Goal: Use online tool/utility: Use online tool/utility

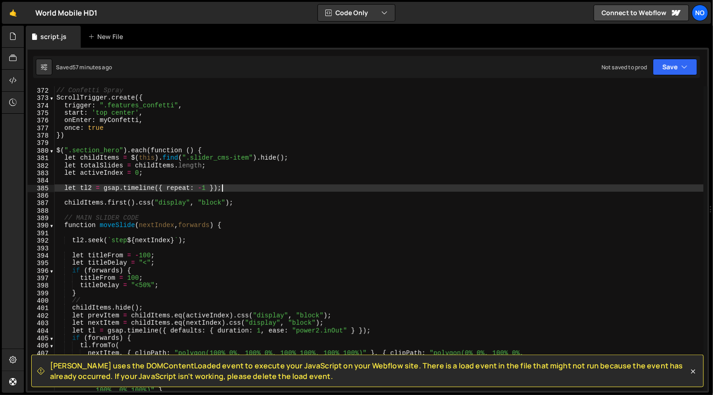
scroll to position [2786, 0]
click at [115, 145] on div "// Confetti Spray ScrollTrigger . create ({ trigger : ".features_confetti" , st…" at bounding box center [379, 246] width 649 height 320
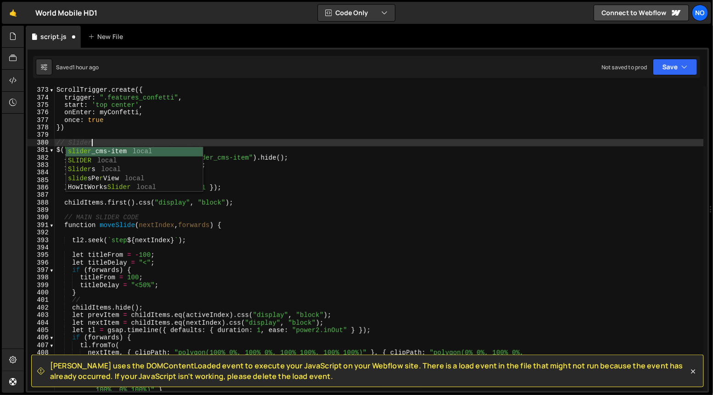
scroll to position [0, 2]
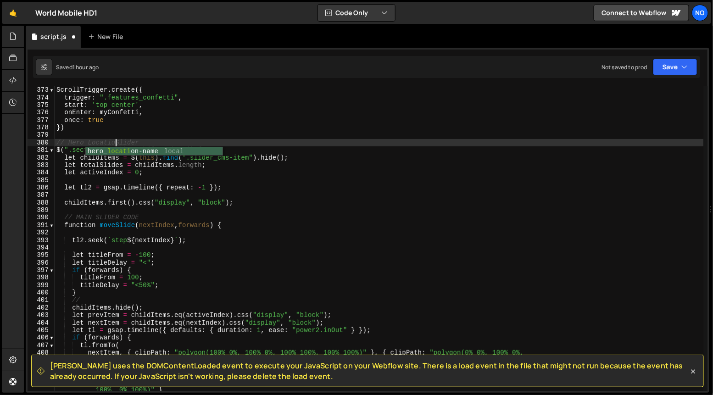
type textarea "// Hero Location Slider"
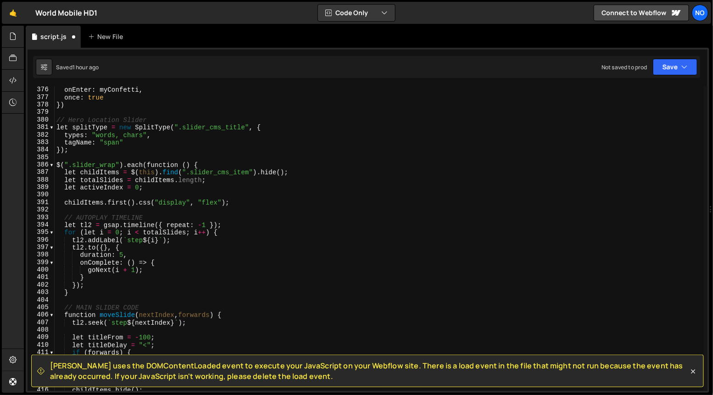
scroll to position [2813, 0]
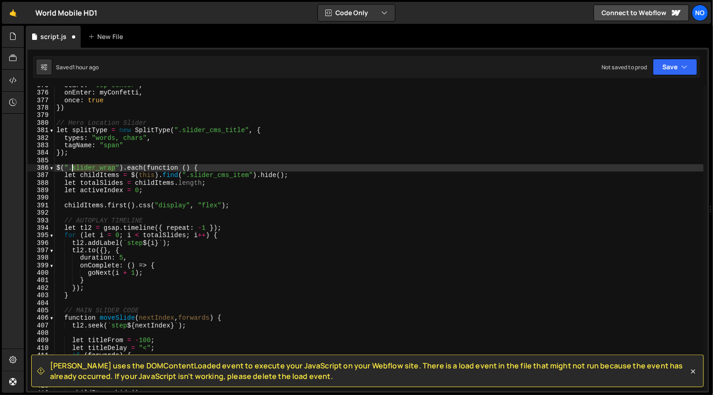
drag, startPoint x: 115, startPoint y: 168, endPoint x: 73, endPoint y: 167, distance: 41.3
click at [73, 167] on div "start : 'top center' , onEnter : myConfetti , once : true }) // Hero Location S…" at bounding box center [379, 242] width 649 height 320
click at [218, 167] on div "start : 'top center' , onEnter : myConfetti , once : true }) // Hero Location S…" at bounding box center [379, 242] width 649 height 320
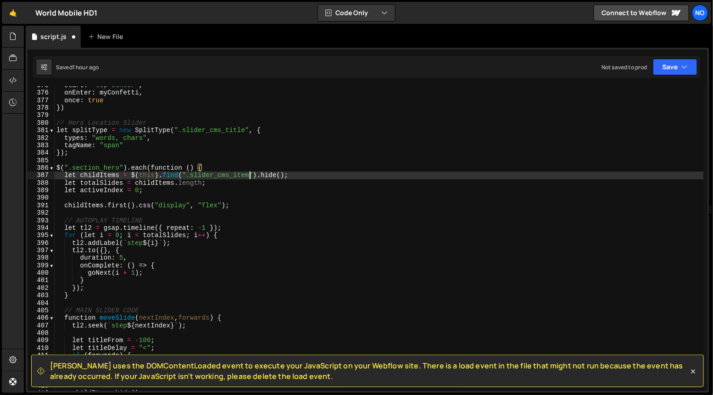
click at [251, 175] on div "start : 'top center' , onEnter : myConfetti , once : true }) // Hero Location S…" at bounding box center [379, 242] width 649 height 320
click at [235, 176] on div "start : 'top center' , onEnter : myConfetti , once : true }) // Hero Location S…" at bounding box center [379, 242] width 649 height 320
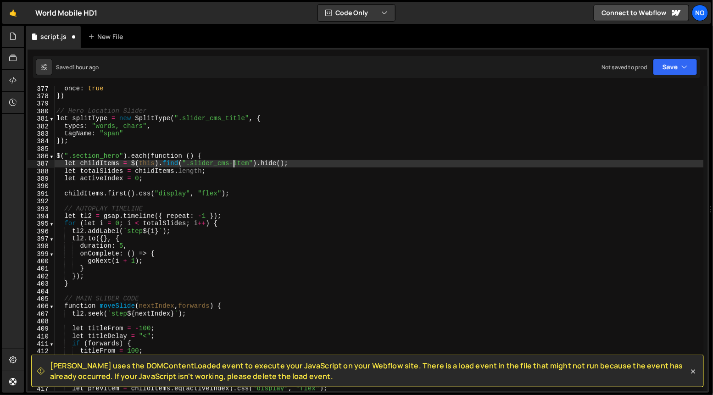
scroll to position [2825, 0]
click at [212, 193] on div "once : true }) // Hero Location Slider let splitType = new SplitType ( ".slider…" at bounding box center [379, 245] width 649 height 320
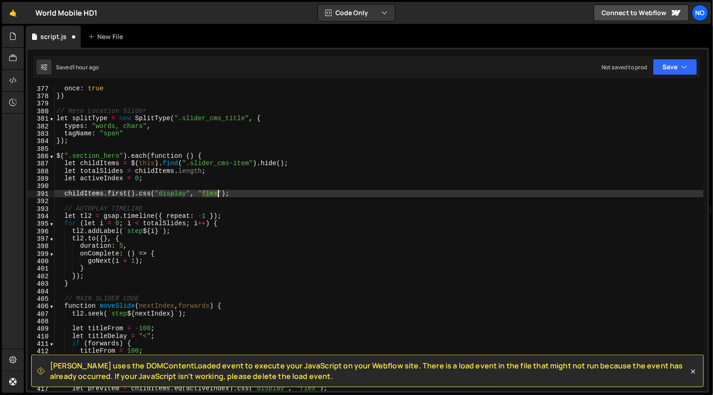
click at [212, 193] on div "once : true }) // Hero Location Slider let splitType = new SplitType ( ".slider…" at bounding box center [379, 245] width 649 height 320
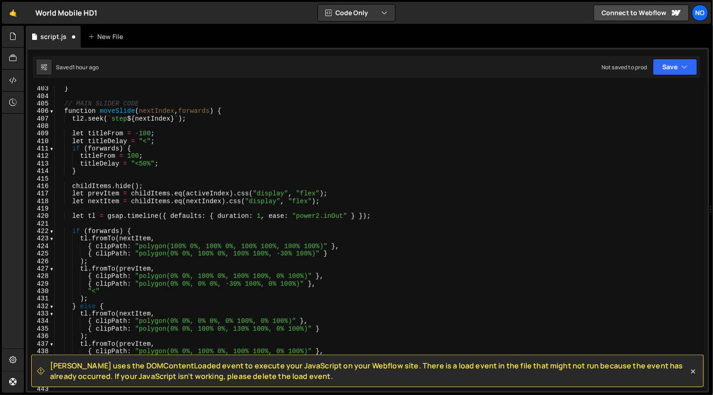
scroll to position [3022, 0]
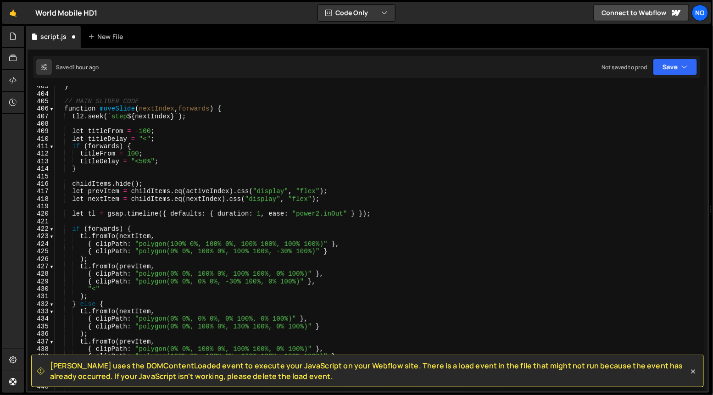
click at [309, 193] on div "} // MAIN SLIDER CODE function moveSlide ( nextIndex , forwards ) { tl2 . seek …" at bounding box center [379, 243] width 649 height 320
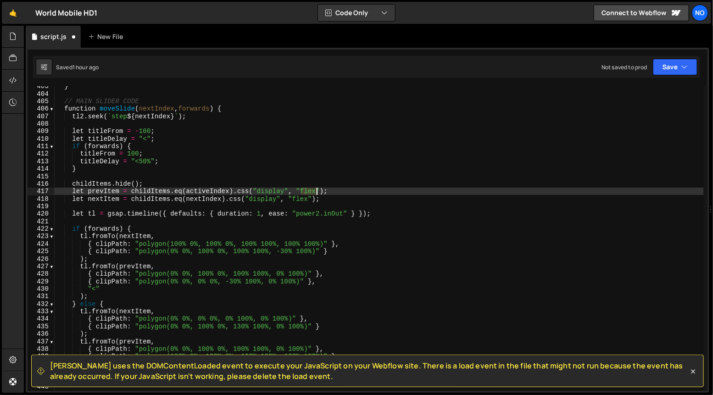
click at [309, 193] on div "} // MAIN SLIDER CODE function moveSlide ( nextIndex , forwards ) { tl2 . seek …" at bounding box center [379, 243] width 649 height 320
type textarea "let prevItem = childItems.eq(activeIndex).css("display", "block");"
click at [301, 203] on div "} // MAIN SLIDER CODE function moveSlide ( nextIndex , forwards ) { tl2 . seek …" at bounding box center [379, 243] width 649 height 320
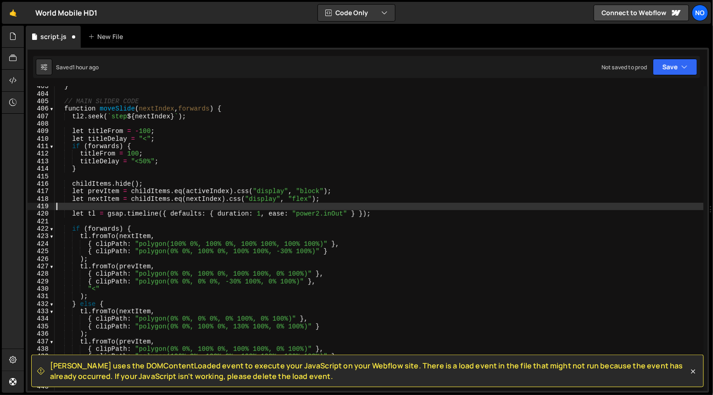
scroll to position [0, 0]
click at [301, 203] on div "} // MAIN SLIDER CODE function moveSlide ( nextIndex , forwards ) { tl2 . seek …" at bounding box center [379, 243] width 649 height 320
click at [302, 199] on div "} // MAIN SLIDER CODE function moveSlide ( nextIndex , forwards ) { tl2 . seek …" at bounding box center [379, 243] width 649 height 320
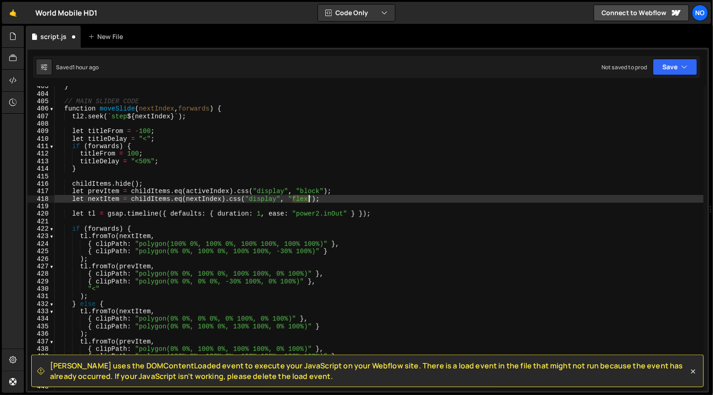
click at [302, 199] on div "} // MAIN SLIDER CODE function moveSlide ( nextIndex , forwards ) { tl2 . seek …" at bounding box center [379, 243] width 649 height 320
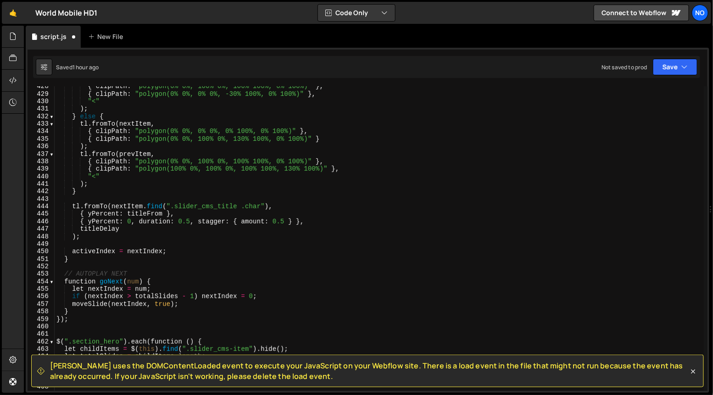
scroll to position [3210, 0]
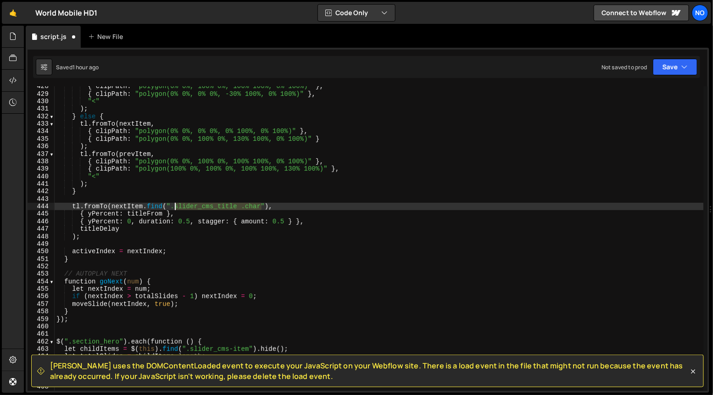
drag, startPoint x: 262, startPoint y: 208, endPoint x: 174, endPoint y: 207, distance: 87.7
click at [174, 207] on div "{ clipPath : "polygon(0% 0%, 100% 0%, 100% 100%, 0% 100%)" } , { clipPath : "po…" at bounding box center [379, 243] width 649 height 320
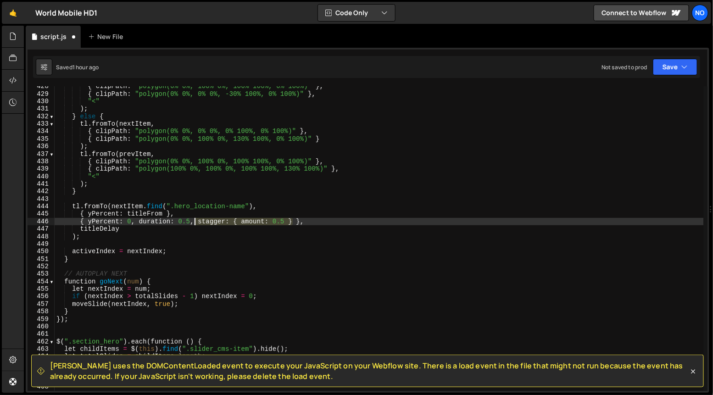
drag, startPoint x: 293, startPoint y: 223, endPoint x: 192, endPoint y: 224, distance: 101.0
click at [192, 224] on div "{ clipPath : "polygon(0% 0%, 100% 0%, 100% 100%, 0% 100%)" } , { clipPath : "po…" at bounding box center [379, 243] width 649 height 320
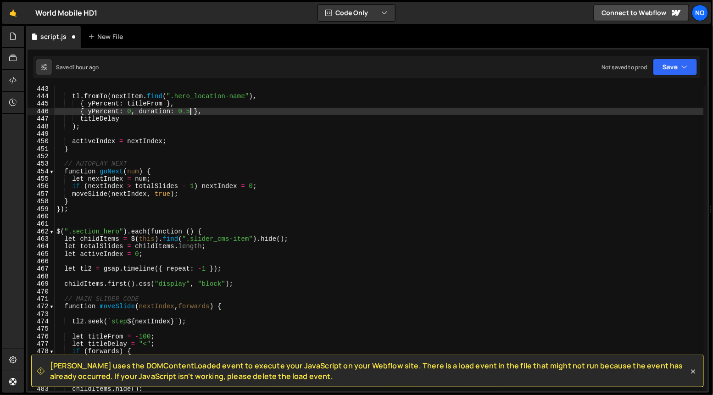
scroll to position [3352, 0]
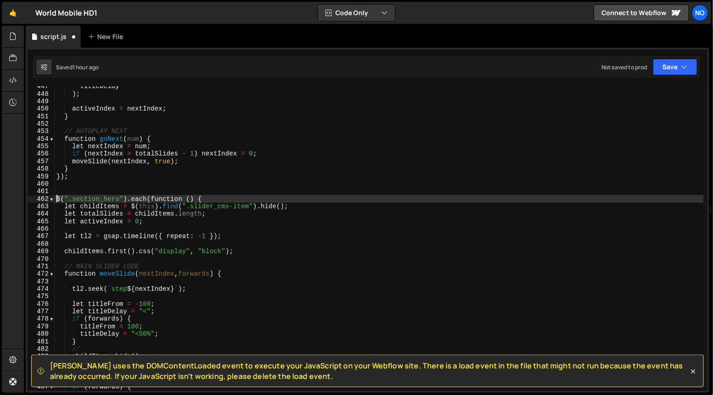
click at [58, 199] on div "titleDelay ) ; activeIndex = nextIndex ; } // AUTOPLAY NEXT function goNext ( n…" at bounding box center [379, 243] width 649 height 320
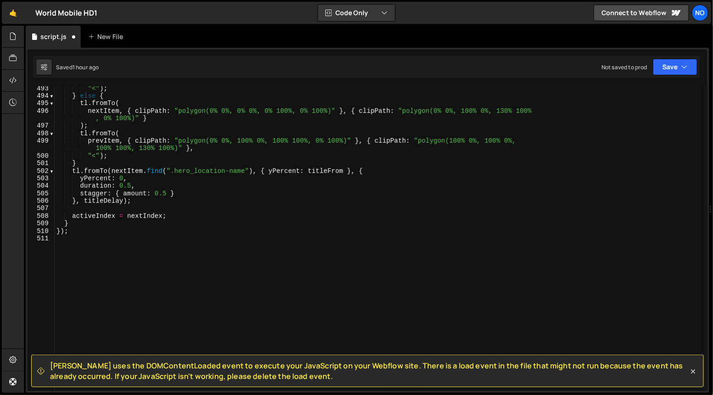
scroll to position [3711, 0]
click at [79, 236] on div ""<" ) ; } else { tl . fromTo ( nextItem , { clipPath : "polygon(0% 0%, 0% 0%, 0…" at bounding box center [379, 245] width 649 height 320
type textarea "});"
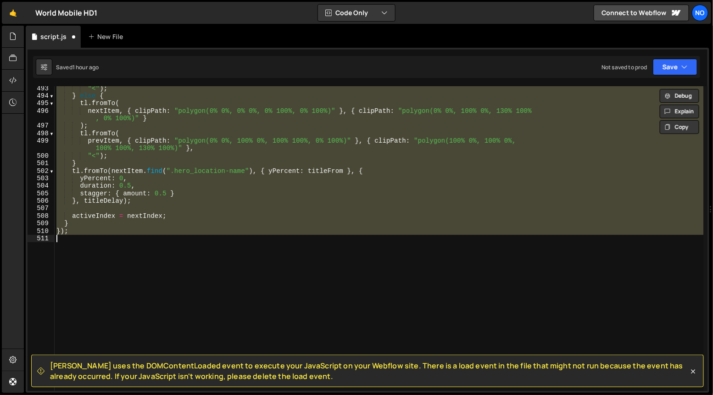
scroll to position [0, 0]
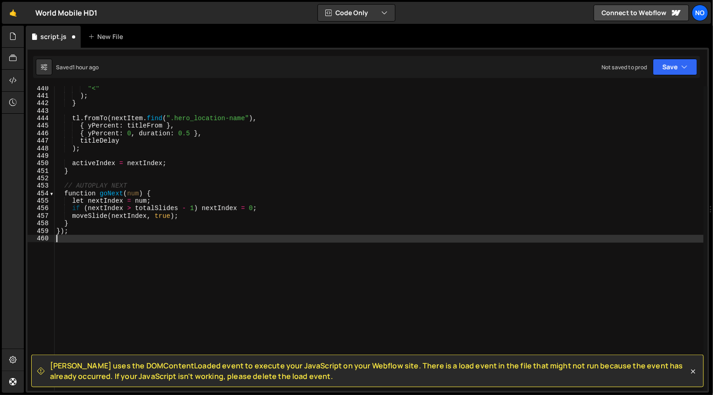
type textarea "});"
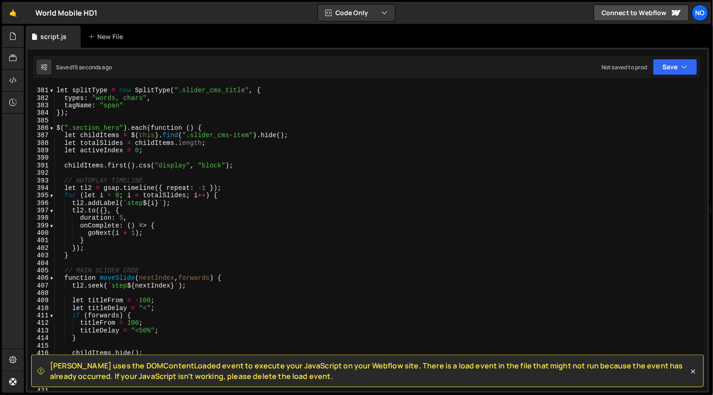
scroll to position [2798, 0]
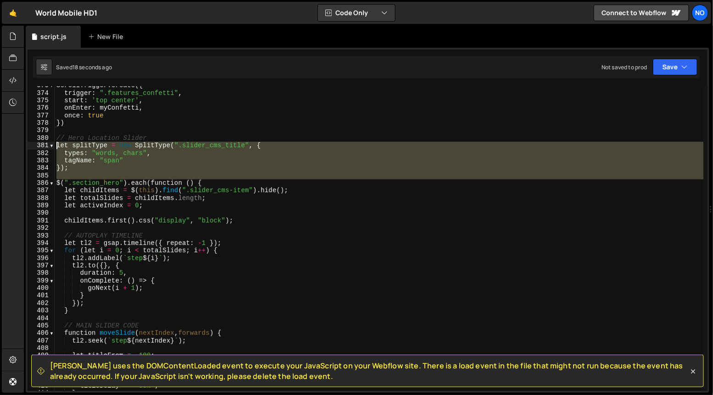
drag, startPoint x: 57, startPoint y: 185, endPoint x: 55, endPoint y: 145, distance: 40.4
click at [54, 146] on div "373 374 375 376 377 378 379 380 381 382 383 384 385 386 387 388 389 390 391 392…" at bounding box center [368, 238] width 680 height 305
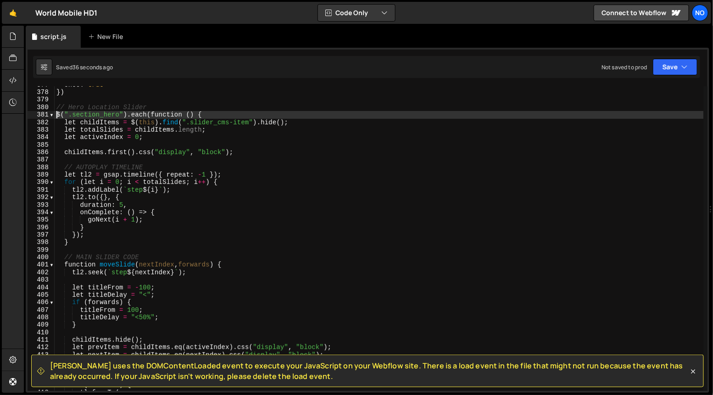
scroll to position [2829, 0]
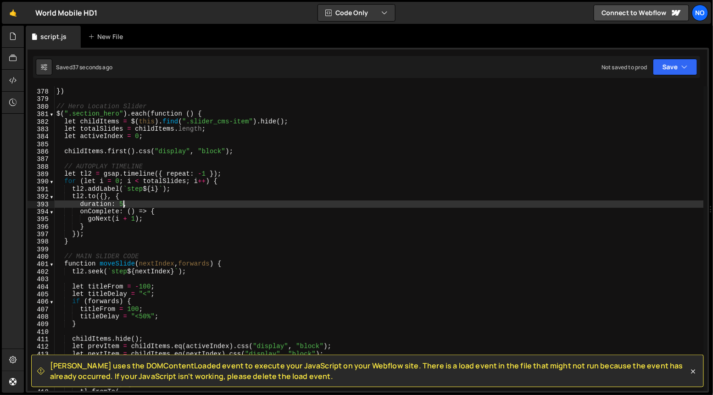
click at [122, 205] on div "once : true }) // Hero Location Slider $ ( ".section_hero" ) . each ( function …" at bounding box center [379, 240] width 649 height 320
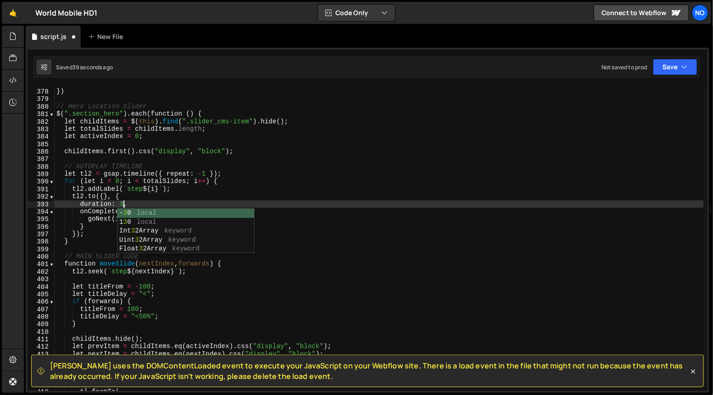
click at [208, 199] on div "once : true }) // Hero Location Slider $ ( ".section_hero" ) . each ( function …" at bounding box center [379, 240] width 649 height 320
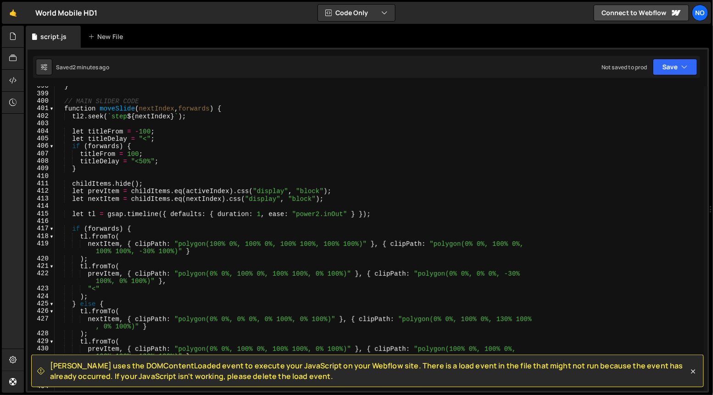
scroll to position [2985, 0]
click at [162, 128] on div "} // MAIN SLIDER CODE function moveSlide ( nextIndex , forwards ) { tl2 . seek …" at bounding box center [379, 242] width 649 height 320
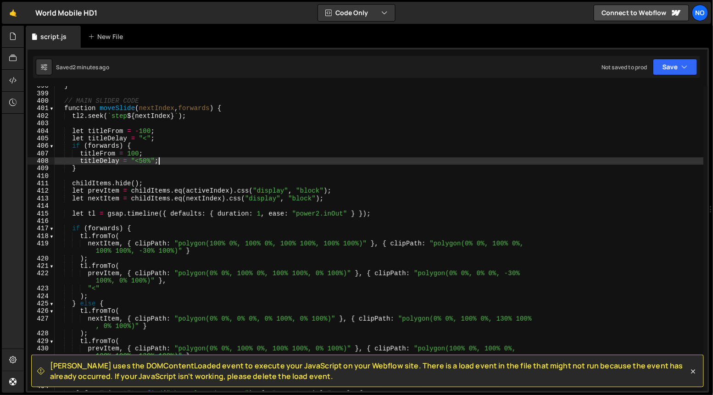
click at [169, 163] on div "} // MAIN SLIDER CODE function moveSlide ( nextIndex , forwards ) { tl2 . seek …" at bounding box center [379, 242] width 649 height 320
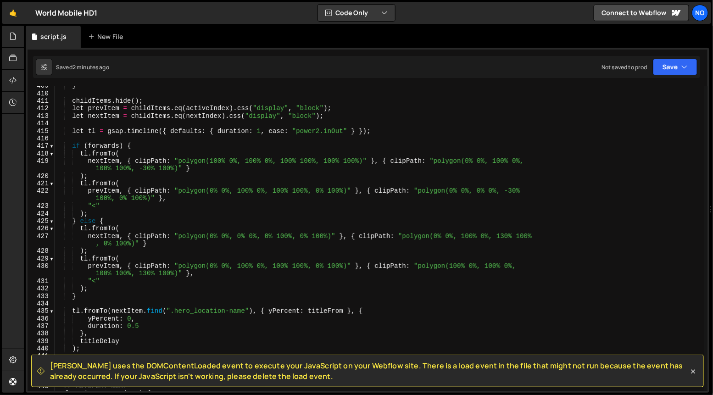
scroll to position [3068, 0]
click at [114, 221] on div "} childItems . hide ( ) ; let prevItem = childItems . eq ( activeIndex ) . css …" at bounding box center [379, 242] width 649 height 320
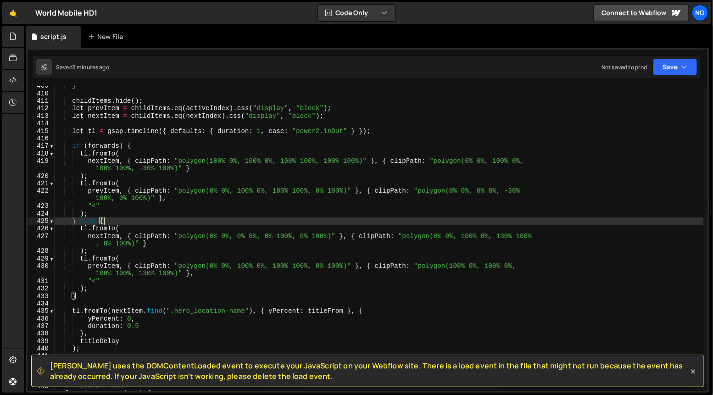
scroll to position [0, 3]
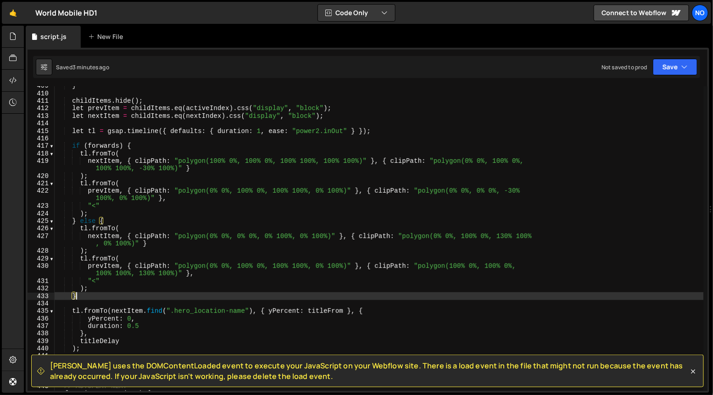
click at [79, 295] on div "} childItems . hide ( ) ; let prevItem = childItems . eq ( activeIndex ) . css …" at bounding box center [379, 242] width 649 height 320
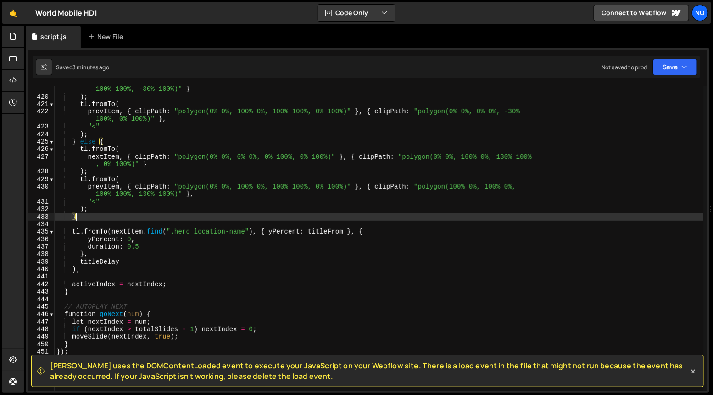
scroll to position [3147, 0]
click at [327, 232] on div "nextItem , { clipPath : "polygon(100% 0%, 100% 0%, 100% 100%, 100% 100%)" } , {…" at bounding box center [379, 242] width 649 height 328
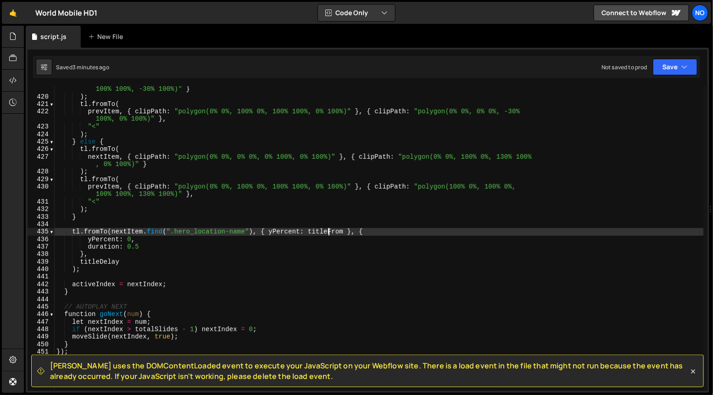
click at [327, 232] on div "nextItem , { clipPath : "polygon(100% 0%, 100% 0%, 100% 100%, 100% 100%)" } , {…" at bounding box center [379, 242] width 649 height 328
click at [288, 230] on div "nextItem , { clipPath : "polygon(100% 0%, 100% 0%, 100% 100%, 100% 100%)" } , {…" at bounding box center [379, 242] width 649 height 328
click at [106, 239] on div "nextItem , { clipPath : "polygon(100% 0%, 100% 0%, 100% 100%, 100% 100%)" } , {…" at bounding box center [379, 242] width 649 height 328
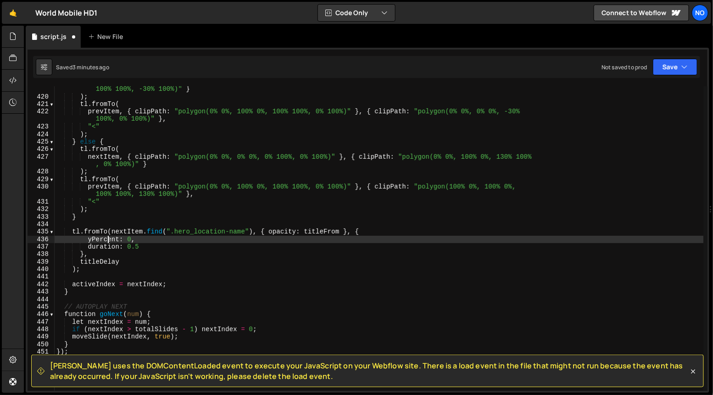
click at [106, 239] on div "nextItem , { clipPath : "polygon(100% 0%, 100% 0%, 100% 100%, 100% 100%)" } , {…" at bounding box center [379, 242] width 649 height 328
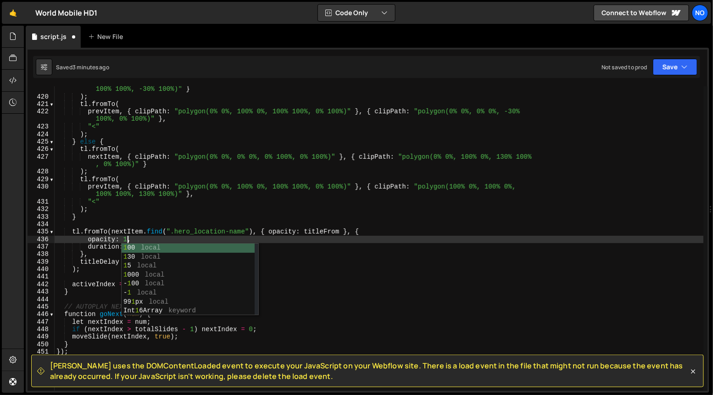
scroll to position [0, 5]
click at [140, 240] on div "nextItem , { clipPath : "polygon(100% 0%, 100% 0%, 100% 100%, 100% 100%)" } , {…" at bounding box center [379, 242] width 649 height 328
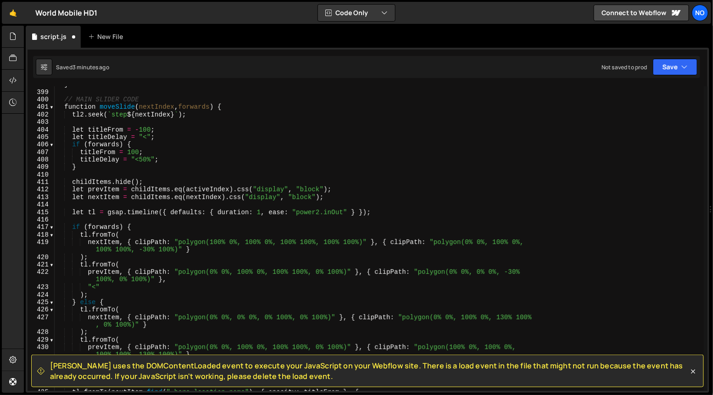
scroll to position [2986, 0]
click at [148, 129] on div "} // MAIN SLIDER CODE function moveSlide ( nextIndex , forwards ) { tl2 . seek …" at bounding box center [379, 241] width 649 height 320
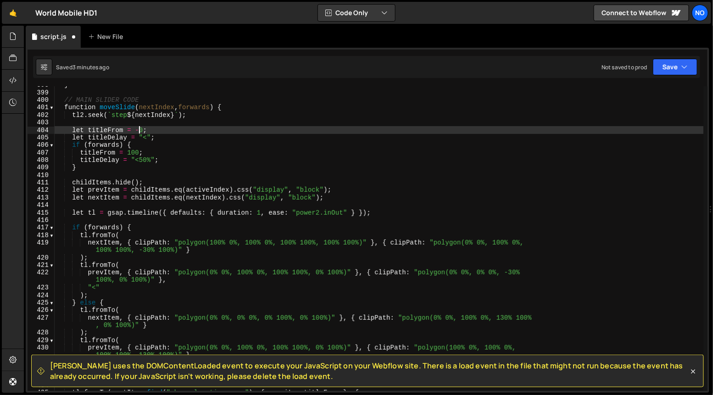
click at [134, 153] on div "} // MAIN SLIDER CODE function moveSlide ( nextIndex , forwards ) { tl2 . seek …" at bounding box center [379, 241] width 649 height 320
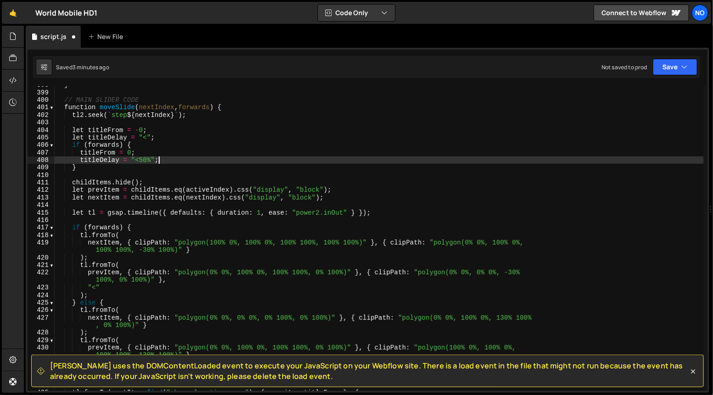
click at [178, 156] on div "} // MAIN SLIDER CODE function moveSlide ( nextIndex , forwards ) { tl2 . seek …" at bounding box center [379, 241] width 649 height 320
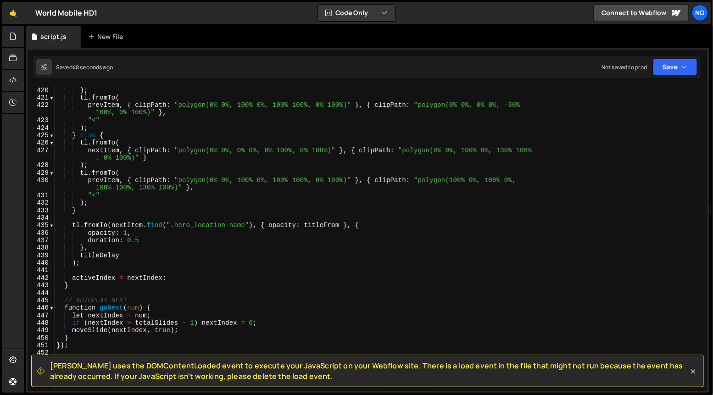
scroll to position [3149, 0]
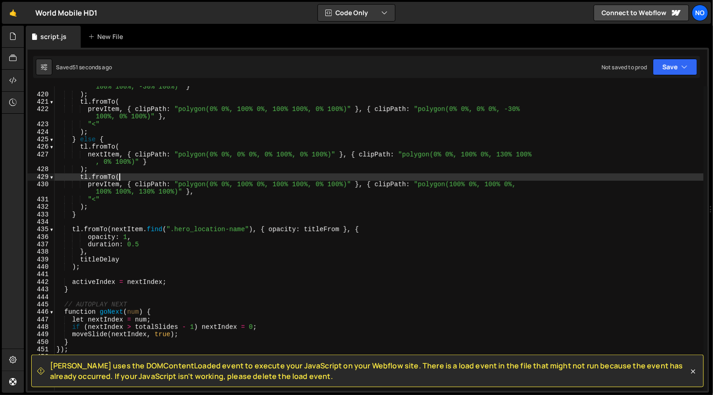
click at [128, 176] on div "nextItem , { clipPath : "polygon(100% 0%, 100% 0%, 100% 100%, 100% 100%)" } , {…" at bounding box center [379, 240] width 649 height 328
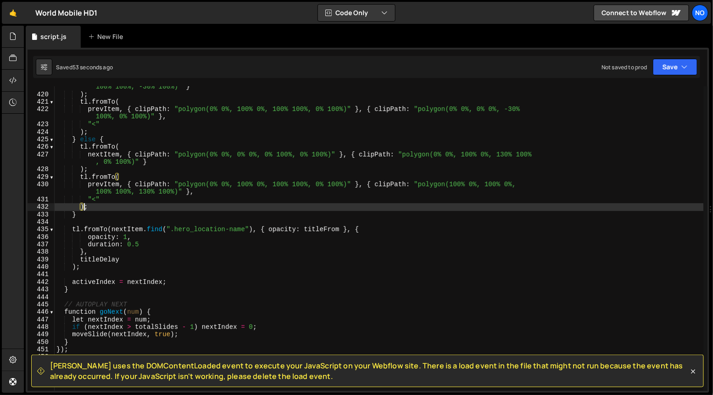
click at [84, 206] on div "nextItem , { clipPath : "polygon(100% 0%, 100% 0%, 100% 100%, 100% 100%)" } , {…" at bounding box center [379, 240] width 649 height 328
type textarea ");"
click at [88, 209] on div "nextItem , { clipPath : "polygon(100% 0%, 100% 0%, 100% 100%, 100% 100%)" } , {…" at bounding box center [379, 240] width 649 height 328
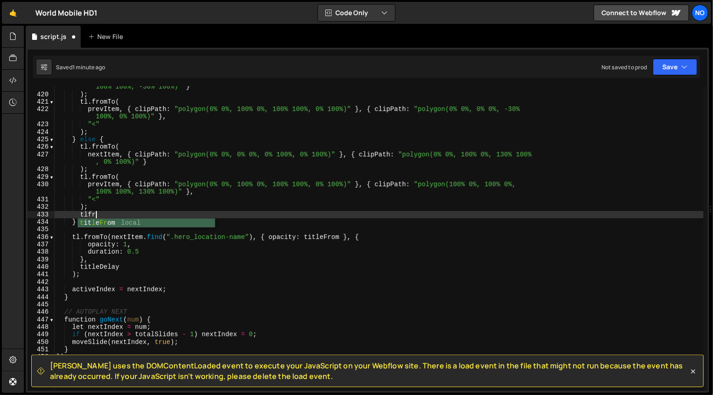
scroll to position [0, 2]
type textarea "titleFro"
click at [164, 215] on div "nextItem , { clipPath : "polygon(100% 0%, 100% 0%, 100% 100%, 100% 100%)" } , {…" at bounding box center [379, 240] width 649 height 328
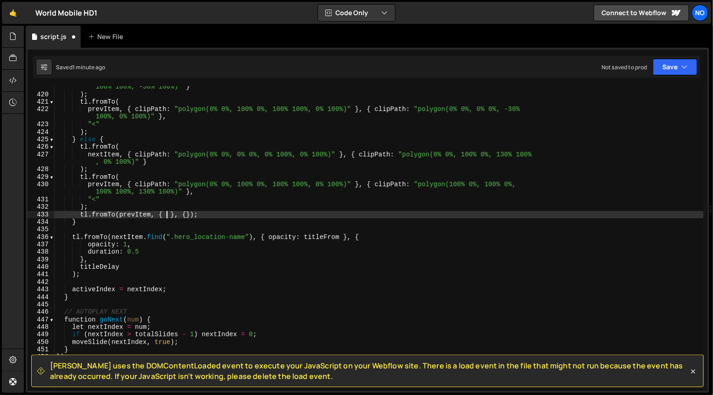
paste textarea "hero_location-outline"
click at [151, 217] on div "nextItem , { clipPath : "polygon(100% 0%, 100% 0%, 100% 100%, 100% 100%)" } , {…" at bounding box center [379, 240] width 649 height 328
paste textarea "hero_location-outline")"
click at [180, 214] on div "nextItem , { clipPath : "polygon(100% 0%, 100% 0%, 100% 100%, 100% 100%)" } , {…" at bounding box center [379, 240] width 649 height 328
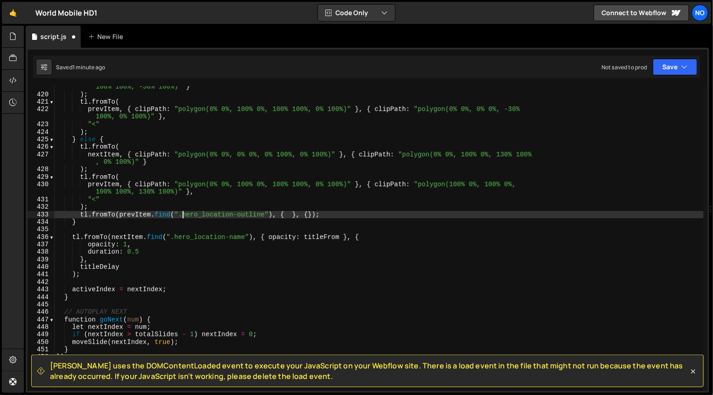
click at [289, 215] on div "nextItem , { clipPath : "polygon(100% 0%, 100% 0%, 100% 100%, 100% 100%)" } , {…" at bounding box center [379, 240] width 649 height 328
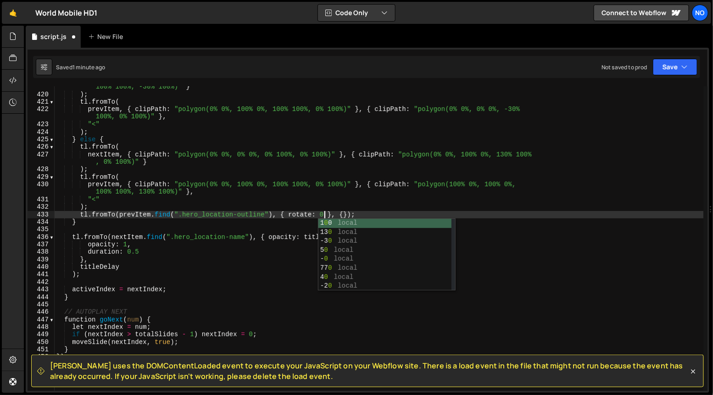
click at [333, 207] on div "nextItem , { clipPath : "polygon(100% 0%, 100% 0%, 100% 100%, 100% 100%)" } , {…" at bounding box center [379, 240] width 649 height 328
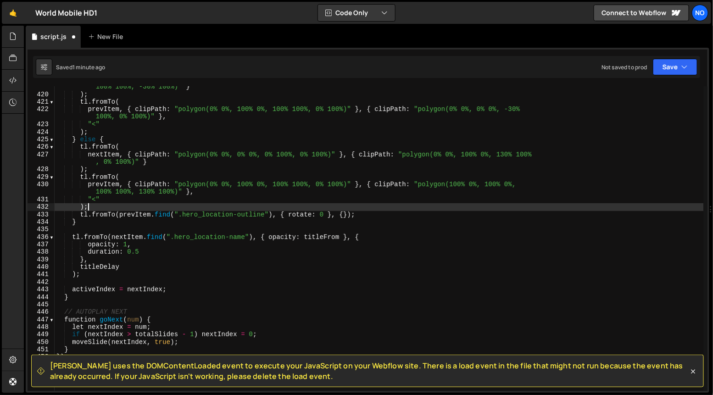
scroll to position [0, 2]
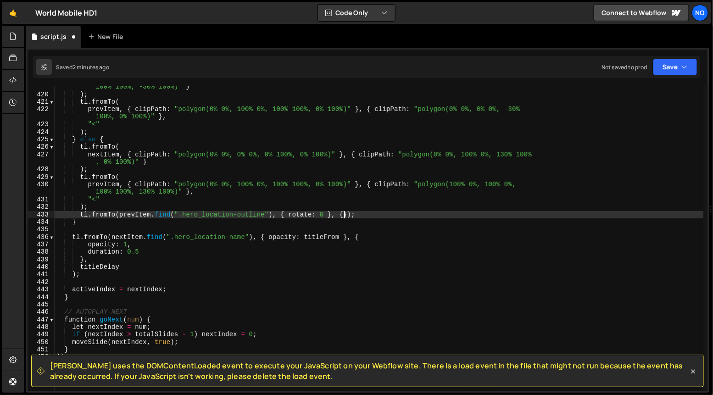
click at [344, 215] on div "nextItem , { clipPath : "polygon(100% 0%, 100% 0%, 100% 100%, 100% 100%)" } , {…" at bounding box center [379, 240] width 649 height 328
click at [313, 215] on div "nextItem , { clipPath : "polygon(100% 0%, 100% 0%, 100% 100%, 100% 100%)" } , {…" at bounding box center [379, 240] width 649 height 328
click at [376, 214] on div "nextItem , { clipPath : "polygon(100% 0%, 100% 0%, 100% 100%, 100% 100%)" } , {…" at bounding box center [379, 240] width 649 height 328
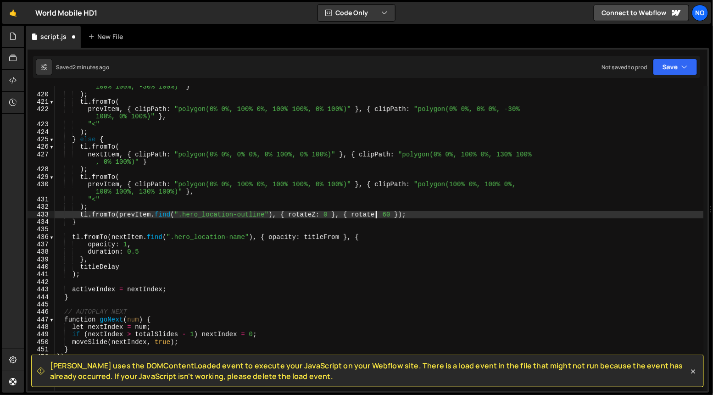
scroll to position [0, 22]
click at [318, 214] on div "nextItem , { clipPath : "polygon(100% 0%, 100% 0%, 100% 100%, 100% 100%)" } , {…" at bounding box center [379, 240] width 649 height 328
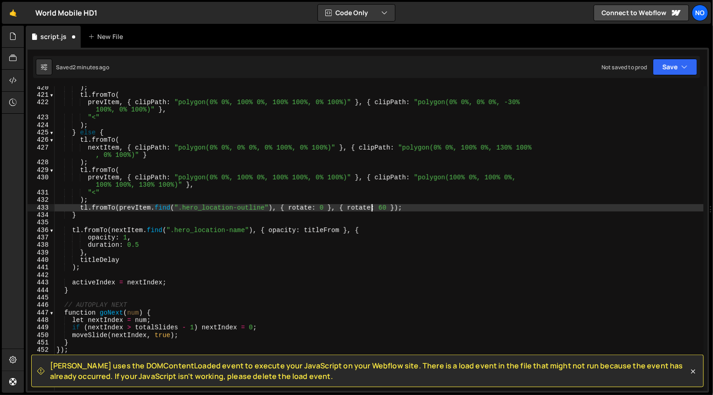
scroll to position [3159, 0]
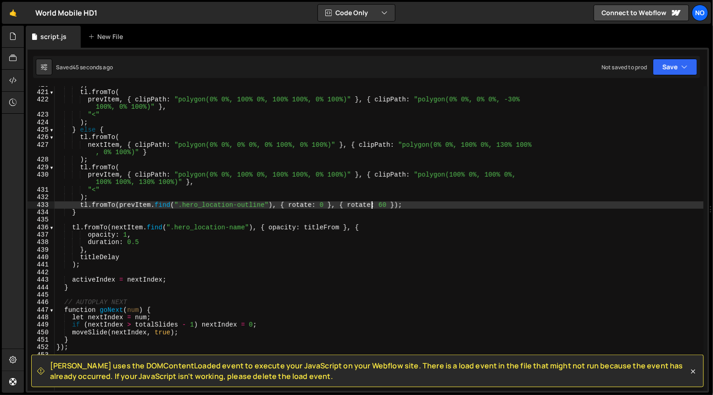
click at [312, 207] on div ") ; tl . fromTo ( prevItem , { clipPath : "polygon(0% 0%, 100% 0%, 100% 100%, 0…" at bounding box center [379, 241] width 649 height 320
click at [378, 205] on div ") ; tl . fromTo ( prevItem , { clipPath : "polygon(0% 0%, 100% 0%, 100% 100%, 0…" at bounding box center [379, 241] width 649 height 320
click at [406, 205] on div ") ; tl . fromTo ( prevItem , { clipPath : "polygon(0% 0%, 100% 0%, 100% 100%, 0…" at bounding box center [379, 241] width 649 height 320
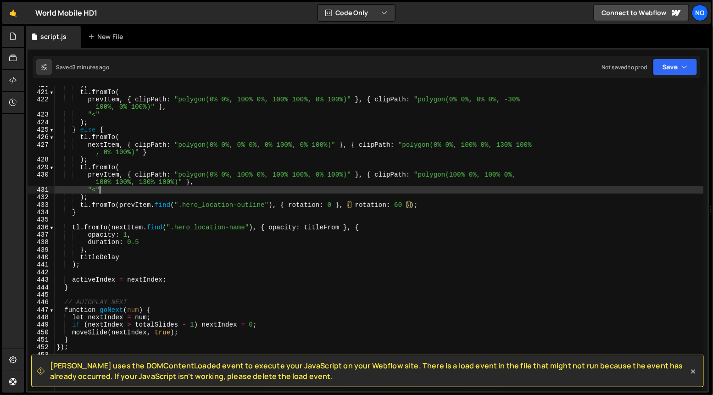
click at [101, 192] on div ") ; tl . fromTo ( prevItem , { clipPath : "polygon(0% 0%, 100% 0%, 100% 100%, 0…" at bounding box center [379, 241] width 649 height 320
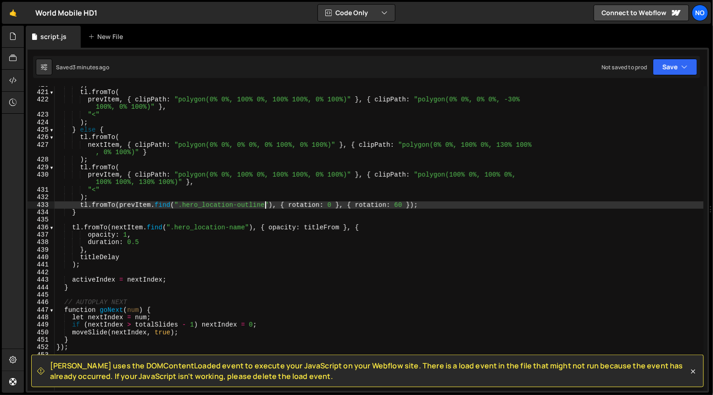
click at [264, 205] on div ") ; tl . fromTo ( prevItem , { clipPath : "polygon(0% 0%, 100% 0%, 100% 100%, 0…" at bounding box center [379, 241] width 649 height 320
click at [117, 203] on div ") ; tl . fromTo ( prevItem , { clipPath : "polygon(0% 0%, 100% 0%, 100% 100%, 0…" at bounding box center [379, 241] width 649 height 320
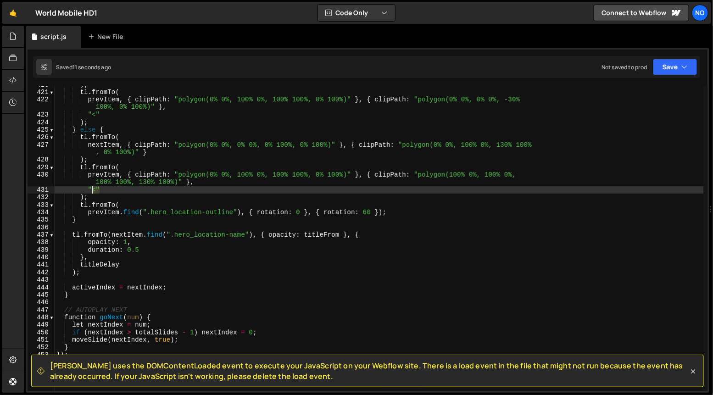
drag, startPoint x: 100, startPoint y: 190, endPoint x: 90, endPoint y: 189, distance: 10.1
click at [90, 189] on div ") ; tl . fromTo ( prevItem , { clipPath : "polygon(0% 0%, 100% 0%, 100% 100%, 0…" at bounding box center [379, 241] width 649 height 320
click at [88, 188] on div ") ; tl . fromTo ( prevItem , { clipPath : "polygon(0% 0%, 100% 0%, 100% 100%, 0…" at bounding box center [379, 241] width 649 height 320
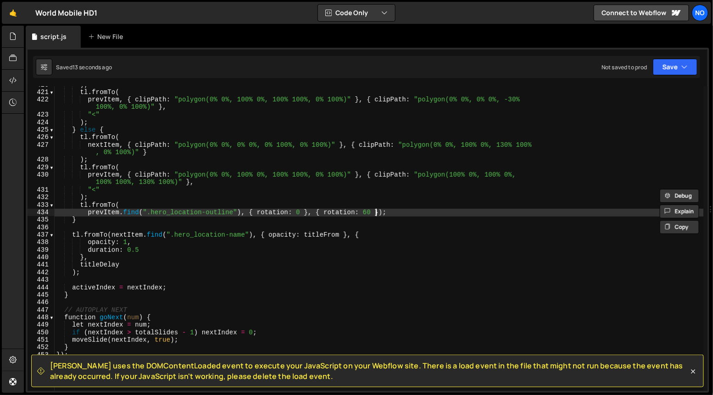
click at [377, 214] on div ") ; tl . fromTo ( prevItem , { clipPath : "polygon(0% 0%, 100% 0%, 100% 100%, 0…" at bounding box center [379, 241] width 649 height 320
paste textarea ""<""
click at [433, 209] on div ") ; tl . fromTo ( prevItem , { clipPath : "polygon(0% 0%, 100% 0%, 100% 100%, 0…" at bounding box center [379, 241] width 649 height 320
click at [89, 212] on div ") ; tl . fromTo ( prevItem , { clipPath : "polygon(0% 0%, 100% 0%, 100% 100%, 0…" at bounding box center [379, 241] width 649 height 320
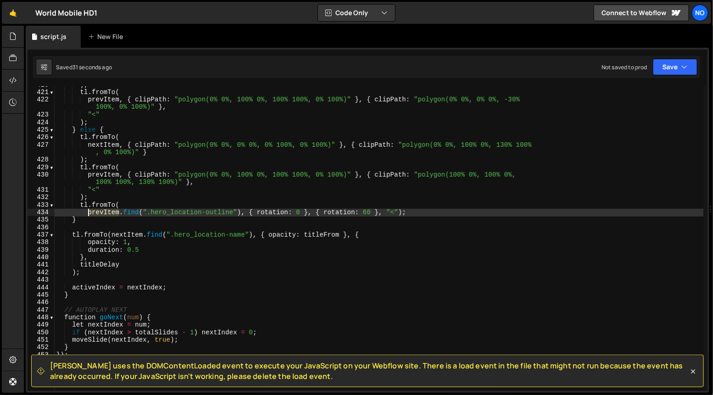
click at [89, 212] on div ") ; tl . fromTo ( prevItem , { clipPath : "polygon(0% 0%, 100% 0%, 100% 100%, 0…" at bounding box center [379, 241] width 649 height 320
click at [111, 216] on div ") ; tl . fromTo ( prevItem , { clipPath : "polygon(0% 0%, 100% 0%, 100% 100%, 0…" at bounding box center [379, 238] width 649 height 305
click at [111, 216] on div ") ; tl . fromTo ( prevItem , { clipPath : "polygon(0% 0%, 100% 0%, 100% 100%, 0…" at bounding box center [379, 241] width 649 height 320
click at [316, 212] on div ") ; tl . fromTo ( prevItem , { clipPath : "polygon(0% 0%, 100% 0%, 100% 100%, 0…" at bounding box center [379, 241] width 649 height 320
click at [324, 212] on div ") ; tl . fromTo ( prevItem , { clipPath : "polygon(0% 0%, 100% 0%, 100% 100%, 0…" at bounding box center [379, 241] width 649 height 320
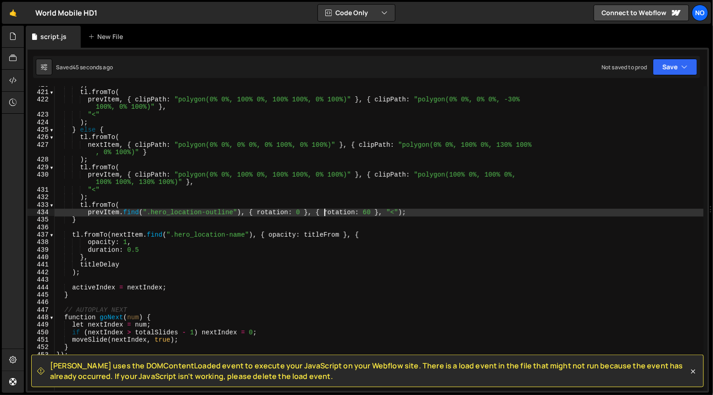
type textarea "rotation: 60 }, "<");"
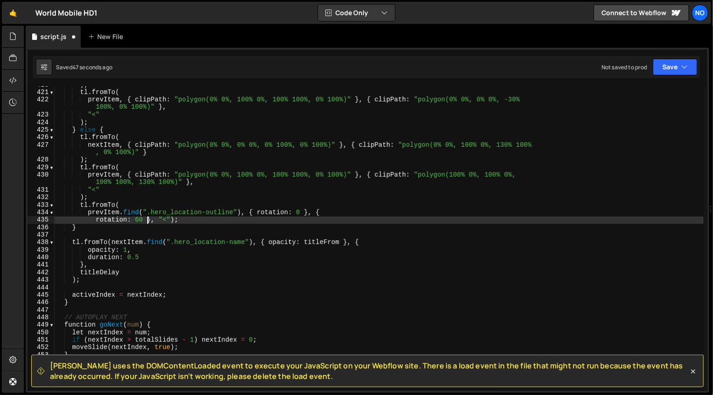
click at [145, 219] on div ") ; tl . fromTo ( prevItem , { clipPath : "polygon(0% 0%, 100% 0%, 100% 100%, 0…" at bounding box center [379, 241] width 649 height 320
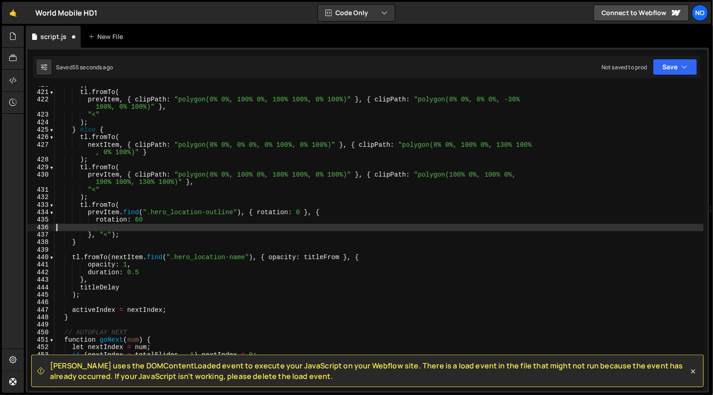
scroll to position [0, 0]
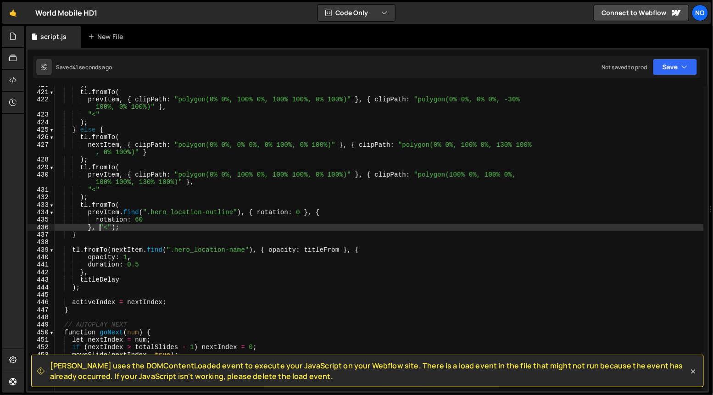
click at [100, 226] on div ") ; tl . fromTo ( prevItem , { clipPath : "polygon(0% 0%, 100% 0%, 100% 100%, 0…" at bounding box center [379, 241] width 649 height 320
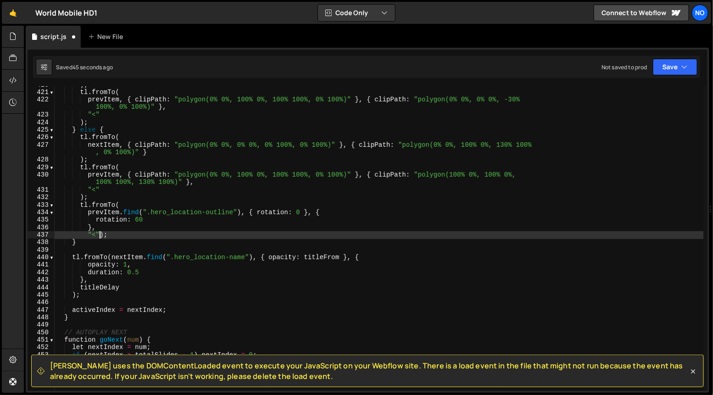
click at [101, 234] on div ") ; tl . fromTo ( prevItem , { clipPath : "polygon(0% 0%, 100% 0%, 100% 100%, 0…" at bounding box center [379, 241] width 649 height 320
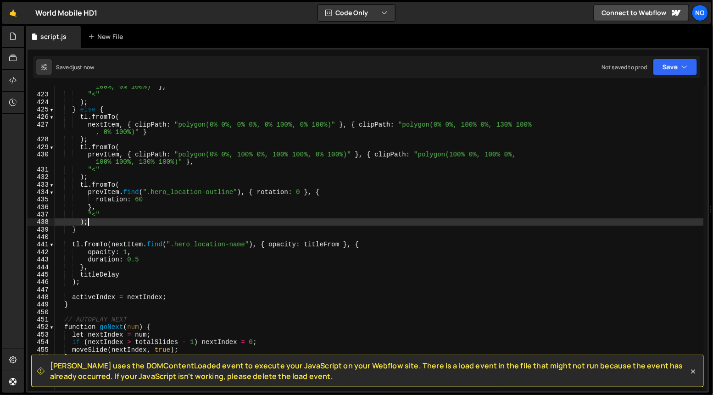
scroll to position [3179, 0]
click at [80, 185] on div "prevItem , { clipPath : "polygon(0% 0%, 100% 0%, 100% 100%, 0% 100%)" } , { cli…" at bounding box center [379, 240] width 649 height 328
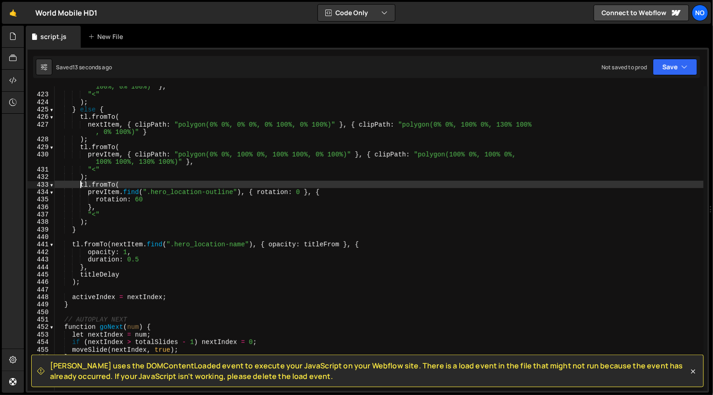
click at [87, 221] on div "prevItem , { clipPath : "polygon(0% 0%, 100% 0%, 100% 100%, 0% 100%)" } , { cli…" at bounding box center [379, 240] width 649 height 328
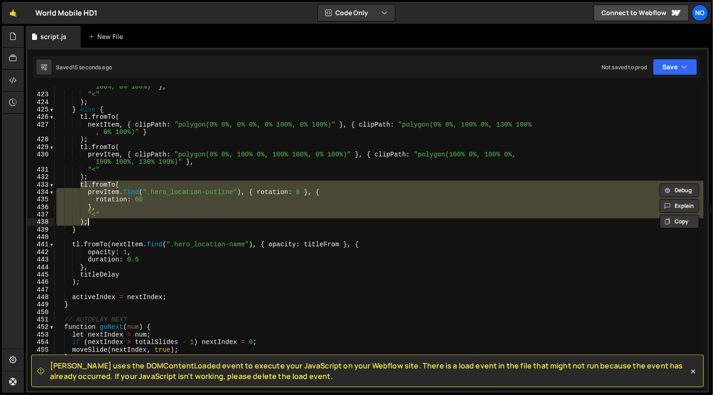
click at [82, 282] on div "prevItem , { clipPath : "polygon(0% 0%, 100% 0%, 100% 100%, 0% 100%)" } , { cli…" at bounding box center [379, 240] width 649 height 328
type textarea ");"
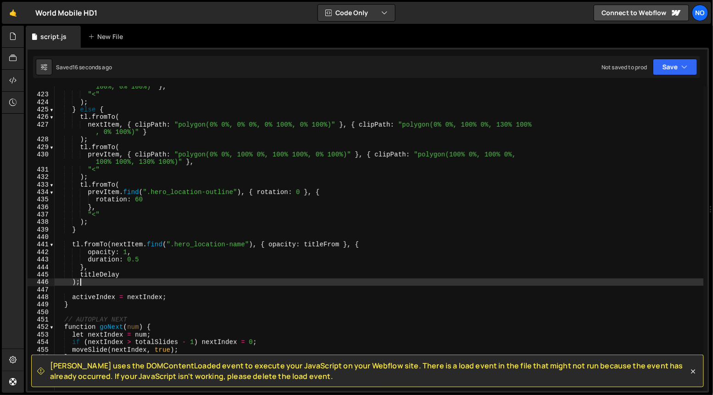
scroll to position [0, 0]
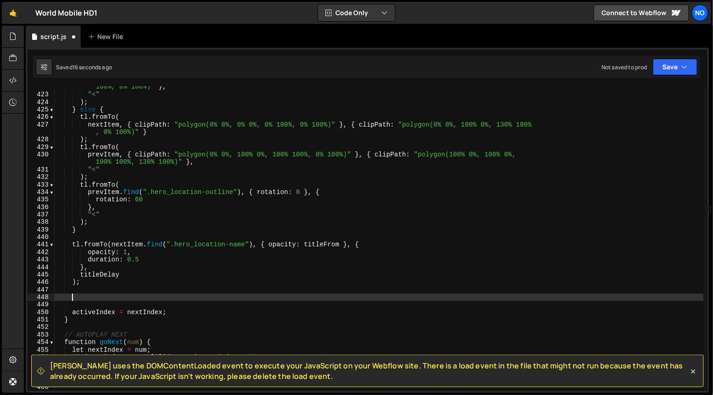
paste textarea ");"
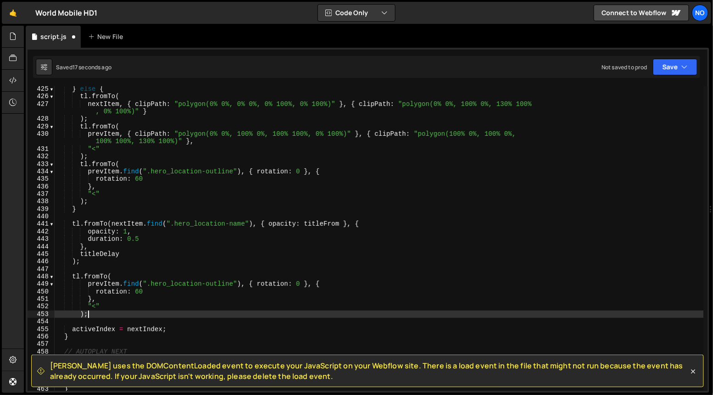
scroll to position [3202, 0]
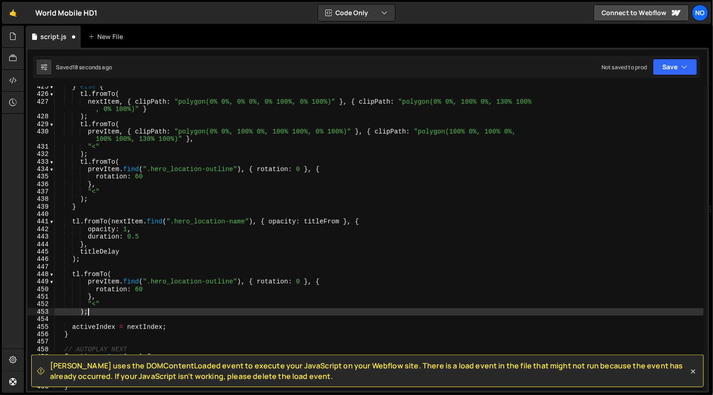
click at [103, 282] on div "} else { tl . fromTo ( nextItem , { clipPath : "polygon(0% 0%, 0% 0%, 0% 100%, …" at bounding box center [379, 243] width 649 height 320
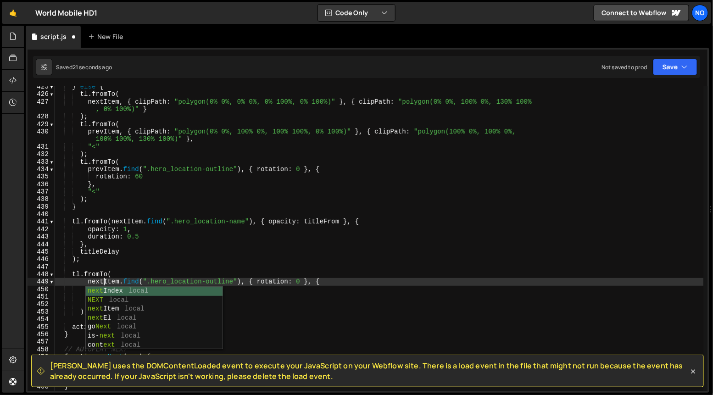
click at [107, 261] on div "} else { tl . fromTo ( nextItem , { clipPath : "polygon(0% 0%, 0% 0%, 0% 100%, …" at bounding box center [379, 243] width 649 height 320
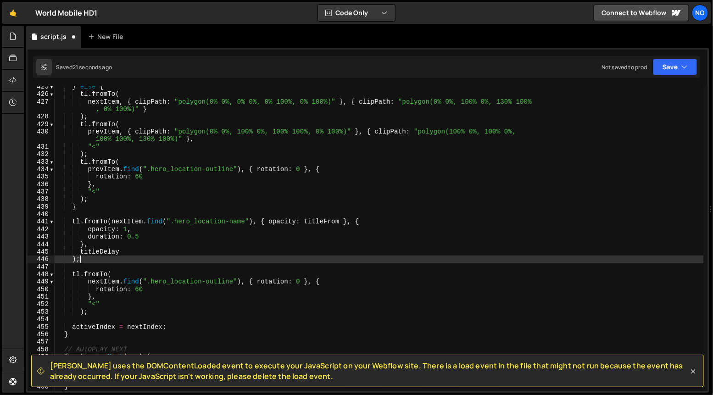
scroll to position [0, 1]
click at [80, 283] on div "} else { tl . fromTo ( nextItem , { clipPath : "polygon(0% 0%, 0% 0%, 0% 100%, …" at bounding box center [379, 243] width 649 height 320
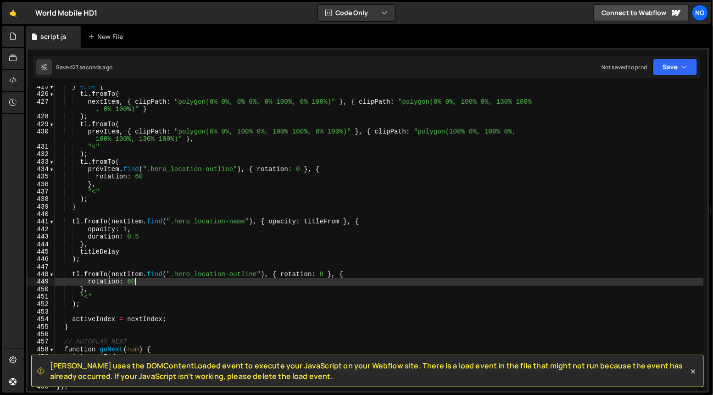
click at [140, 279] on div "} else { tl . fromTo ( nextItem , { clipPath : "polygon(0% 0%, 0% 0%, 0% 100%, …" at bounding box center [379, 243] width 649 height 320
type textarea "rotation: 60,"
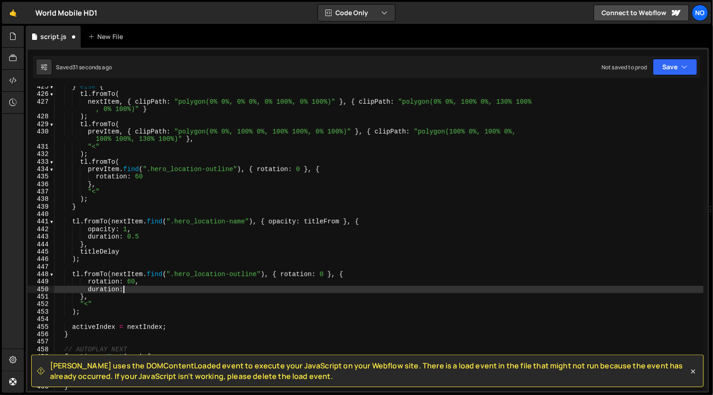
scroll to position [0, 4]
type textarea "duration: 0.5,"
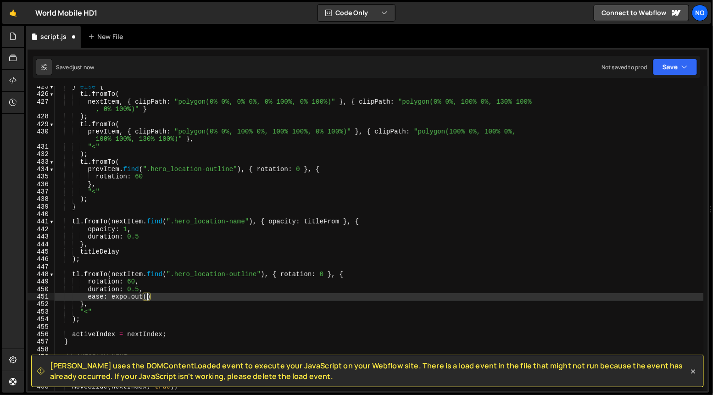
scroll to position [0, 6]
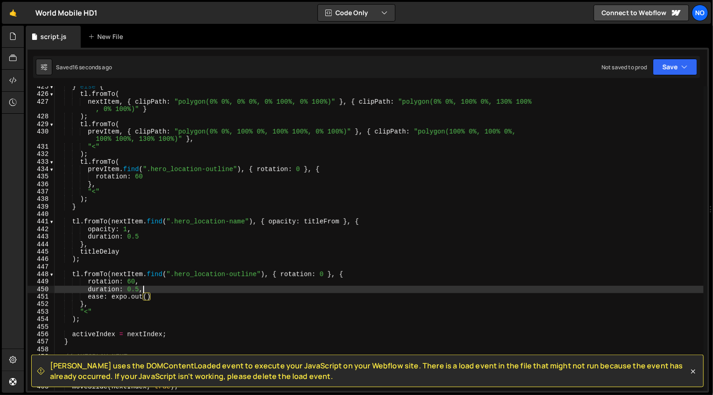
click at [147, 288] on div "} else { tl . fromTo ( nextItem , { clipPath : "polygon(0% 0%, 0% 0%, 0% 100%, …" at bounding box center [379, 243] width 649 height 320
click at [148, 281] on div "} else { tl . fromTo ( nextItem , { clipPath : "polygon(0% 0%, 0% 0%, 0% 100%, …" at bounding box center [379, 243] width 649 height 320
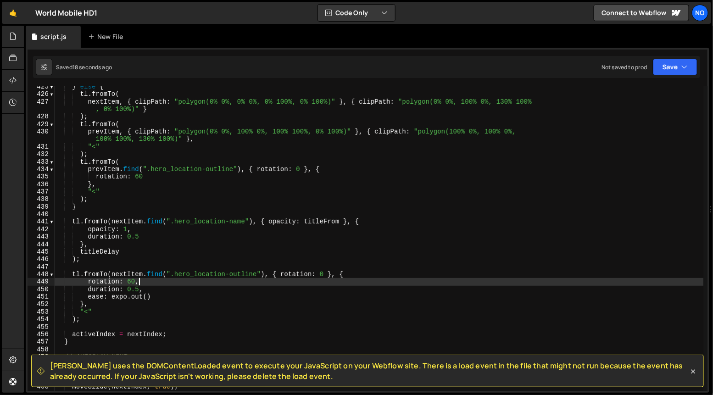
scroll to position [0, 5]
click at [150, 288] on div "} else { tl . fromTo ( nextItem , { clipPath : "polygon(0% 0%, 0% 0%, 0% 100%, …" at bounding box center [379, 243] width 649 height 320
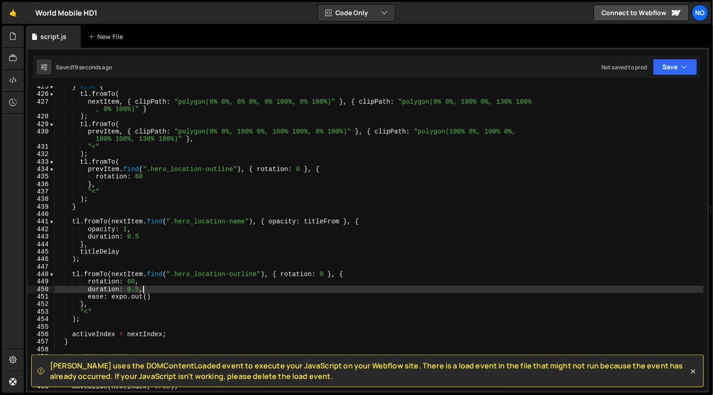
click at [158, 299] on div "} else { tl . fromTo ( nextItem , { clipPath : "polygon(0% 0%, 0% 0%, 0% 100%, …" at bounding box center [379, 243] width 649 height 320
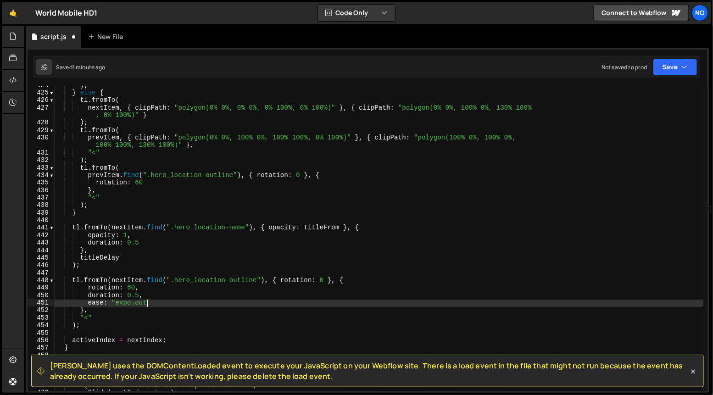
scroll to position [0, 6]
click at [88, 304] on div ") ; } else { tl . fromTo ( nextItem , { clipPath : "polygon(0% 0%, 0% 0%, 0% 10…" at bounding box center [379, 242] width 649 height 320
click at [88, 296] on div ") ; } else { tl . fromTo ( nextItem , { clipPath : "polygon(0% 0%, 0% 0%, 0% 10…" at bounding box center [379, 242] width 649 height 320
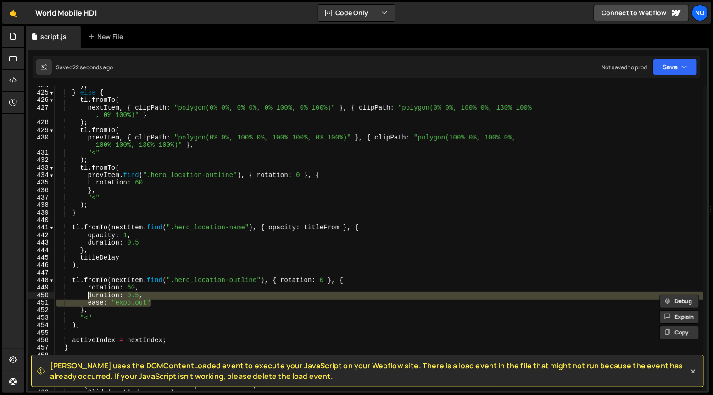
click at [324, 279] on div ") ; } else { tl . fromTo ( nextItem , { clipPath : "polygon(0% 0%, 0% 0%, 0% 10…" at bounding box center [379, 242] width 649 height 320
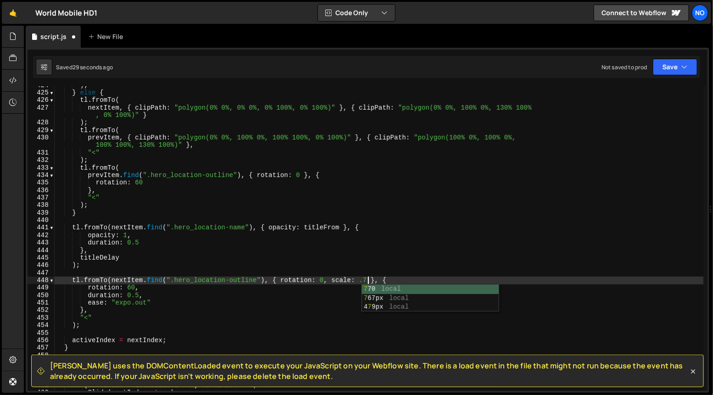
scroll to position [0, 22]
click at [150, 294] on div ") ; } else { tl . fromTo ( nextItem , { clipPath : "polygon(0% 0%, 0% 0%, 0% 10…" at bounding box center [379, 242] width 649 height 320
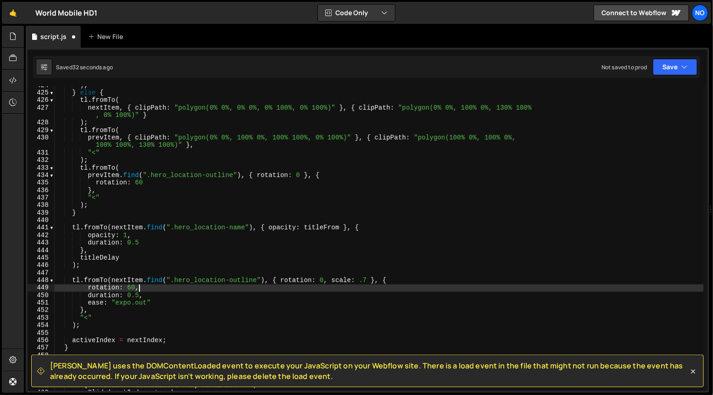
click at [150, 288] on div ") ; } else { tl . fromTo ( nextItem , { clipPath : "polygon(0% 0%, 0% 0%, 0% 10…" at bounding box center [379, 242] width 649 height 320
type textarea "rotation: 60,"
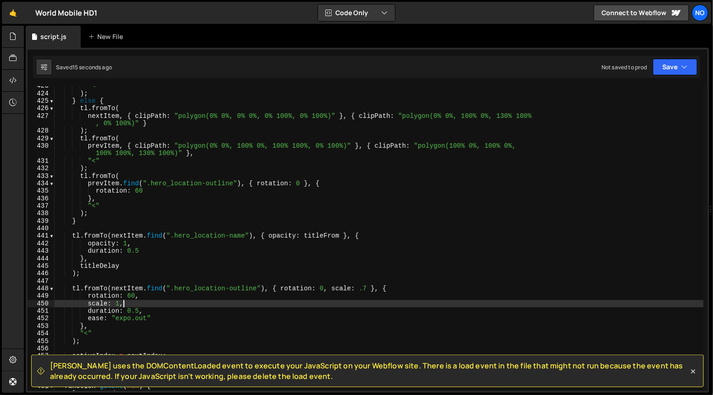
scroll to position [3186, 0]
click at [279, 185] on div ""<" ) ; } else { tl . fromTo ( nextItem , { clipPath : "polygon(0% 0%, 0% 0%, 0…" at bounding box center [379, 244] width 649 height 320
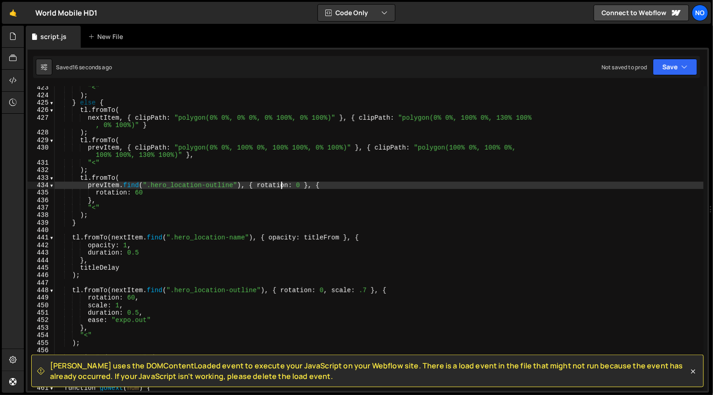
click at [279, 185] on div ""<" ) ; } else { tl . fromTo ( nextItem , { clipPath : "polygon(0% 0%, 0% 0%, 0…" at bounding box center [379, 244] width 649 height 320
click at [287, 184] on div ""<" ) ; } else { tl . fromTo ( nextItem , { clipPath : "polygon(0% 0%, 0% 0%, 0…" at bounding box center [379, 244] width 649 height 320
click at [149, 196] on div ""<" ) ; } else { tl . fromTo ( nextItem , { clipPath : "polygon(0% 0%, 0% 0%, 0…" at bounding box center [379, 244] width 649 height 320
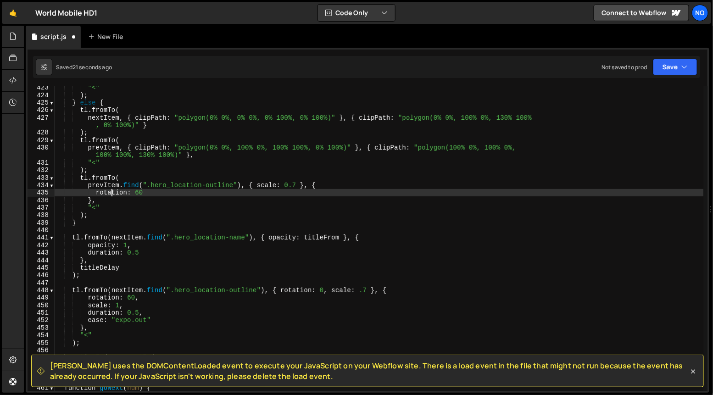
click at [112, 192] on div ""<" ) ; } else { tl . fromTo ( nextItem , { clipPath : "polygon(0% 0%, 0% 0%, 0…" at bounding box center [379, 244] width 649 height 320
click at [294, 184] on div ""<" ) ; } else { tl . fromTo ( nextItem , { clipPath : "polygon(0% 0%, 0% 0%, 0…" at bounding box center [379, 244] width 649 height 320
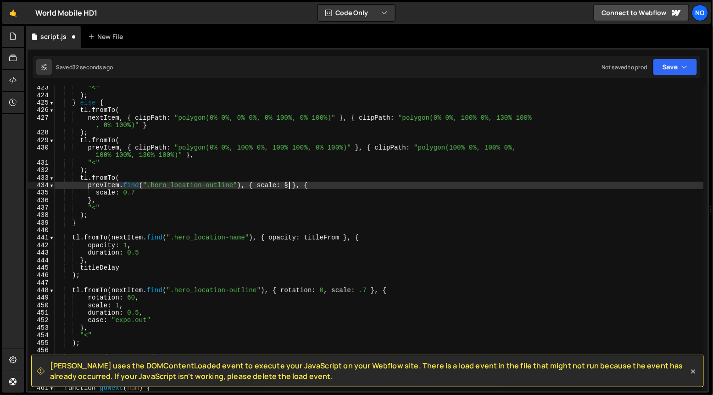
scroll to position [0, 16]
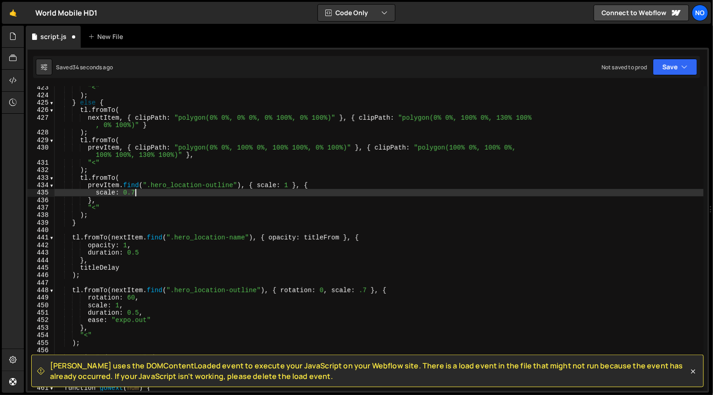
click at [181, 190] on div ""<" ) ; } else { tl . fromTo ( nextItem , { clipPath : "polygon(0% 0%, 0% 0%, 0…" at bounding box center [379, 244] width 649 height 320
type textarea "scale: 0.7,"
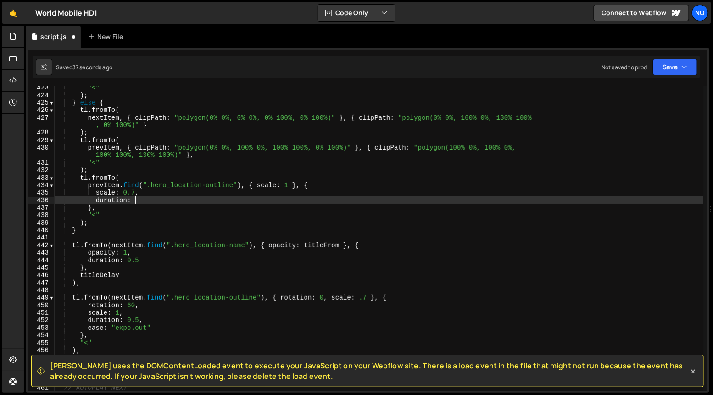
scroll to position [0, 5]
type textarea "duration: 0.5,"
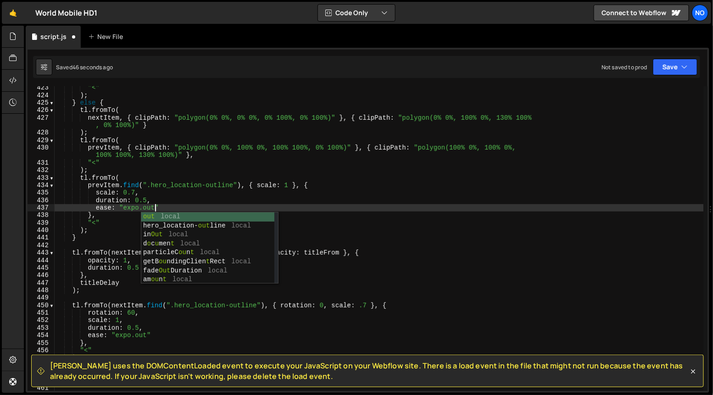
scroll to position [0, 6]
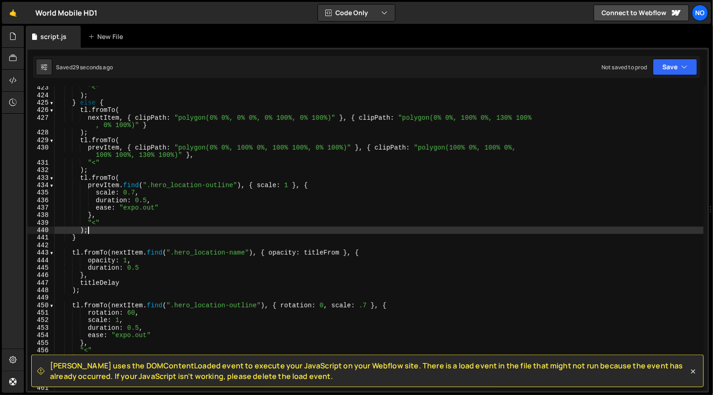
click at [89, 232] on div ""<" ) ; } else { tl . fromTo ( nextItem , { clipPath : "polygon(0% 0%, 0% 0%, 0…" at bounding box center [379, 244] width 649 height 320
click at [80, 179] on div ""<" ) ; } else { tl . fromTo ( nextItem , { clipPath : "polygon(0% 0%, 0% 0%, 0…" at bounding box center [379, 244] width 649 height 320
type textarea "tl.fromTo( prevItem.find(".hero_location-outline"), { scale: 1 }, {"
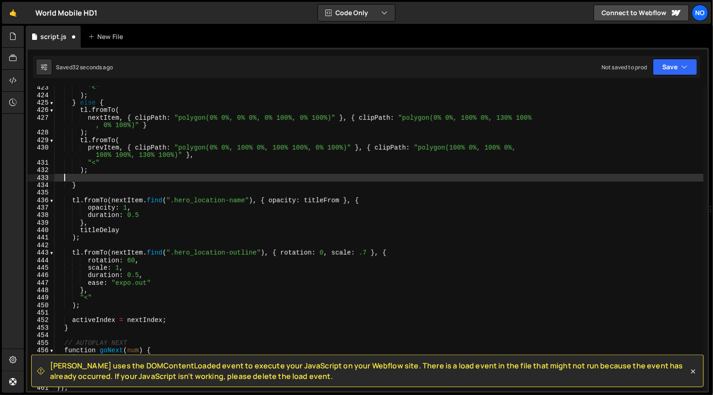
scroll to position [0, 0]
type textarea ");"
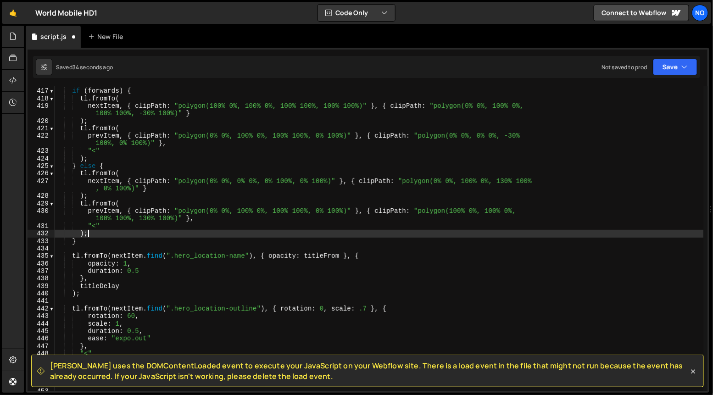
scroll to position [3118, 0]
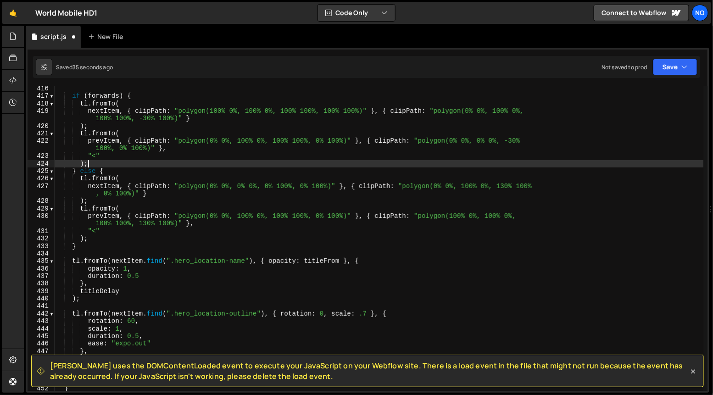
click at [99, 161] on div "if ( forwards ) { tl . fromTo ( nextItem , { clipPath : "polygon(100% 0%, 100% …" at bounding box center [379, 245] width 649 height 320
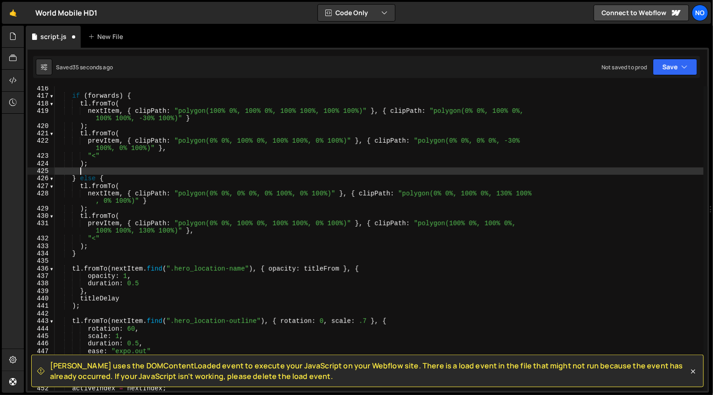
scroll to position [0, 1]
paste textarea ");"
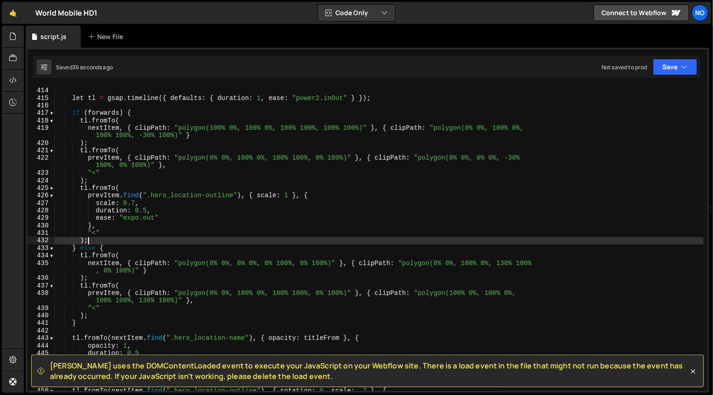
scroll to position [3102, 0]
click at [288, 194] on div "let tl = gsap . timeline ({ defaults : { duration : 1 , ease : "power2.inOut" }…" at bounding box center [379, 246] width 649 height 320
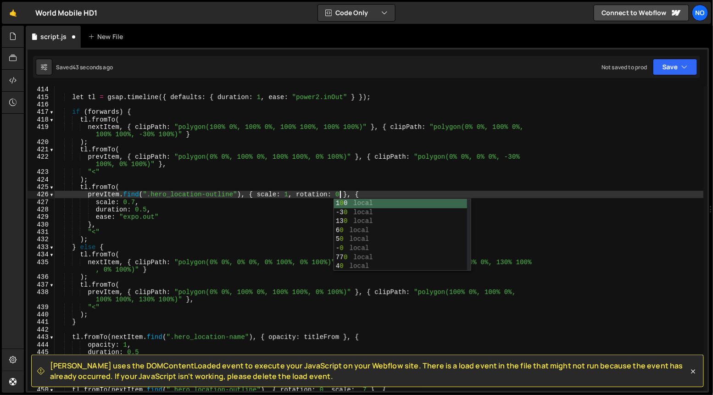
scroll to position [0, 19]
click at [164, 201] on div "let tl = gsap . timeline ({ defaults : { duration : 1 , ease : "power2.inOut" }…" at bounding box center [379, 246] width 649 height 320
type textarea "scale: 0.7,"
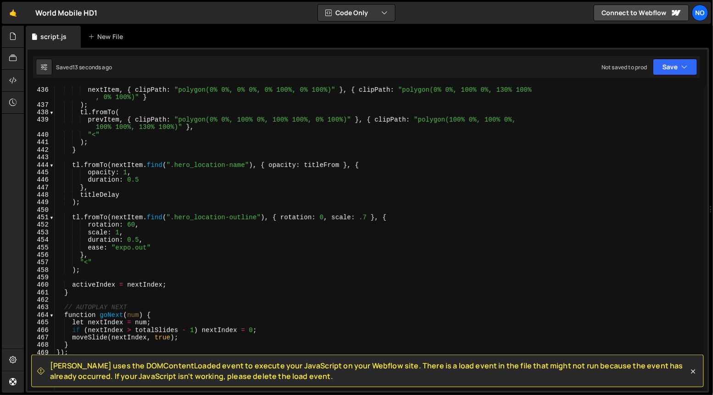
scroll to position [3281, 0]
click at [88, 263] on div "tl . fromTo ( nextItem , { clipPath : "polygon(0% 0%, 0% 0%, 0% 100%, 0% 100%)"…" at bounding box center [379, 239] width 649 height 320
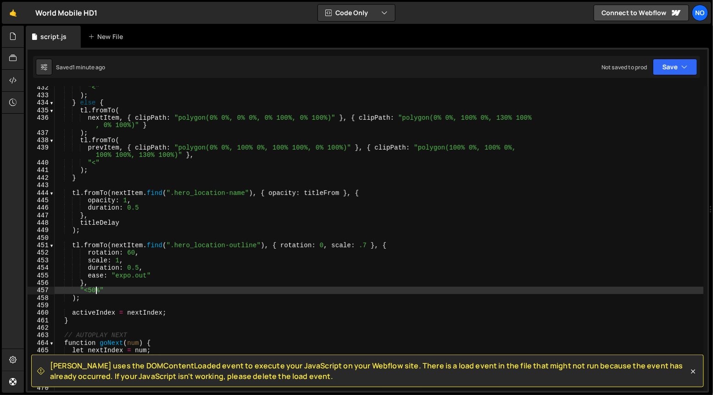
scroll to position [3253, 0]
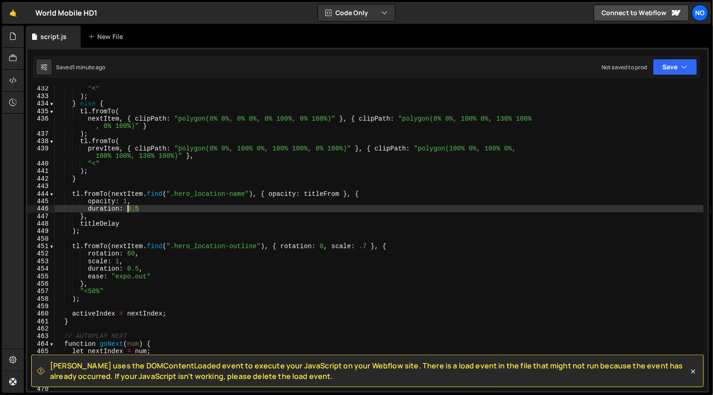
drag, startPoint x: 139, startPoint y: 208, endPoint x: 126, endPoint y: 208, distance: 12.8
click at [126, 208] on div ""<" ) ; } else { tl . fromTo ( nextItem , { clipPath : "polygon(0% 0%, 0% 0%, 0…" at bounding box center [379, 245] width 649 height 320
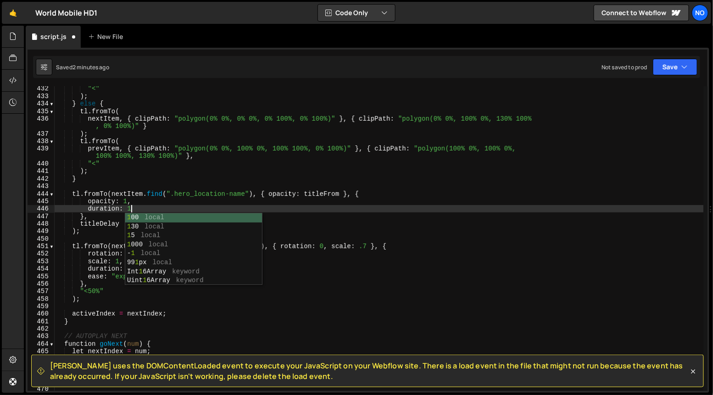
click at [148, 179] on div ""<" ) ; } else { tl . fromTo ( nextItem , { clipPath : "polygon(0% 0%, 0% 0%, 0…" at bounding box center [379, 245] width 649 height 320
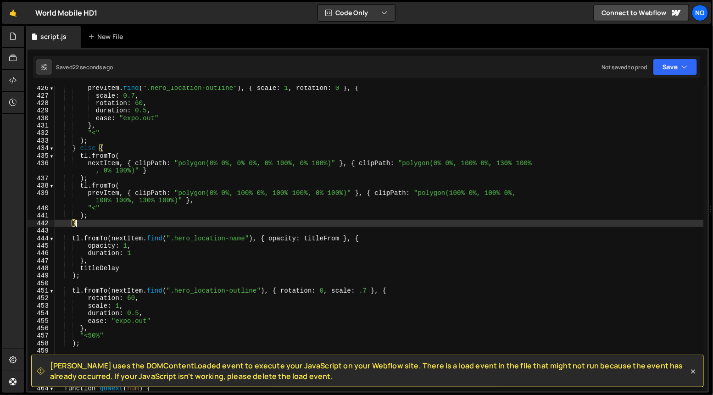
scroll to position [3214, 0]
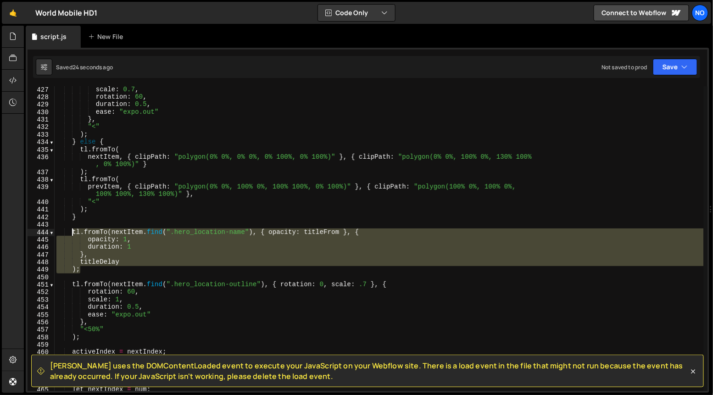
drag, startPoint x: 82, startPoint y: 270, endPoint x: 73, endPoint y: 233, distance: 38.0
click at [73, 233] on div "scale : 0.7 , rotation : 60 , duration : 0.5 , ease : "expo.out" } , "<" ) ; } …" at bounding box center [379, 246] width 649 height 320
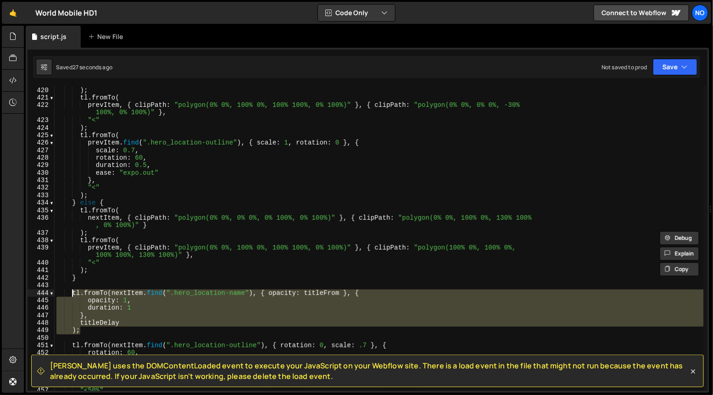
scroll to position [3153, 0]
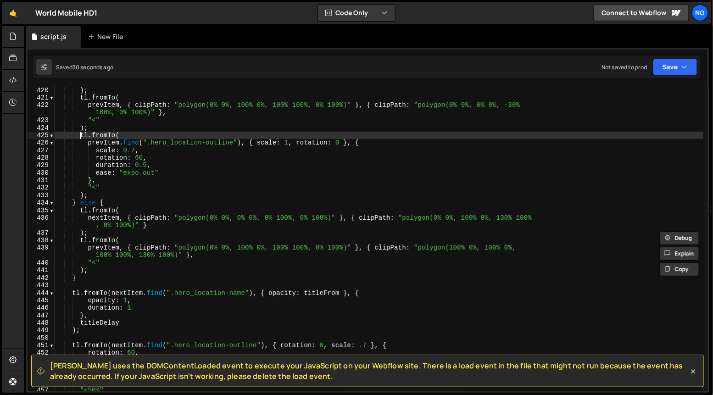
click at [79, 135] on div "nextItem , { clipPath : "polygon(100% 0%, 100% 0%, 100% 100%, 100% 100%)" } , {…" at bounding box center [379, 236] width 649 height 328
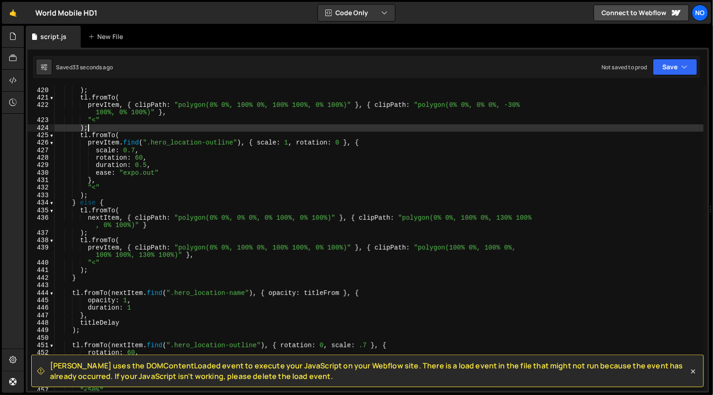
click at [89, 127] on div "nextItem , { clipPath : "polygon(100% 0%, 100% 0%, 100% 100%, 100% 100%)" } , {…" at bounding box center [379, 236] width 649 height 328
type textarea ");"
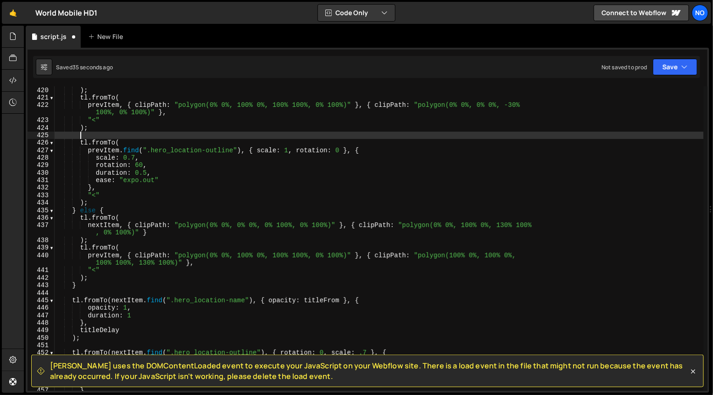
paste textarea ");"
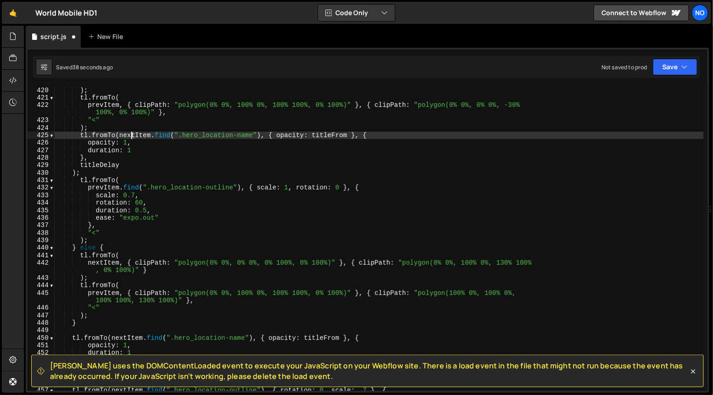
drag, startPoint x: 134, startPoint y: 135, endPoint x: 121, endPoint y: 135, distance: 13.3
click at [122, 135] on div "nextItem , { clipPath : "polygon(100% 0%, 100% 0%, 100% 100%, 100% 100%)" } , {…" at bounding box center [379, 236] width 649 height 328
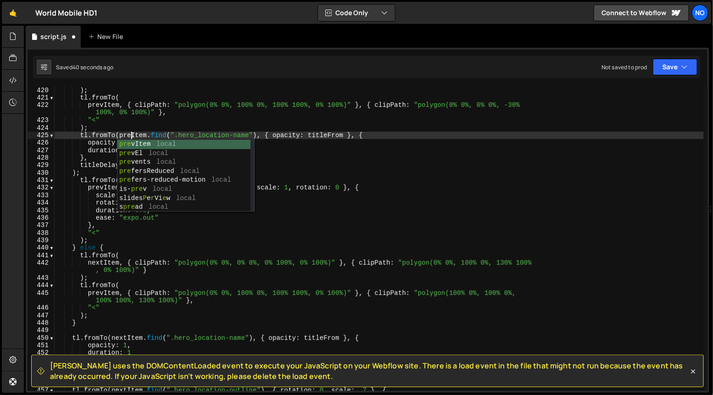
scroll to position [0, 5]
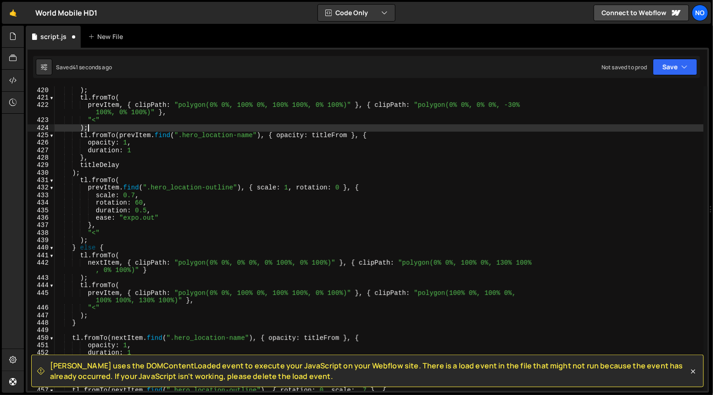
click at [256, 131] on div "nextItem , { clipPath : "polygon(100% 0%, 100% 0%, 100% 100%, 100% 100%)" } , {…" at bounding box center [379, 236] width 649 height 328
click at [326, 135] on div "nextItem , { clipPath : "polygon(100% 0%, 100% 0%, 100% 100%, 100% 100%)" } , {…" at bounding box center [379, 236] width 649 height 328
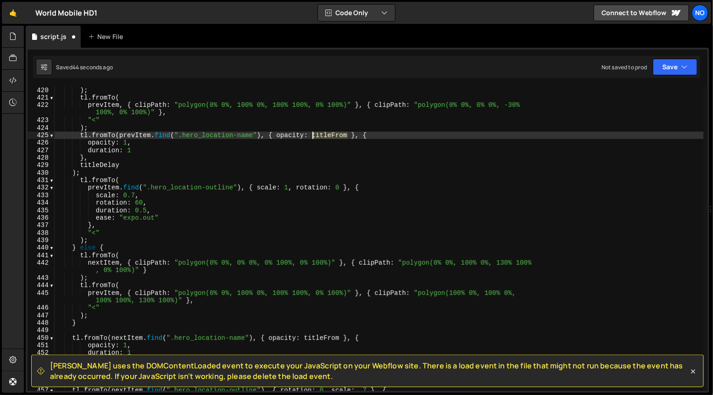
click at [326, 135] on div "nextItem , { clipPath : "polygon(100% 0%, 100% 0%, 100% 100%, 100% 100%)" } , {…" at bounding box center [379, 236] width 649 height 328
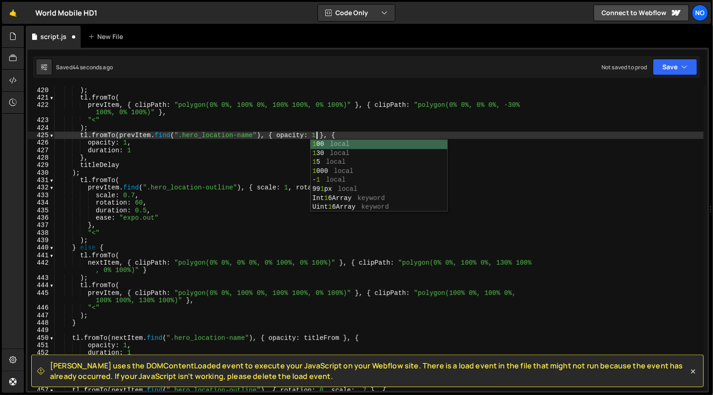
scroll to position [0, 18]
click at [126, 143] on div "nextItem , { clipPath : "polygon(100% 0%, 100% 0%, 100% 100%, 100% 100%)" } , {…" at bounding box center [379, 236] width 649 height 328
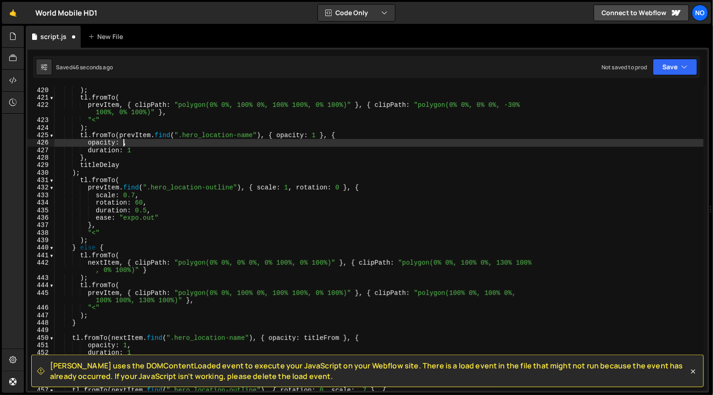
scroll to position [0, 5]
click at [111, 163] on div "nextItem , { clipPath : "polygon(100% 0%, 100% 0%, 100% 100%, 100% 100%)" } , {…" at bounding box center [379, 236] width 649 height 328
type textarea "titleDelay"
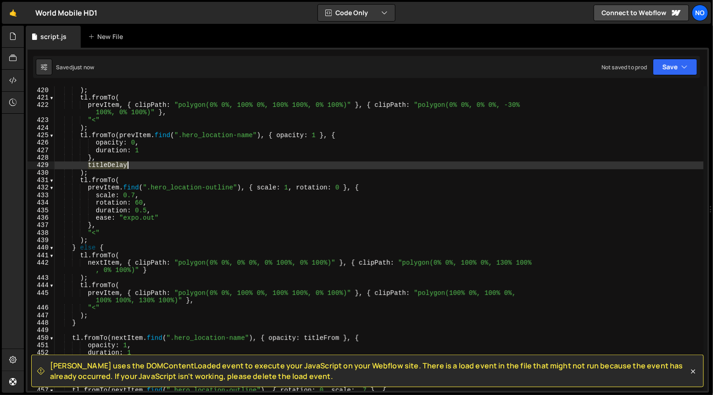
click at [111, 163] on div "nextItem , { clipPath : "polygon(100% 0%, 100% 0%, 100% 100%, 100% 100%)" } , {…" at bounding box center [379, 236] width 649 height 328
click at [138, 151] on div "nextItem , { clipPath : "polygon(100% 0%, 100% 0%, 100% 100%, 100% 100%)" } , {…" at bounding box center [379, 236] width 649 height 328
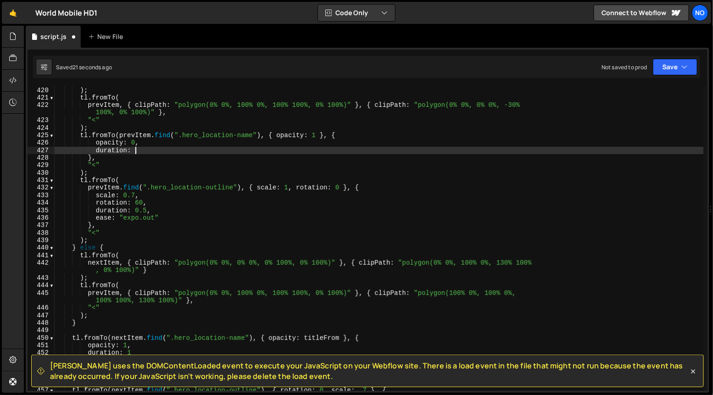
scroll to position [0, 6]
click at [202, 132] on div "nextItem , { clipPath : "polygon(100% 0%, 100% 0%, 100% 100%, 100% 100%)" } , {…" at bounding box center [379, 236] width 649 height 328
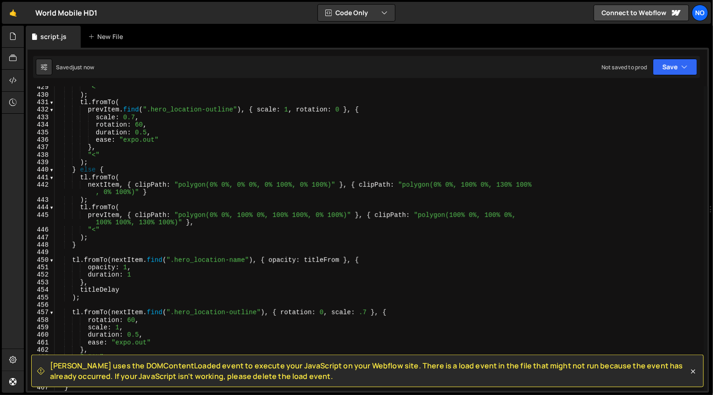
scroll to position [3235, 0]
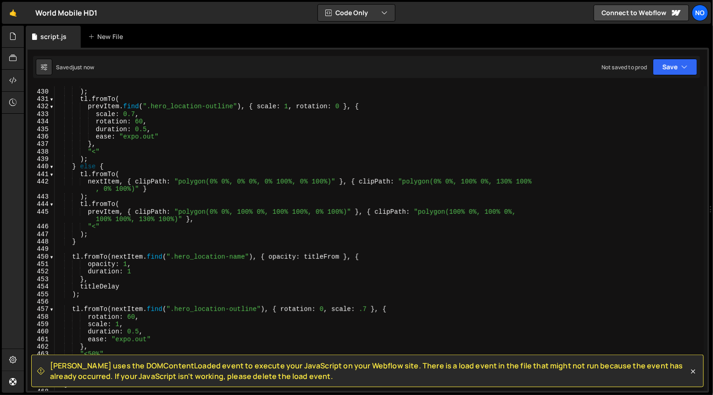
click at [132, 270] on div ""<" ) ; tl . fromTo ( prevItem . find ( ".hero_location-outline" ) , { scale : …" at bounding box center [379, 240] width 649 height 320
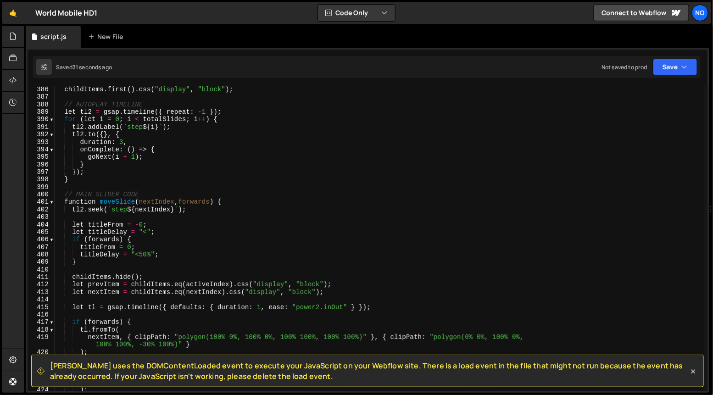
scroll to position [2890, 0]
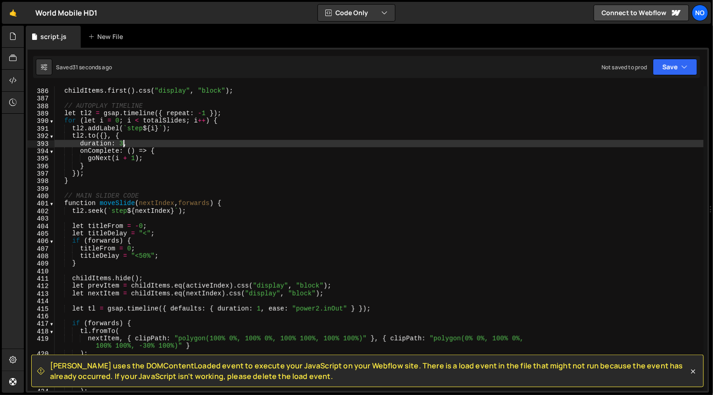
click at [122, 140] on div "childItems . first ( ) . css ( "display" , "block" ) ; // AUTOPLAY TIMELINE let…" at bounding box center [379, 240] width 649 height 320
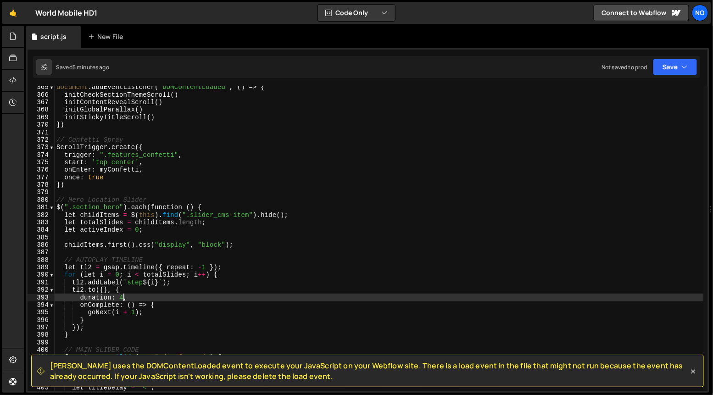
scroll to position [2736, 0]
click at [51, 209] on span at bounding box center [51, 207] width 5 height 7
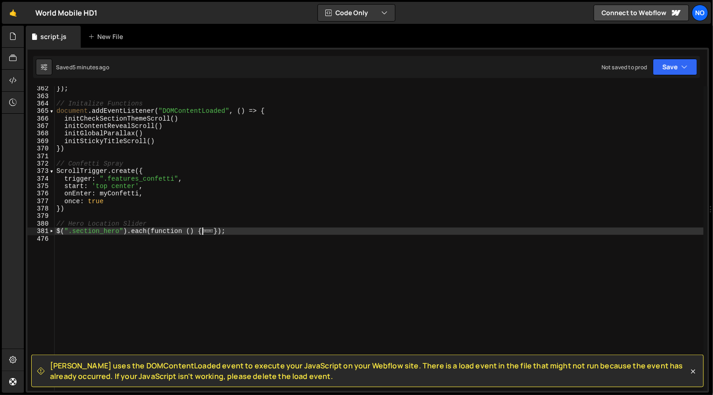
scroll to position [2712, 0]
click at [250, 234] on div "}) ; // Initalize Functions document . addEventListener ( "DOMContentLoaded" , …" at bounding box center [379, 245] width 649 height 320
click at [52, 232] on span at bounding box center [51, 231] width 5 height 7
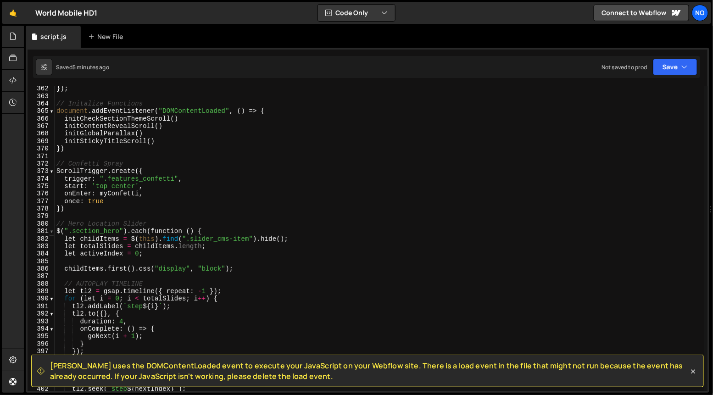
click at [52, 232] on span at bounding box center [51, 231] width 5 height 7
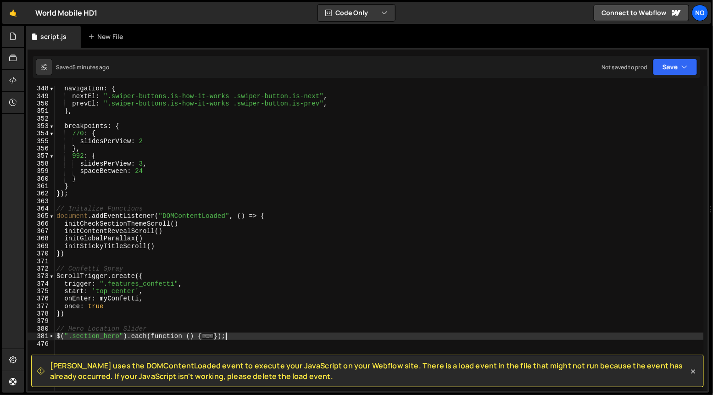
scroll to position [2652, 0]
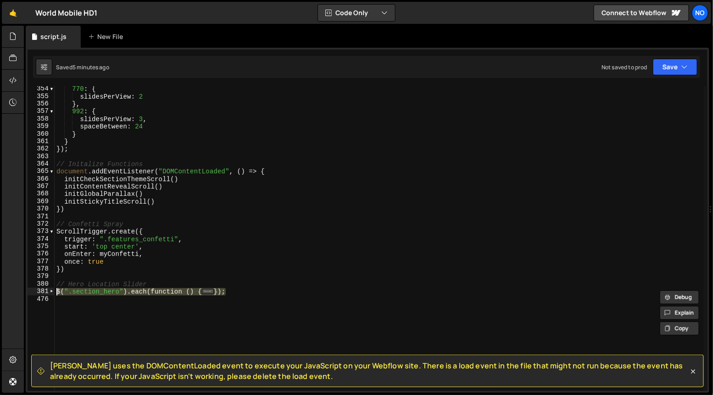
type textarea "// Hero Location Slider $(".section_hero").each(function () {"
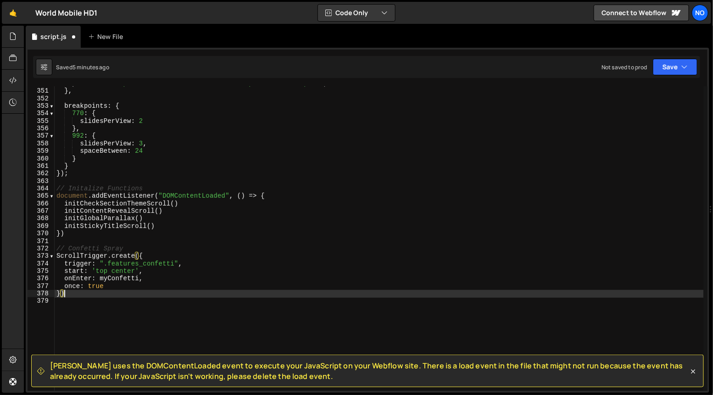
scroll to position [2627, 0]
click at [149, 170] on div "prevEl : ".swiper-buttons.is-how-it-works .swiper-button.is-prev" , } , breakpo…" at bounding box center [379, 240] width 649 height 320
type textarea "});"
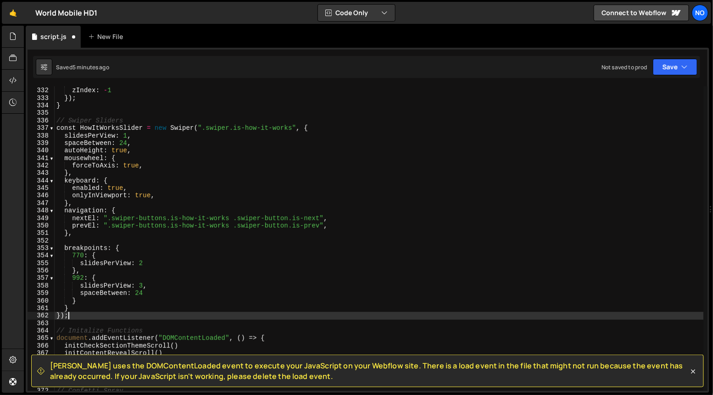
scroll to position [2474, 0]
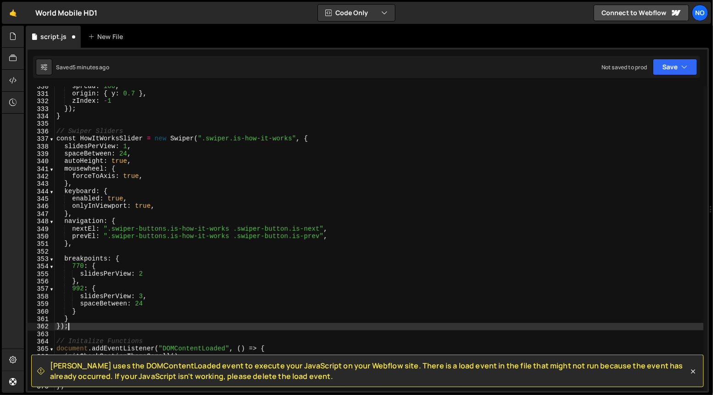
click at [52, 143] on div "338" at bounding box center [41, 146] width 27 height 7
click at [50, 141] on span at bounding box center [51, 138] width 5 height 7
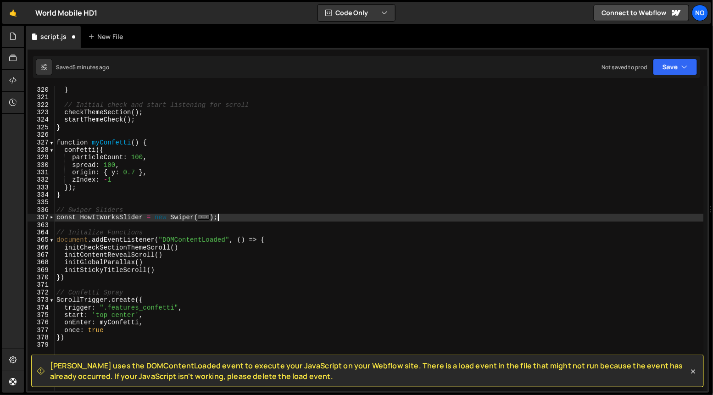
scroll to position [2396, 0]
click at [251, 215] on div "} // Initial check and start listening for scroll checkThemeSection ( ) ; start…" at bounding box center [379, 245] width 649 height 320
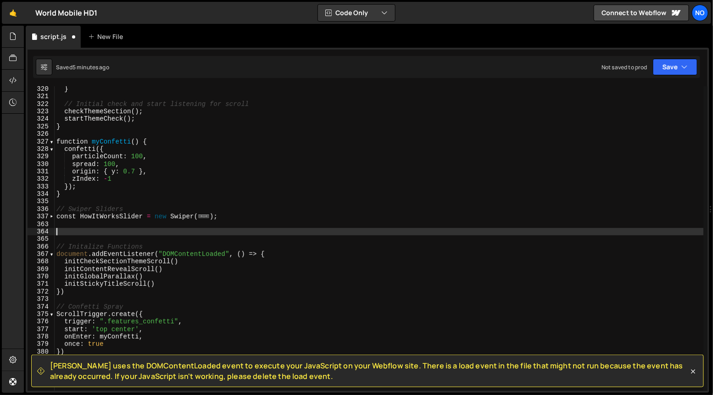
paste textarea "});"
type textarea "});"
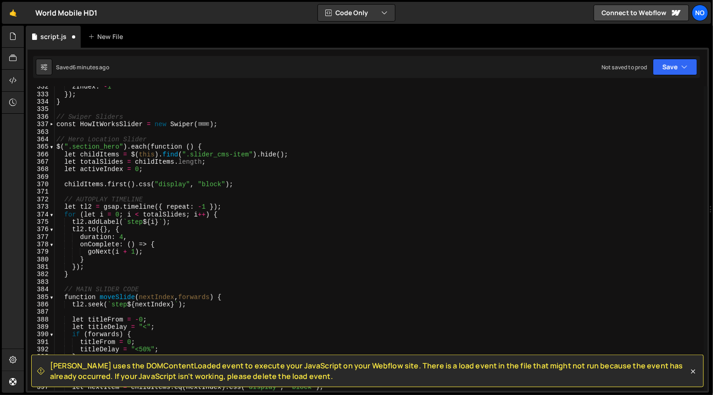
scroll to position [2489, 0]
click at [53, 151] on div "366" at bounding box center [41, 154] width 27 height 7
click at [52, 149] on span at bounding box center [51, 146] width 5 height 7
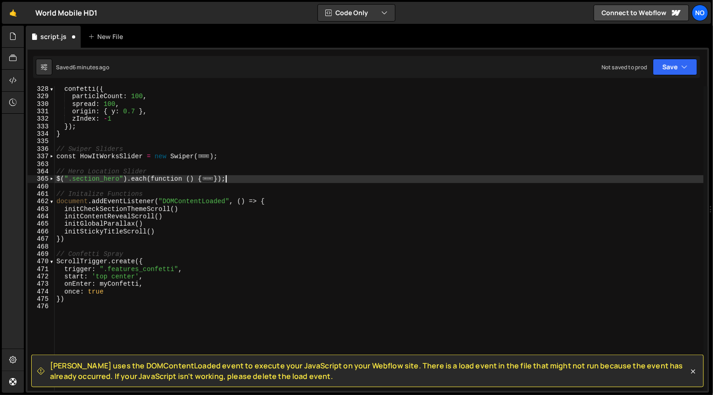
scroll to position [2439, 0]
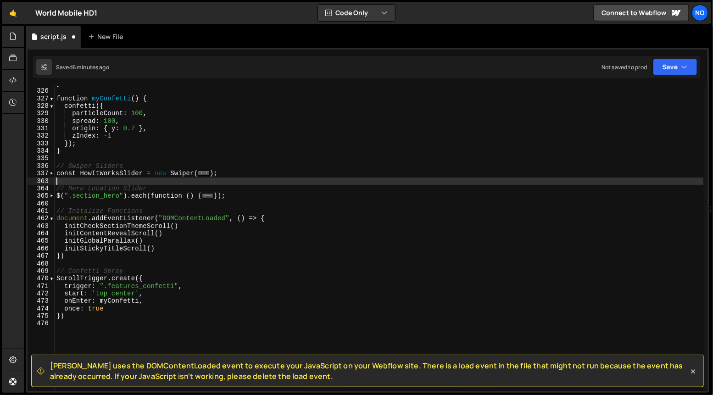
click at [112, 184] on div "} function myConfetti ( ) { confetti ({ particleCount : 100 , spread : 100 , or…" at bounding box center [379, 240] width 649 height 320
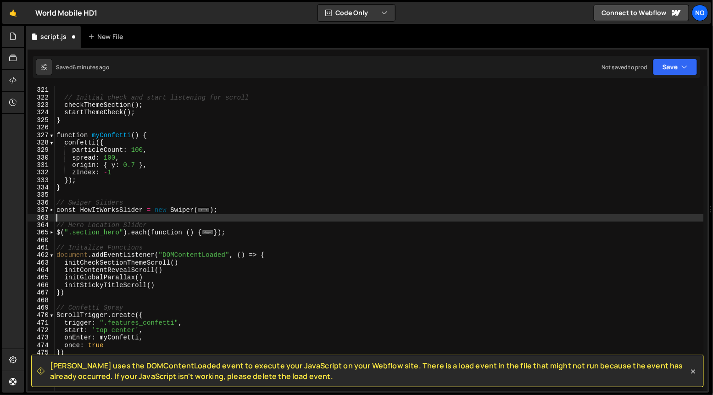
scroll to position [2390, 0]
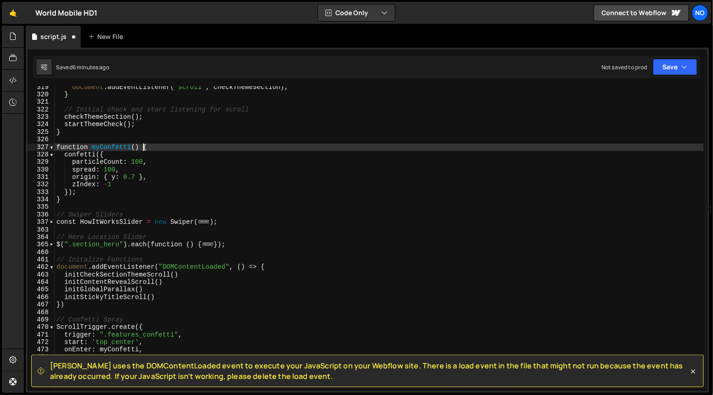
click at [145, 145] on div "document . addEventListener ( "scroll" , checkThemeSection ) ; } // Initial che…" at bounding box center [379, 244] width 649 height 320
click at [67, 201] on div "document . addEventListener ( "scroll" , checkThemeSection ) ; } // Initial che…" at bounding box center [379, 244] width 649 height 320
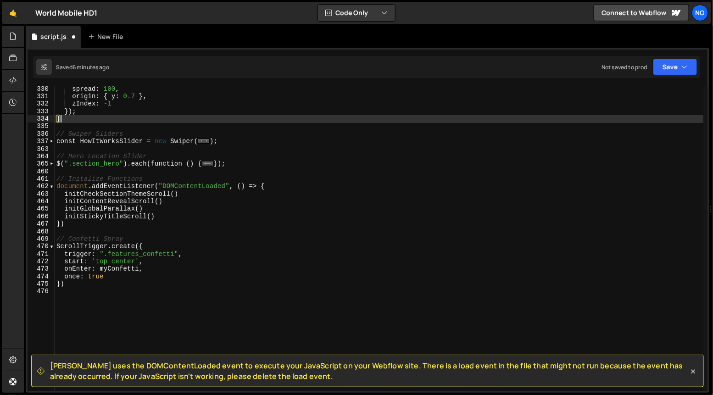
scroll to position [2472, 0]
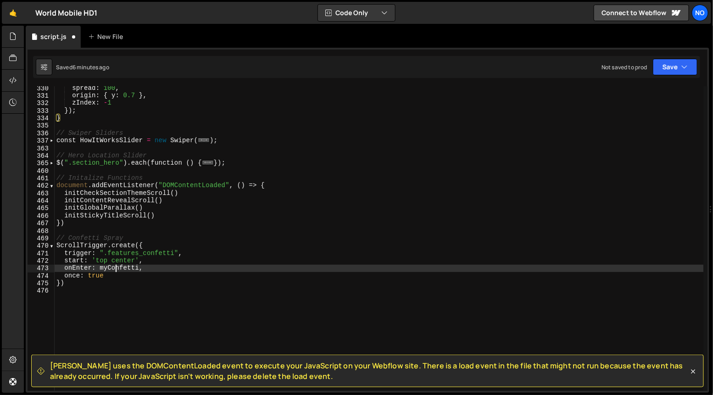
click at [116, 272] on div "spread : 100 , origin : { y : 0.7 } , zIndex : - 1 }) ; } // Swiper Sliders con…" at bounding box center [379, 244] width 649 height 320
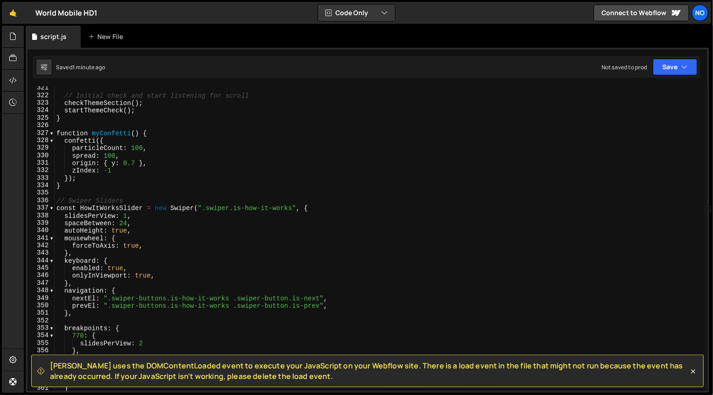
scroll to position [2405, 0]
click at [121, 171] on div "// Initial check and start listening for scroll checkThemeSection ( ) ; startTh…" at bounding box center [379, 244] width 649 height 320
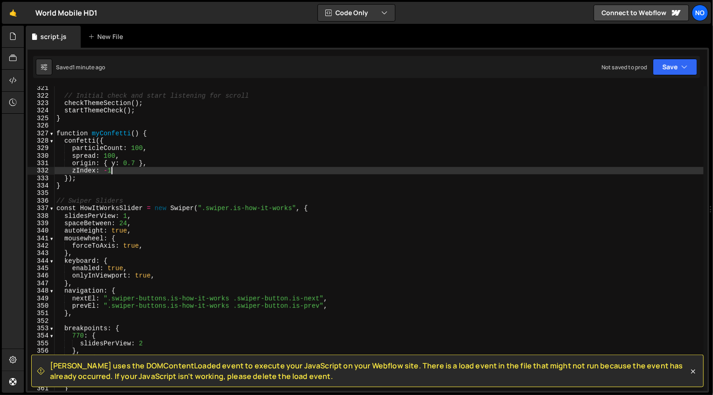
click at [158, 134] on div "// Initial check and start listening for scroll checkThemeSection ( ) ; startTh…" at bounding box center [379, 244] width 649 height 320
type textarea "function myConfetti() {"
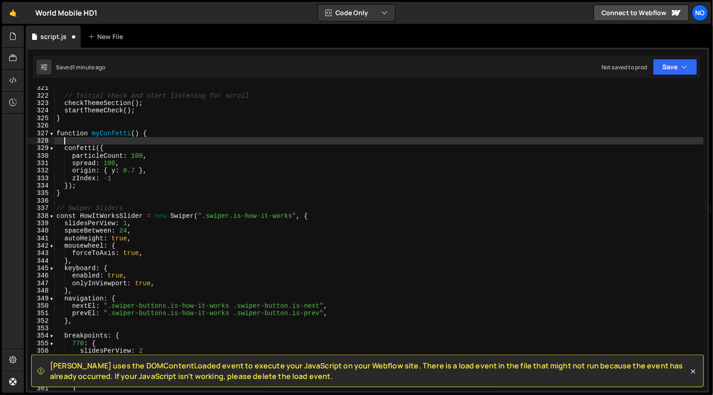
scroll to position [0, 0]
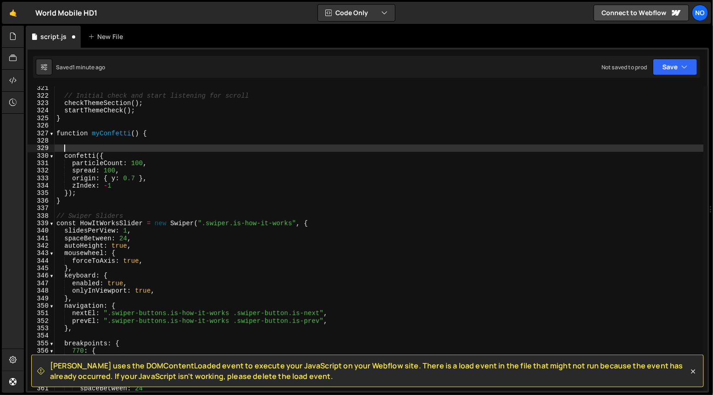
paste textarea "section_features"
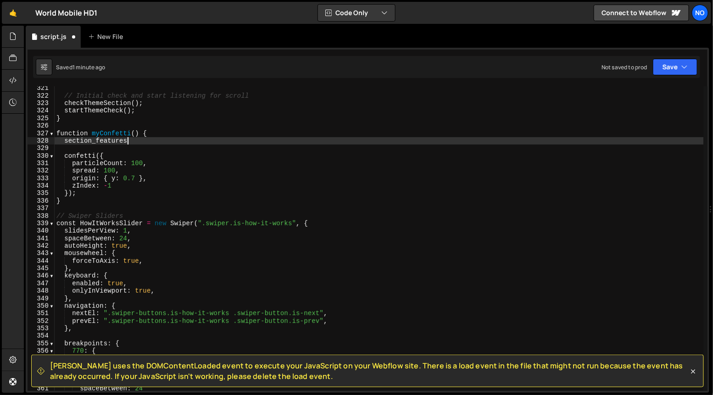
type textarea "section_features"
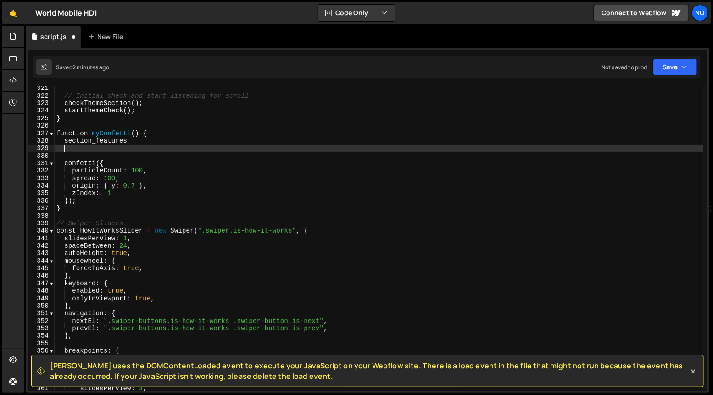
paste textarea "var canvas = document.getElementById('my-canvas');"
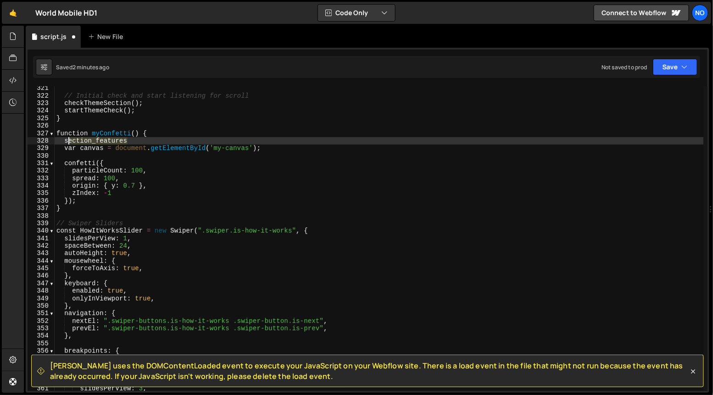
drag, startPoint x: 128, startPoint y: 140, endPoint x: 66, endPoint y: 139, distance: 62.9
click at [66, 139] on div "// Initial check and start listening for scroll checkThemeSection ( ) ; startTh…" at bounding box center [379, 244] width 649 height 320
type textarea "section_features"
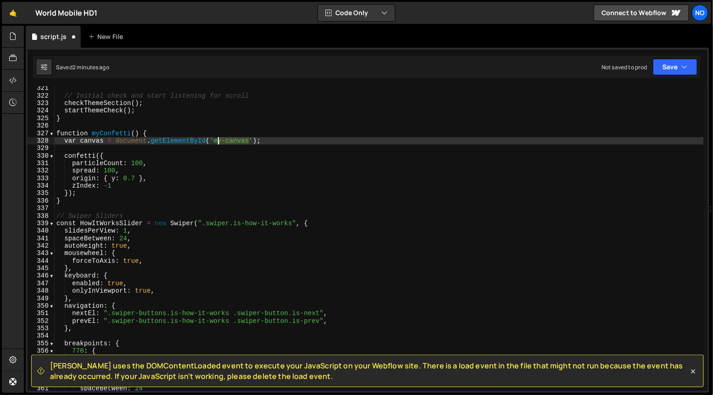
drag, startPoint x: 250, startPoint y: 142, endPoint x: 217, endPoint y: 141, distance: 33.1
click at [217, 141] on div "// Initial check and start listening for scroll checkThemeSection ( ) ; startTh…" at bounding box center [379, 244] width 649 height 320
click at [214, 141] on div "// Initial check and start listening for scroll checkThemeSection ( ) ; startTh…" at bounding box center [379, 244] width 649 height 320
paste textarea "section_feature"
click at [205, 140] on div "// Initial check and start listening for scroll checkThemeSection ( ) ; startTh…" at bounding box center [379, 244] width 649 height 320
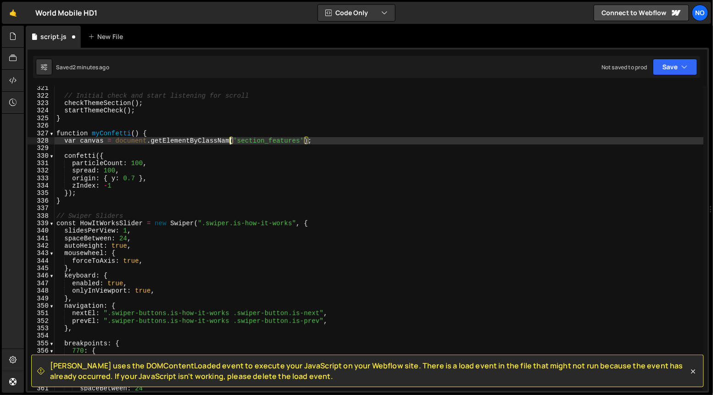
scroll to position [0, 12]
click at [360, 140] on div "// Initial check and start listening for scroll checkThemeSection ( ) ; startTh…" at bounding box center [379, 244] width 649 height 320
click at [236, 142] on div "// Initial check and start listening for scroll checkThemeSection ( ) ; startTh…" at bounding box center [379, 244] width 649 height 320
click at [215, 141] on div "// Initial check and start listening for scroll checkThemeSection ( ) ; startTh…" at bounding box center [379, 244] width 649 height 320
click at [276, 143] on div "// Initial check and start listening for scroll checkThemeSection ( ) ; startTh…" at bounding box center [379, 244] width 649 height 320
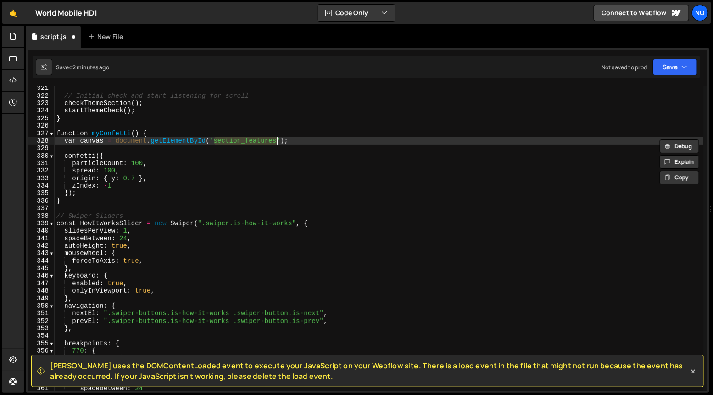
paste textarea "confetti_canva"
type textarea "var canvas = document.getElementById('confetti_canvas');"
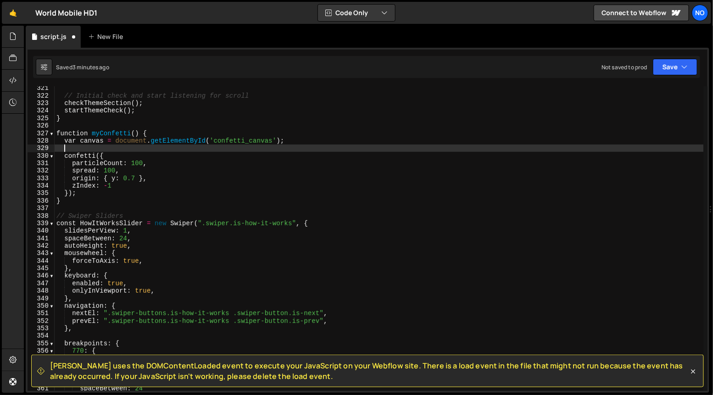
click at [100, 149] on div "// Initial check and start listening for scroll checkThemeSection ( ) ; startTh…" at bounding box center [379, 244] width 649 height 320
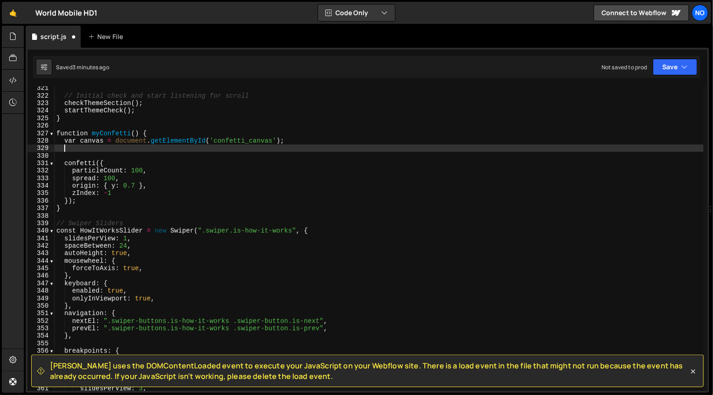
paste textarea "canvas.confetti = canvas.confetti || confetti.create(canvas, { resize: true })"
click at [64, 163] on div "// Initial check and start listening for scroll checkThemeSection ( ) ; startTh…" at bounding box center [379, 244] width 649 height 320
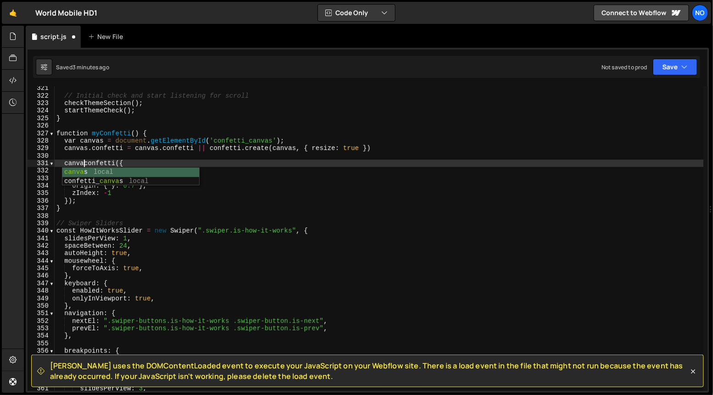
scroll to position [0, 2]
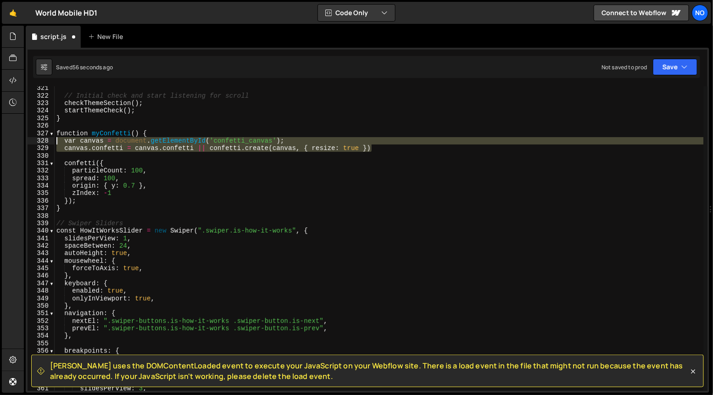
drag, startPoint x: 372, startPoint y: 148, endPoint x: 1, endPoint y: 143, distance: 370.8
click at [1, 143] on div "Hold on a sec... Are you certain you wish to leave this page? Any changes you'v…" at bounding box center [356, 197] width 713 height 395
type textarea "var canvas = document.getElementById('confetti_canvas'); canvas.confetti = canv…"
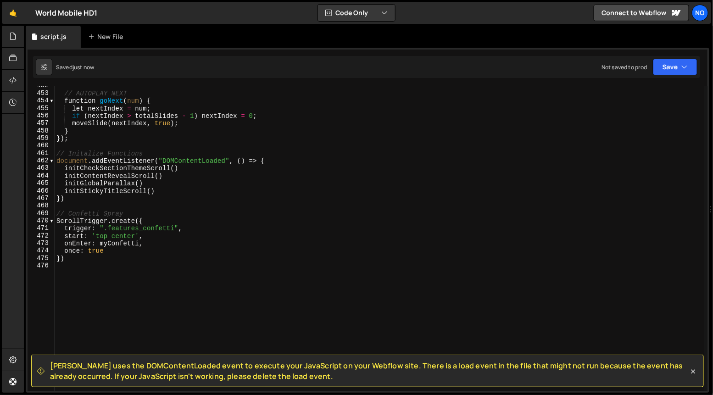
scroll to position [3421, 0]
click at [122, 243] on div "// AUTOPLAY NEXT function goNext ( num ) { let nextIndex = num ; if ( nextIndex…" at bounding box center [379, 242] width 649 height 320
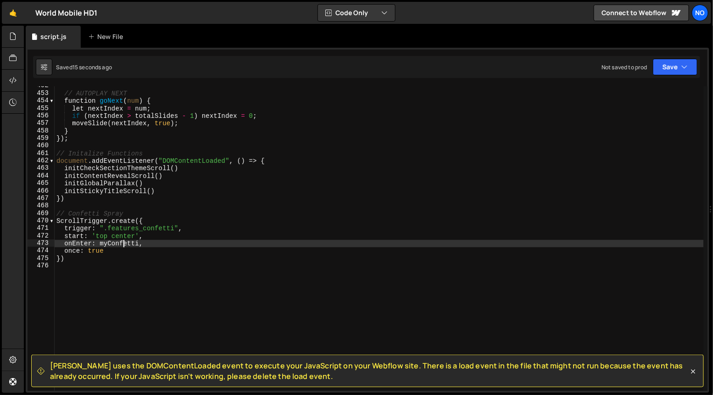
click at [122, 243] on div "// AUTOPLAY NEXT function goNext ( num ) { let nextIndex = num ; if ( nextIndex…" at bounding box center [379, 242] width 649 height 320
click at [118, 257] on div "// AUTOPLAY NEXT function goNext ( num ) { let nextIndex = num ; if ( nextIndex…" at bounding box center [379, 242] width 649 height 320
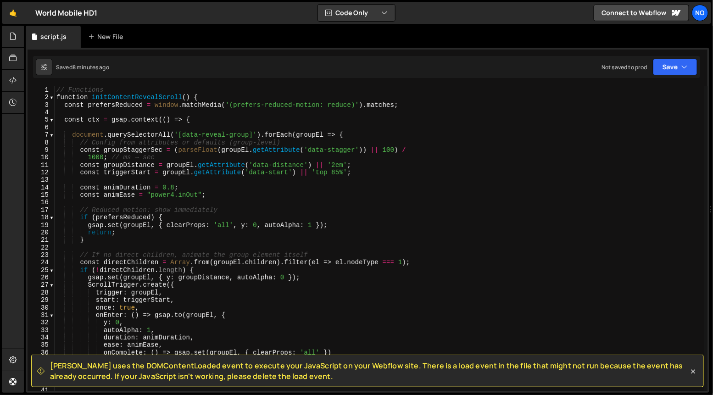
scroll to position [0, 0]
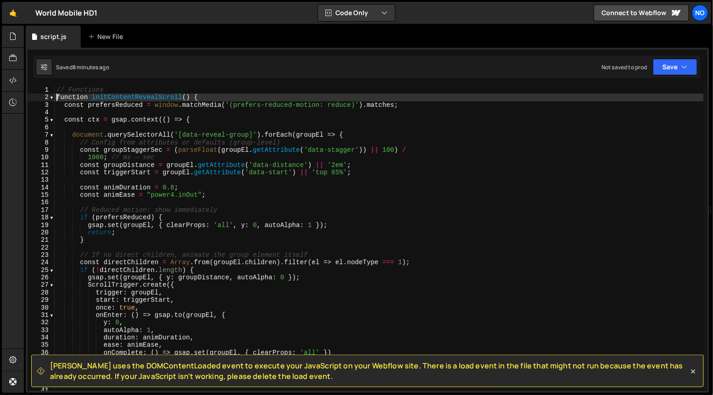
click at [57, 97] on div "// Functions function initContentRevealScroll ( ) { const prefersReduced = wind…" at bounding box center [379, 246] width 649 height 320
type textarea "function initContentRevealScroll() {"
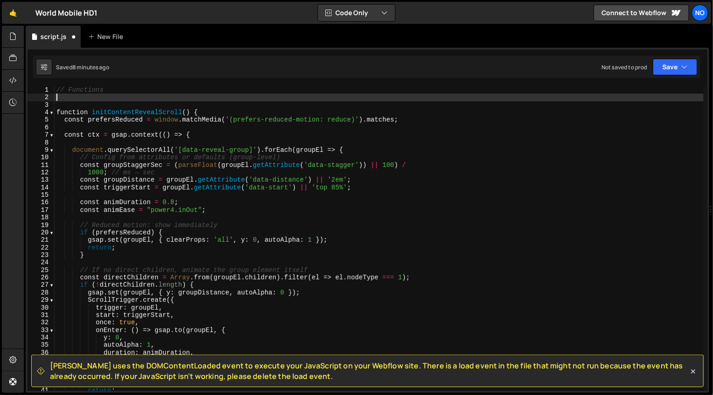
paste textarea "}"
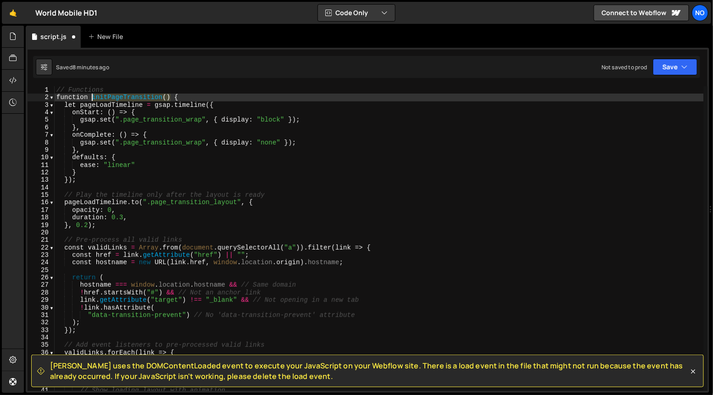
drag, startPoint x: 170, startPoint y: 98, endPoint x: 92, endPoint y: 97, distance: 78.5
click at [92, 97] on div "// Functions function initPageTransition ( ) { let pageLoadTimeline = gsap . ti…" at bounding box center [379, 246] width 649 height 320
click at [50, 98] on span at bounding box center [51, 97] width 5 height 7
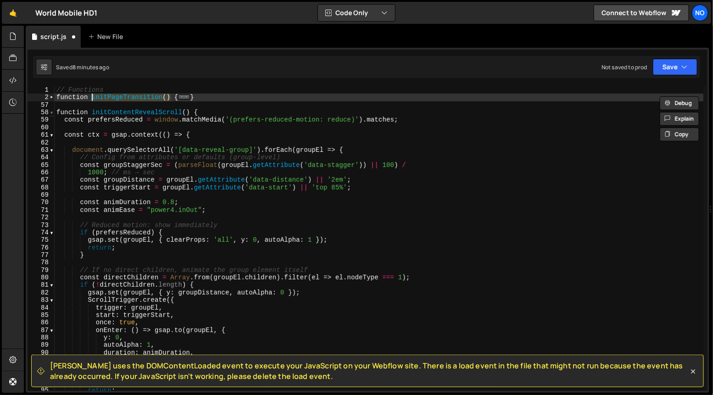
click at [53, 112] on span at bounding box center [51, 112] width 5 height 7
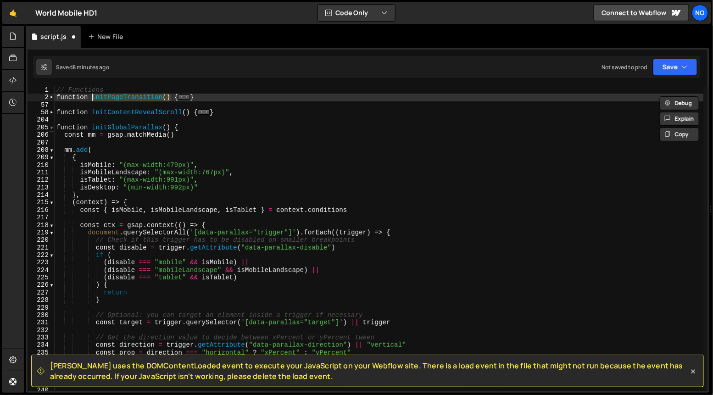
click at [52, 129] on span at bounding box center [51, 127] width 5 height 7
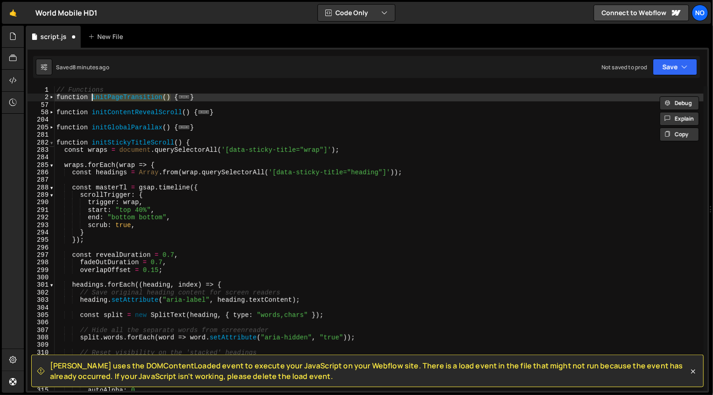
click at [50, 142] on span at bounding box center [51, 142] width 5 height 7
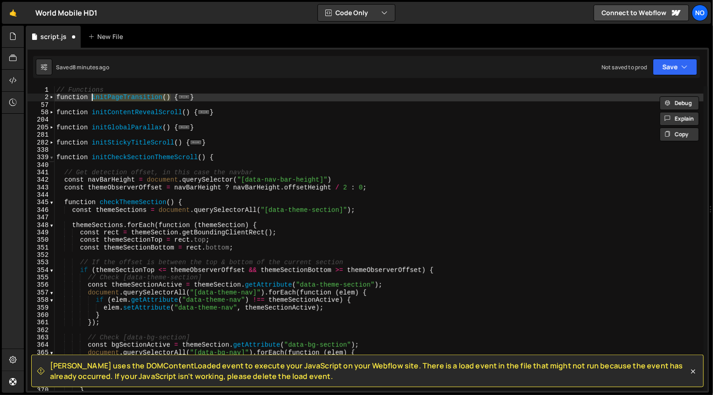
click at [51, 159] on span at bounding box center [51, 157] width 5 height 7
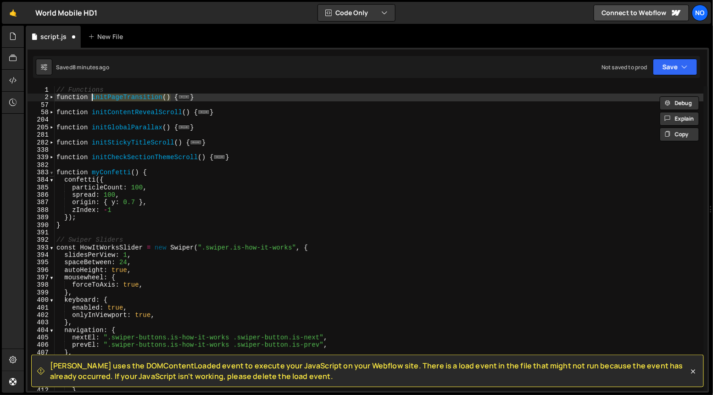
click at [51, 173] on span at bounding box center [51, 172] width 5 height 7
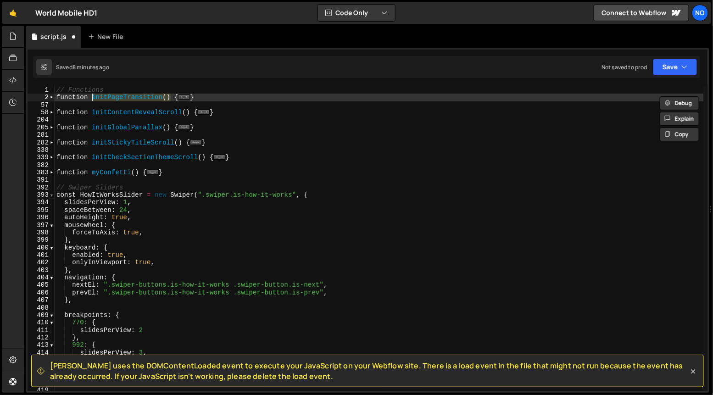
click at [51, 194] on span at bounding box center [51, 194] width 5 height 7
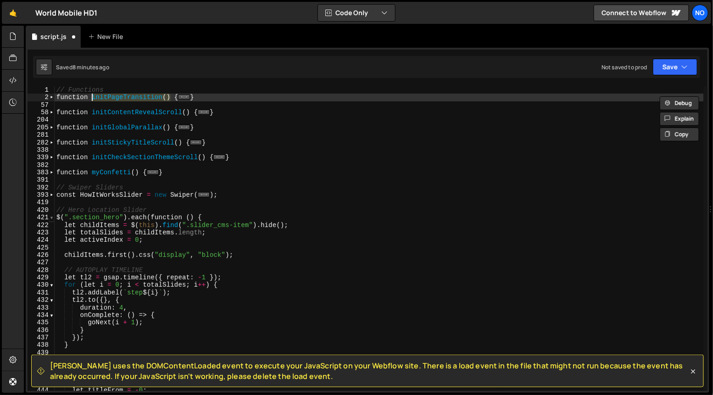
click at [52, 220] on span at bounding box center [51, 217] width 5 height 7
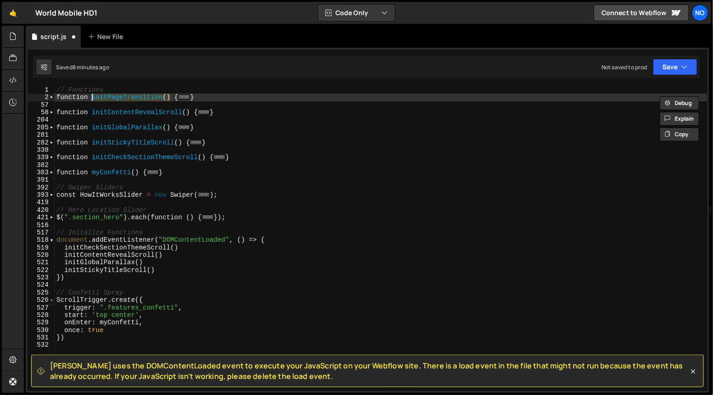
click at [52, 301] on span at bounding box center [51, 299] width 5 height 7
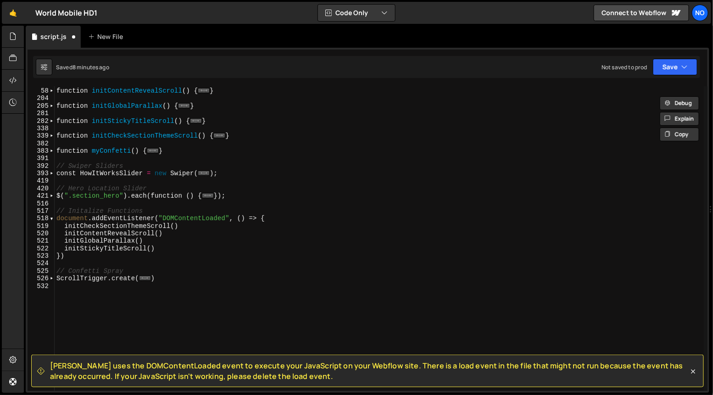
scroll to position [23, 0]
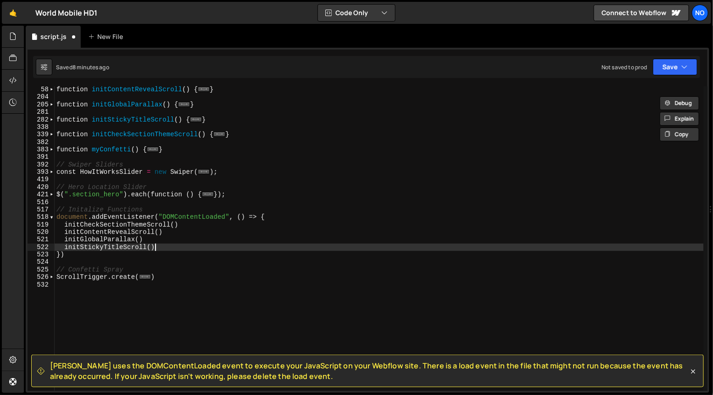
click at [165, 246] on div "function initContentRevealScroll ( ) { ... } function initGlobalParallax ( ) { …" at bounding box center [379, 246] width 649 height 320
type textarea "initStickyTitleScroll()"
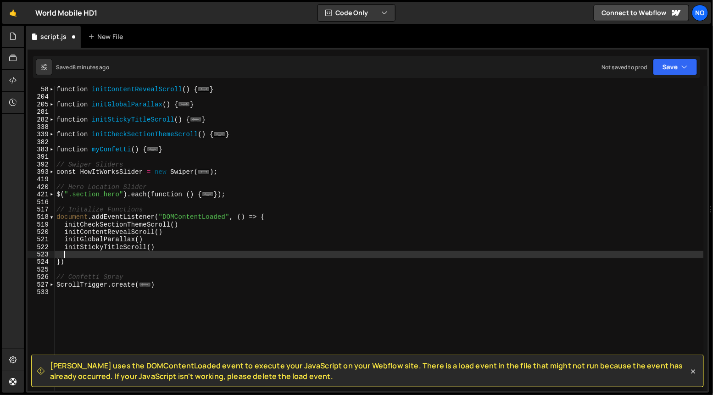
paste textarea "initPageTransition()"
type textarea "initPageTransition()"
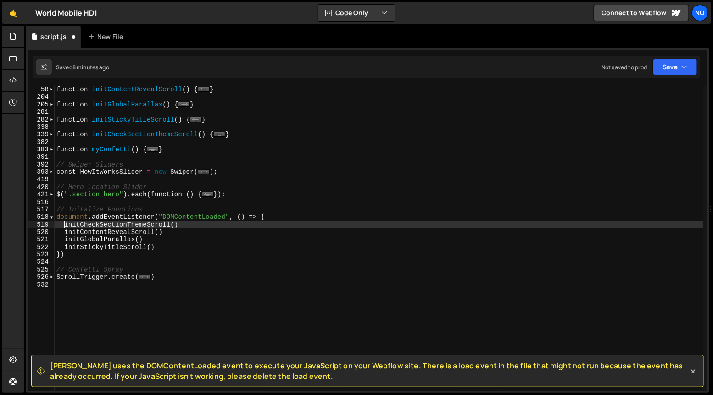
type textarea "initCheckSectionThemeScroll()"
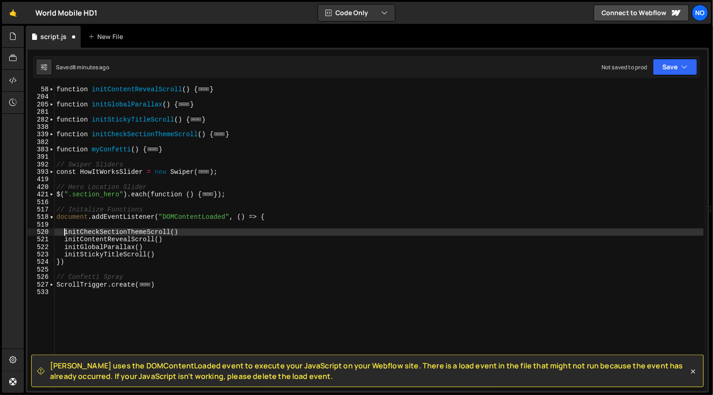
scroll to position [0, 0]
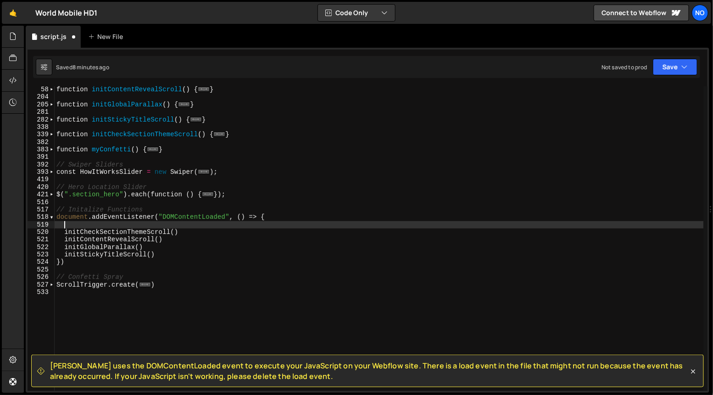
paste textarea "initPageTransition()"
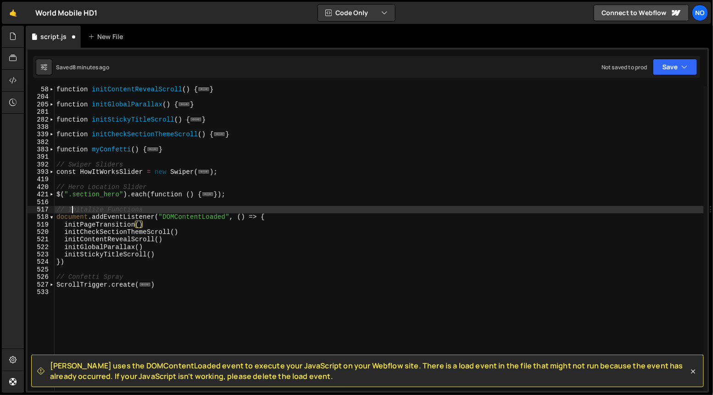
click at [71, 210] on div "function initContentRevealScroll ( ) { ... } function initGlobalParallax ( ) { …" at bounding box center [379, 246] width 649 height 320
type textarea "// Initalize Functions"
click at [73, 201] on div "function initContentRevealScroll ( ) { ... } function initGlobalParallax ( ) { …" at bounding box center [379, 246] width 649 height 320
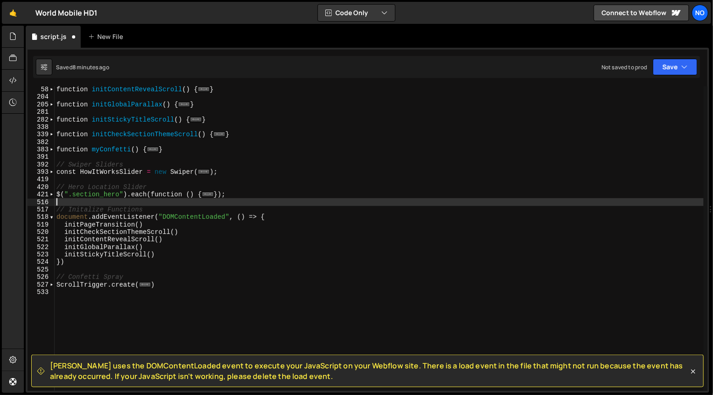
click at [266, 195] on div "function initContentRevealScroll ( ) { ... } function initGlobalParallax ( ) { …" at bounding box center [379, 246] width 649 height 320
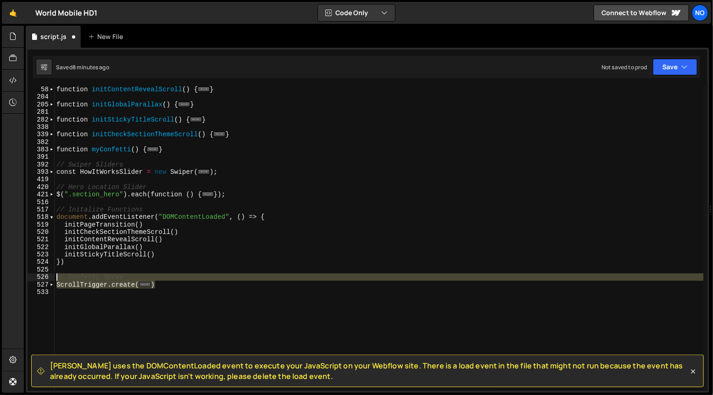
drag, startPoint x: 164, startPoint y: 286, endPoint x: 46, endPoint y: 275, distance: 118.4
click at [45, 276] on div "}); 58 204 205 281 282 338 339 382 383 391 392 393 419 420 421 516 517 518 519 …" at bounding box center [368, 238] width 680 height 305
type textarea "// Confetti Spray ScrollTrigger.create({"
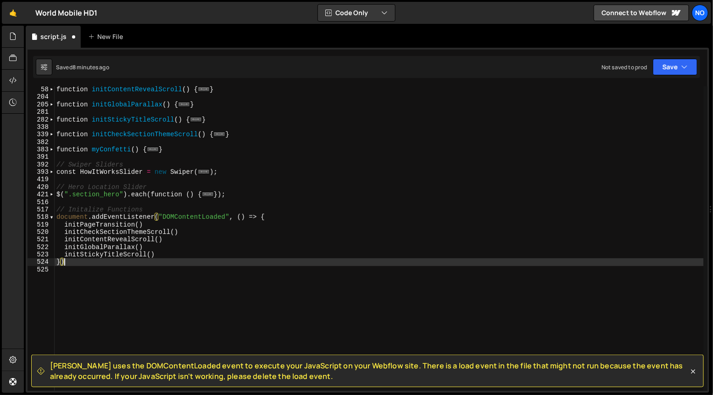
click at [243, 188] on div "function initContentRevealScroll ( ) { ... } function initGlobalParallax ( ) { …" at bounding box center [379, 246] width 649 height 320
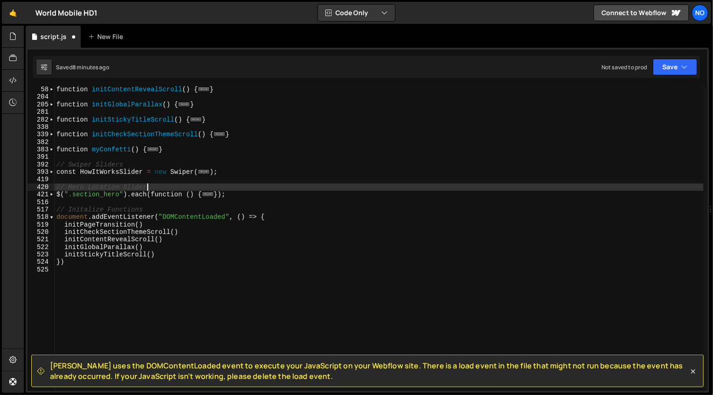
click at [243, 190] on div "function initContentRevealScroll ( ) { ... } function initGlobalParallax ( ) { …" at bounding box center [379, 246] width 649 height 320
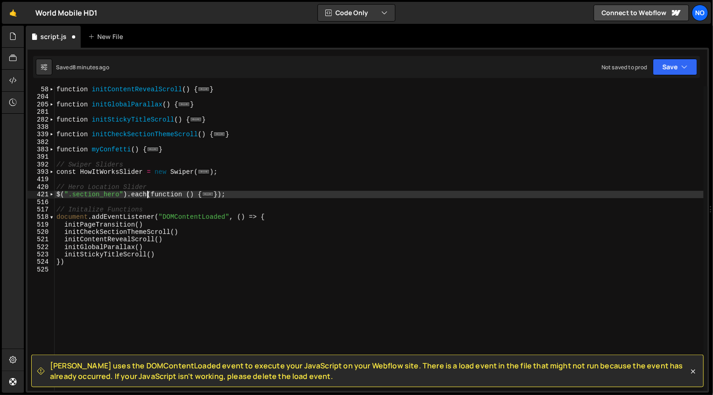
type textarea "});"
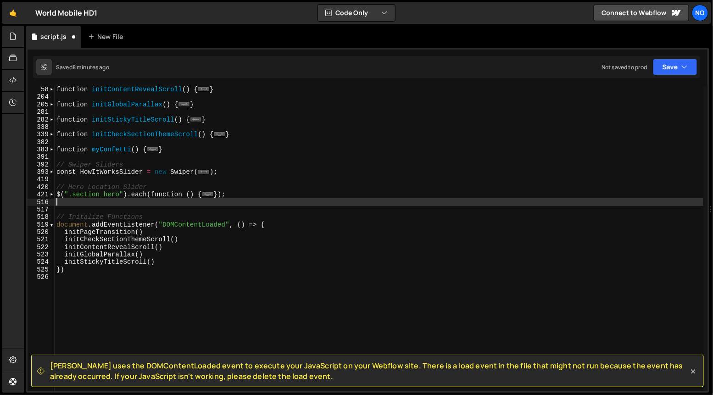
paste textarea "})"
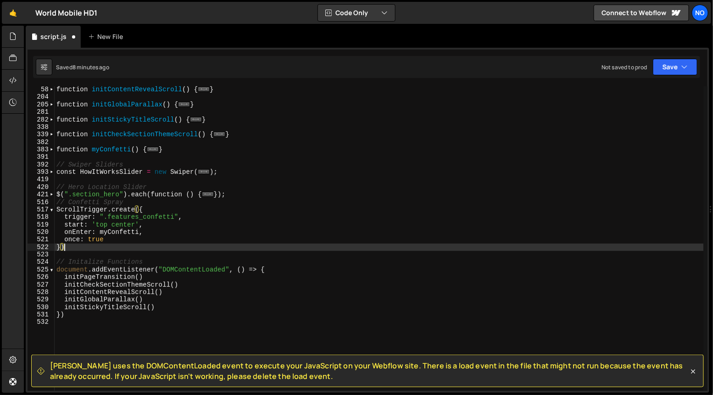
click at [234, 195] on div "function initContentRevealScroll ( ) { ... } function initGlobalParallax ( ) { …" at bounding box center [379, 246] width 649 height 320
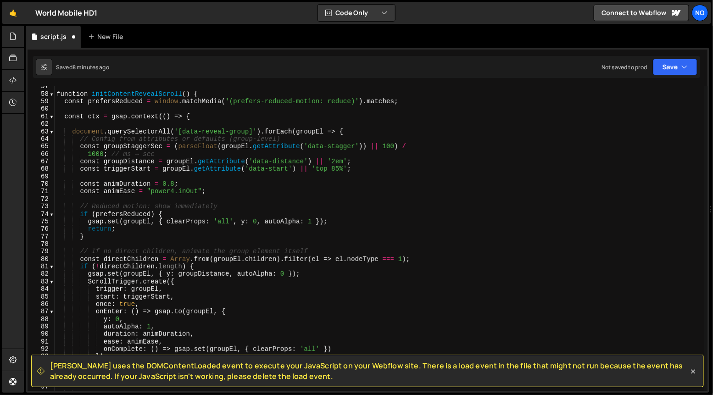
scroll to position [424, 0]
click at [52, 94] on span at bounding box center [51, 93] width 5 height 7
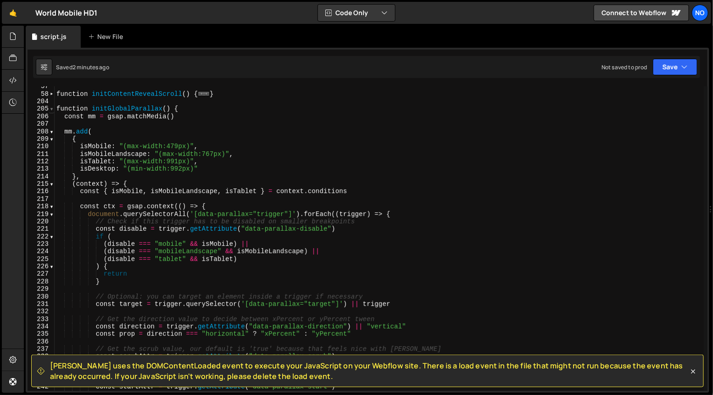
click at [51, 106] on span at bounding box center [51, 108] width 5 height 7
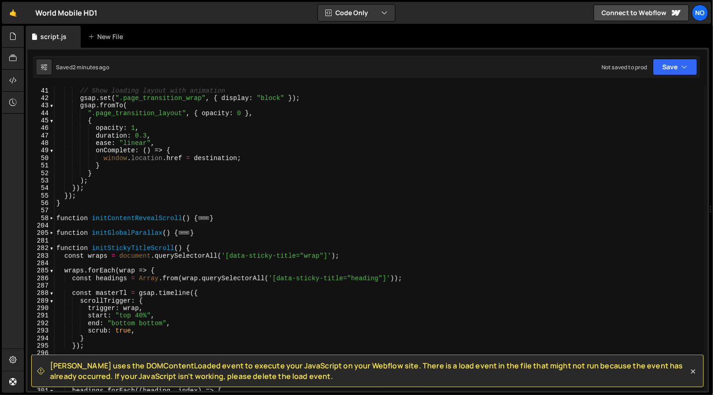
scroll to position [0, 0]
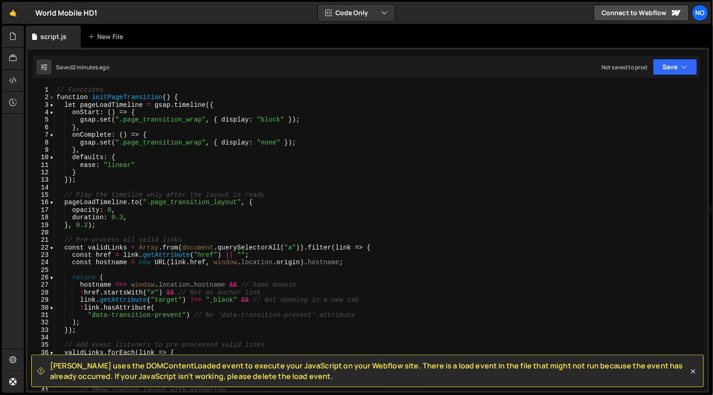
click at [52, 99] on span at bounding box center [51, 97] width 5 height 7
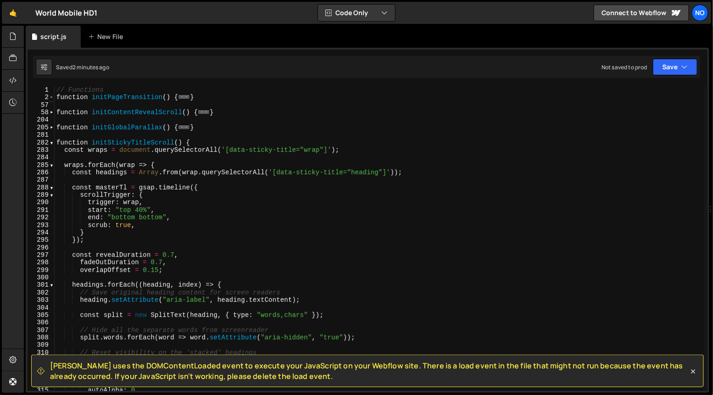
click at [51, 99] on span at bounding box center [51, 97] width 5 height 7
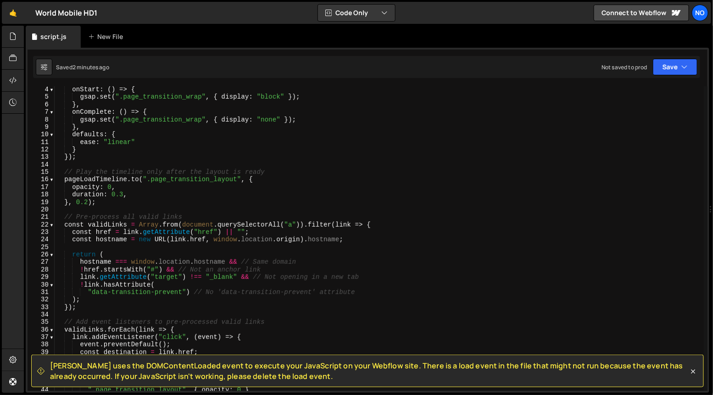
scroll to position [22, 0]
click at [123, 196] on div "onStart : ( ) => { gsap . set ( ".page_transition_wrap" , { display : "block" }…" at bounding box center [379, 246] width 649 height 320
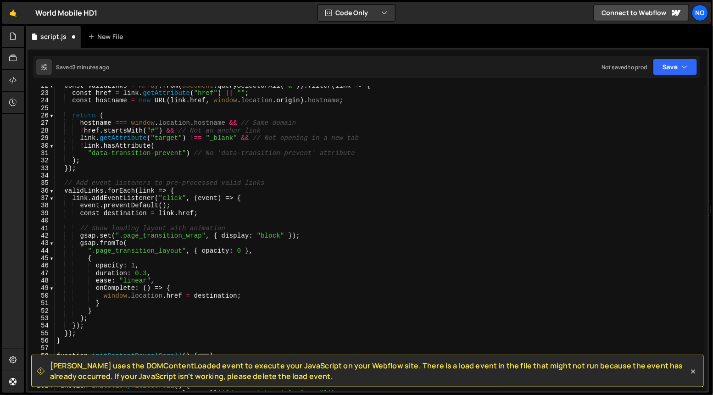
scroll to position [162, 0]
click at [147, 271] on div "const validLinks = Array . from ( document . querySelectorAll ( "a" )) . filter…" at bounding box center [379, 242] width 649 height 320
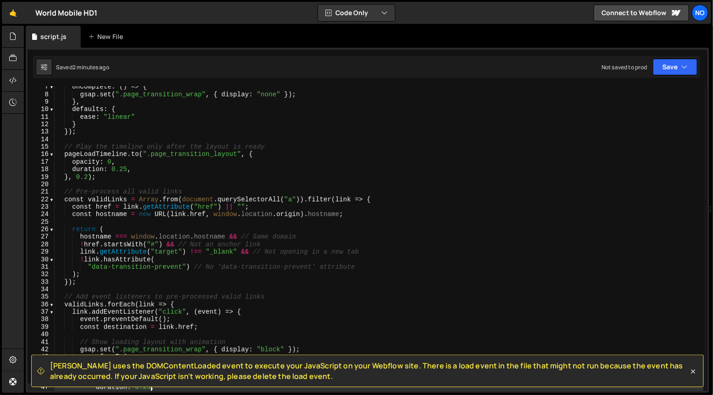
scroll to position [48, 0]
click at [125, 168] on div "onComplete : ( ) => { gsap . set ( ".page_transition_wrap" , { display : "none"…" at bounding box center [379, 243] width 649 height 320
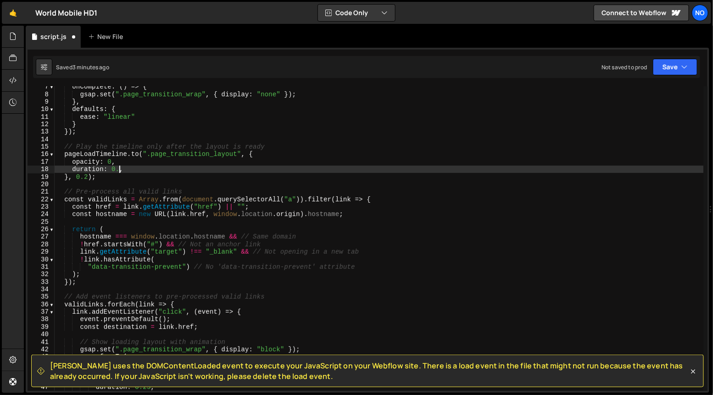
scroll to position [0, 5]
click at [87, 177] on div "onComplete : ( ) => { gsap . set ( ".page_transition_wrap" , { display : "none"…" at bounding box center [379, 243] width 649 height 320
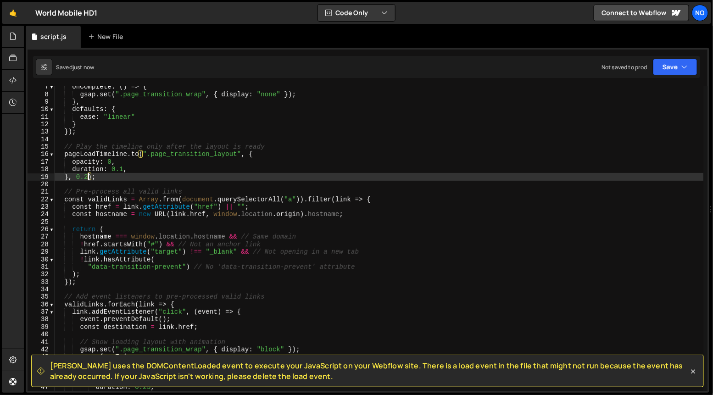
scroll to position [0, 2]
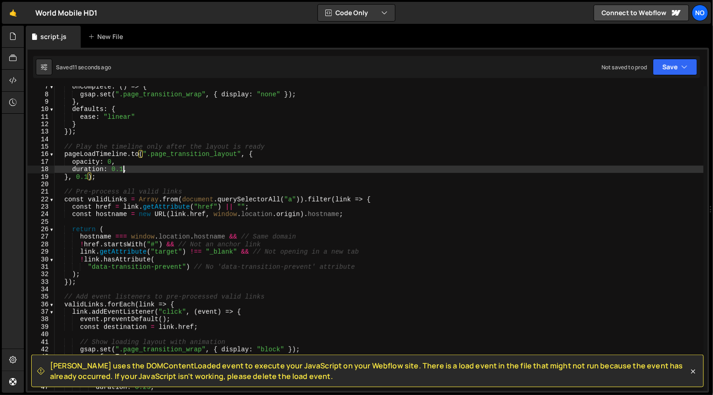
click at [123, 168] on div "onComplete : ( ) => { gsap . set ( ".page_transition_wrap" , { display : "none"…" at bounding box center [379, 243] width 649 height 320
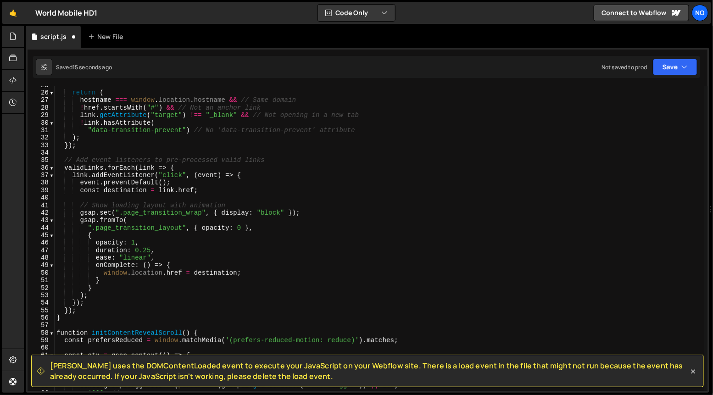
scroll to position [184, 0]
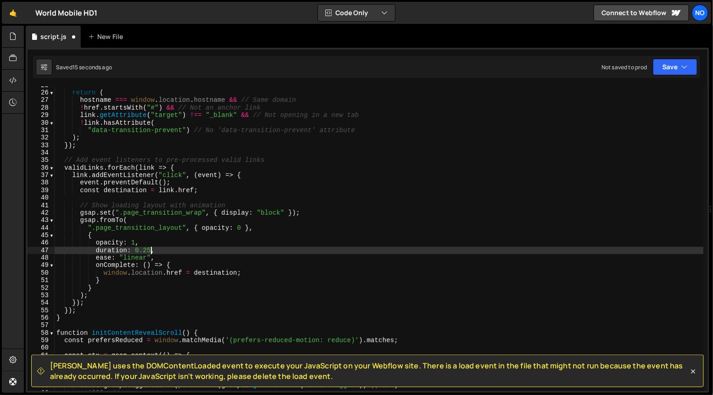
click at [149, 249] on div "return ( hostname === window . location . hostname && // Same domain ! href . s…" at bounding box center [379, 242] width 649 height 320
click at [146, 248] on div "return ( hostname === window . location . hostname && // Same domain ! href . s…" at bounding box center [379, 242] width 649 height 320
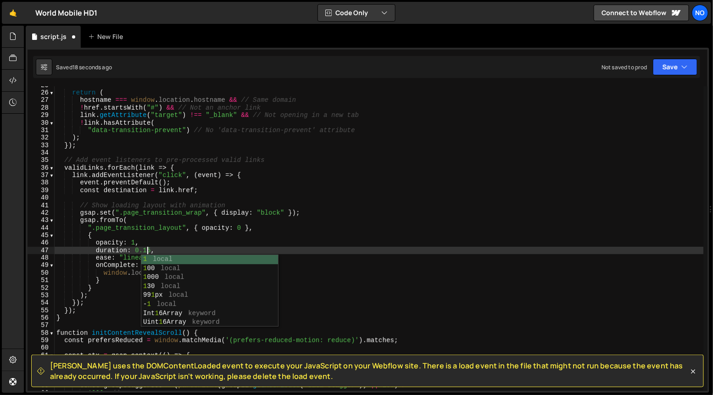
click at [114, 246] on div "return ( hostname === window . location . hostname && // Same domain ! href . s…" at bounding box center [379, 242] width 649 height 320
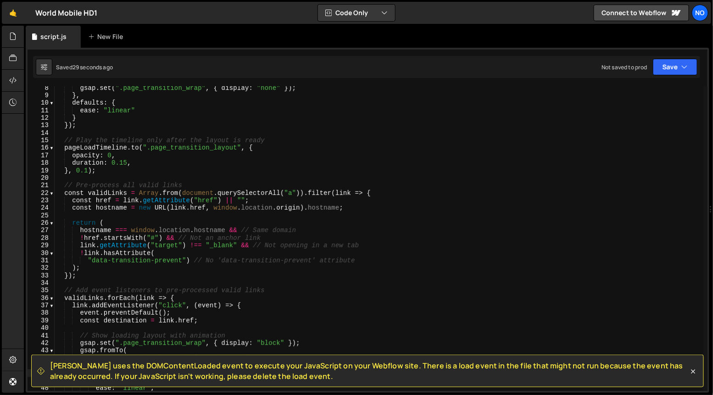
scroll to position [55, 0]
click at [88, 170] on div "gsap . set ( ".page_transition_wrap" , { display : "none" }) ; } , defaults : {…" at bounding box center [379, 244] width 649 height 320
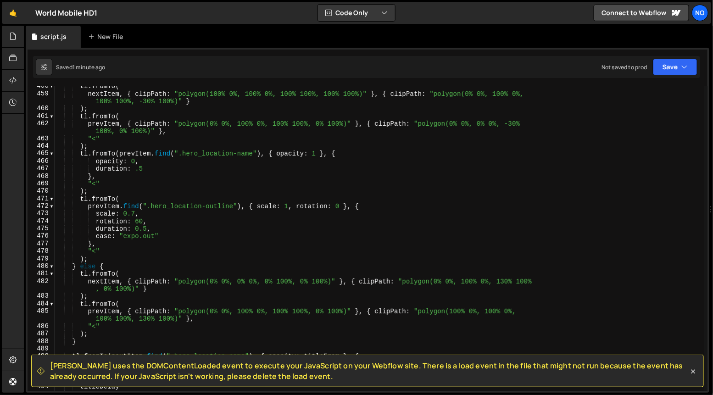
scroll to position [3435, 0]
click at [96, 249] on div "tl . fromTo ( nextItem , { clipPath : "polygon(100% 0%, 100% 0%, 100% 100%, 100…" at bounding box center [379, 243] width 649 height 320
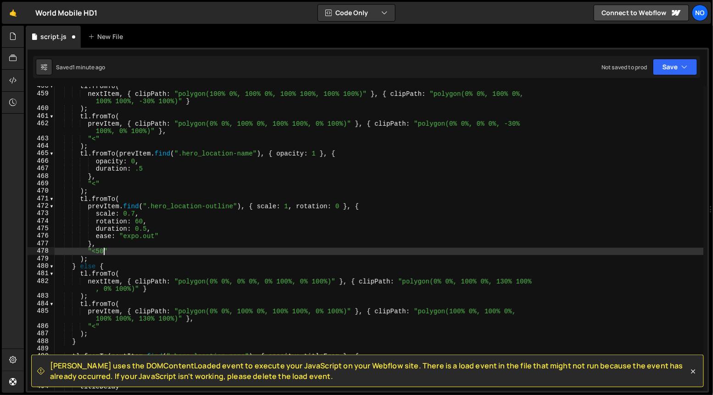
scroll to position [0, 3]
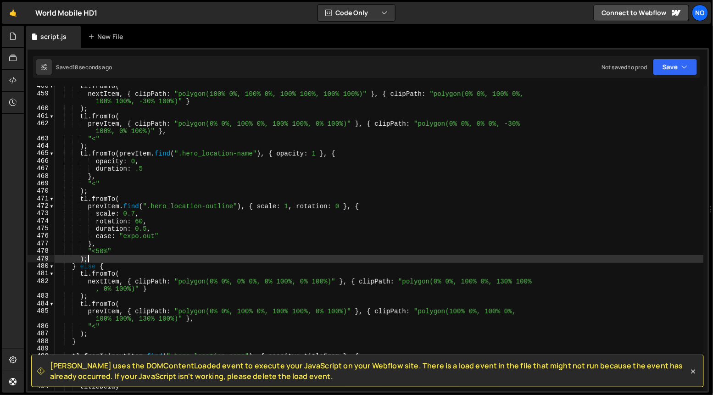
click at [100, 255] on div "tl . fromTo ( nextItem , { clipPath : "polygon(100% 0%, 100% 0%, 100% 100%, 100…" at bounding box center [379, 243] width 649 height 320
click at [99, 251] on div "tl . fromTo ( nextItem , { clipPath : "polygon(100% 0%, 100% 0%, 100% 100%, 100…" at bounding box center [379, 243] width 649 height 320
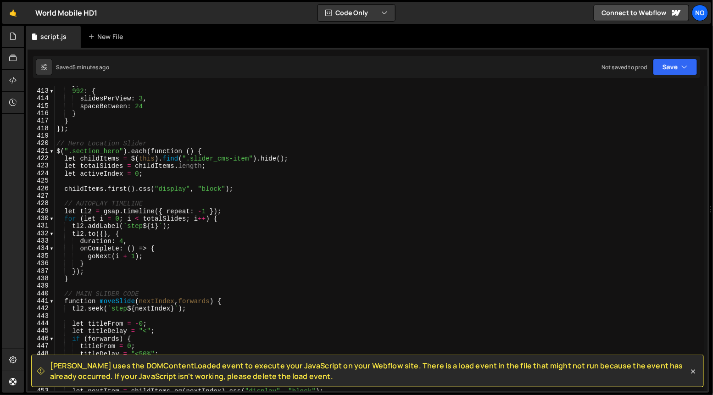
scroll to position [3097, 0]
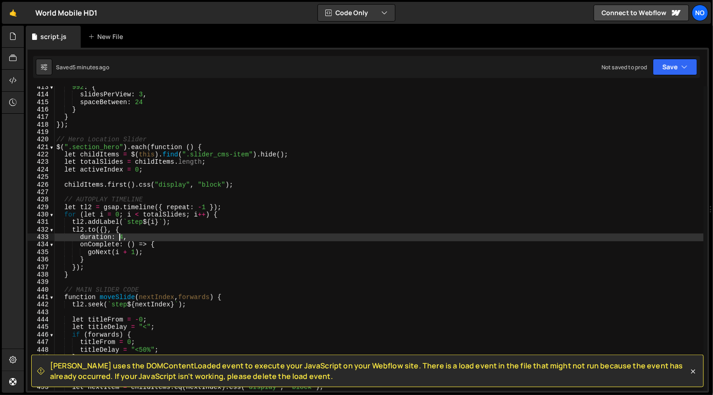
click at [121, 236] on div "992 : { slidesPerView : 3 , spaceBetween : 24 } } }) ; // Hero Location Slider …" at bounding box center [379, 244] width 649 height 320
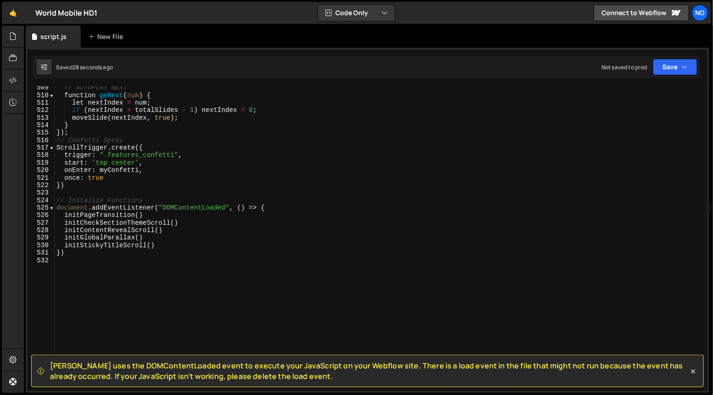
scroll to position [3847, 0]
click at [145, 183] on div "// AUTOPLAY NEXT function goNext ( num ) { let nextIndex = num ; if ( nextIndex…" at bounding box center [379, 244] width 649 height 320
type textarea "})"
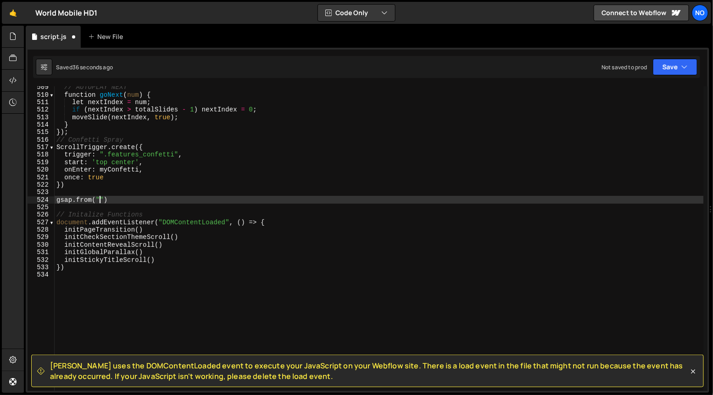
scroll to position [0, 2]
paste textarea "hero_location-outline"
type textarea "gsap.from(".hero_location-outline", {)"
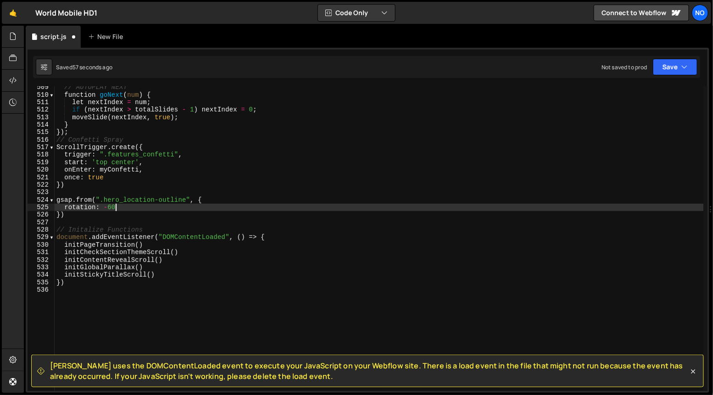
type textarea "rotation: -60,"
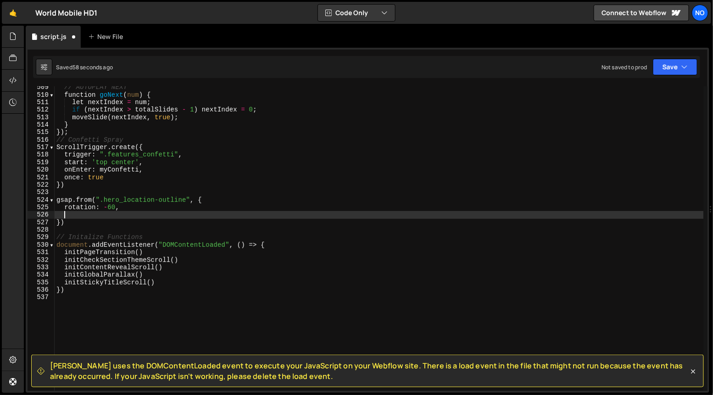
scroll to position [0, 0]
type textarea "duration: 0.5,"
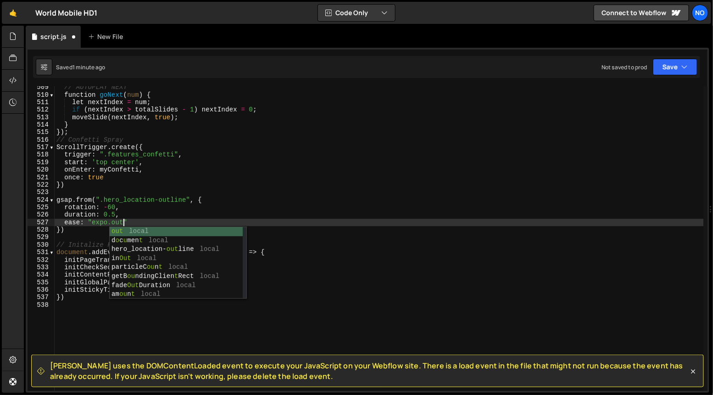
scroll to position [0, 5]
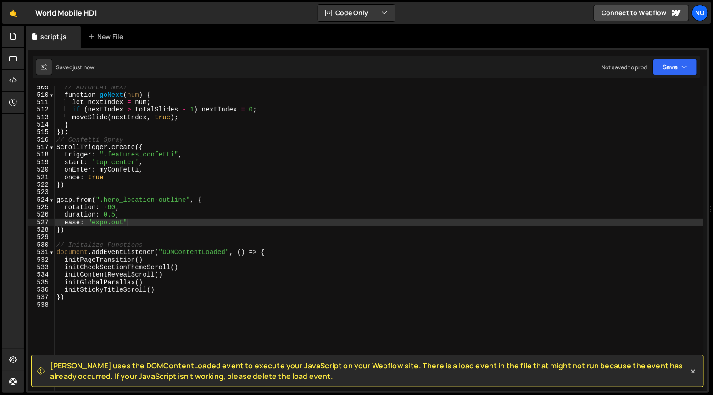
click at [149, 219] on div "// AUTOPLAY NEXT function goNext ( num ) { let nextIndex = num ; if ( nextIndex…" at bounding box center [379, 244] width 649 height 320
type textarea "ease: "expo.out""
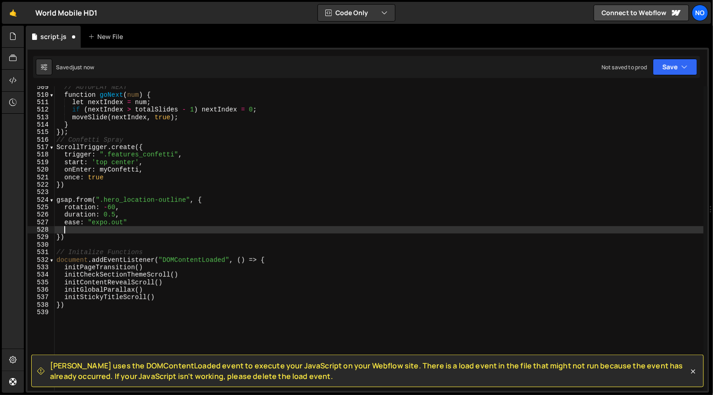
scroll to position [0, 0]
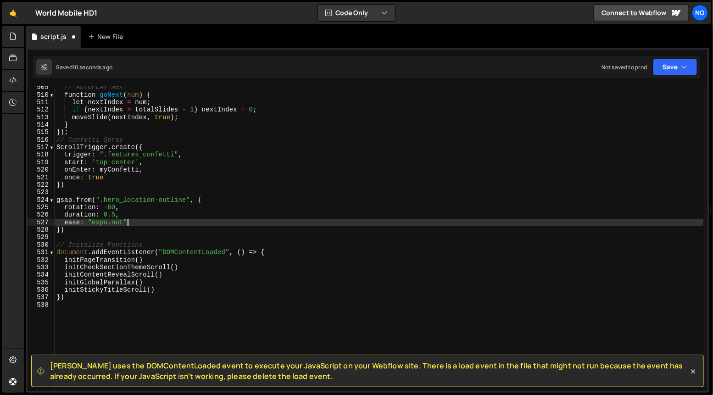
type textarea "duration: 0.5,"
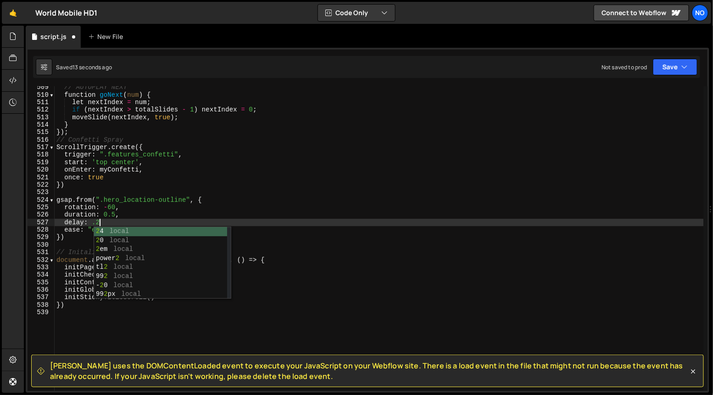
scroll to position [0, 2]
click at [121, 220] on div "// AUTOPLAY NEXT function goNext ( num ) { let nextIndex = num ; if ( nextIndex…" at bounding box center [379, 244] width 649 height 320
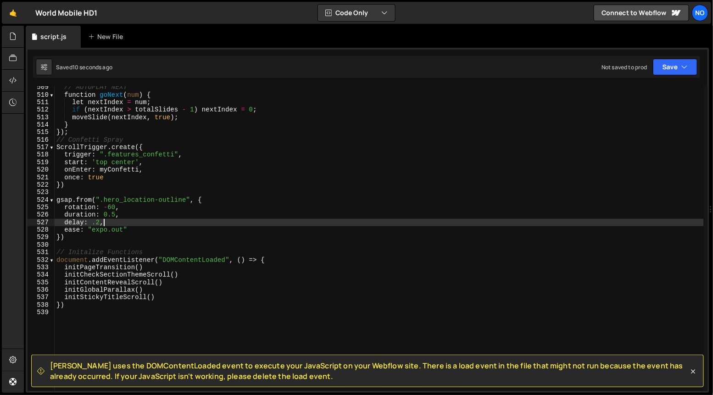
click at [100, 222] on div "// AUTOPLAY NEXT function goNext ( num ) { let nextIndex = num ; if ( nextIndex…" at bounding box center [379, 244] width 649 height 320
click at [123, 208] on div "// AUTOPLAY NEXT function goNext ( num ) { let nextIndex = num ; if ( nextIndex…" at bounding box center [379, 244] width 649 height 320
type textarea "rotation: -60,"
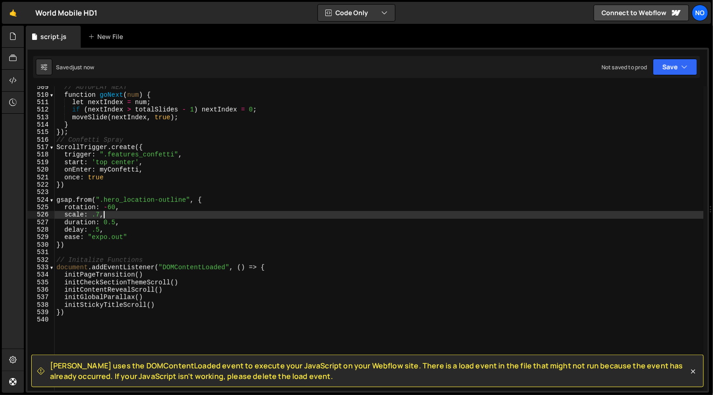
click at [115, 222] on div "// AUTOPLAY NEXT function goNext ( num ) { let nextIndex = num ; if ( nextIndex…" at bounding box center [379, 244] width 649 height 320
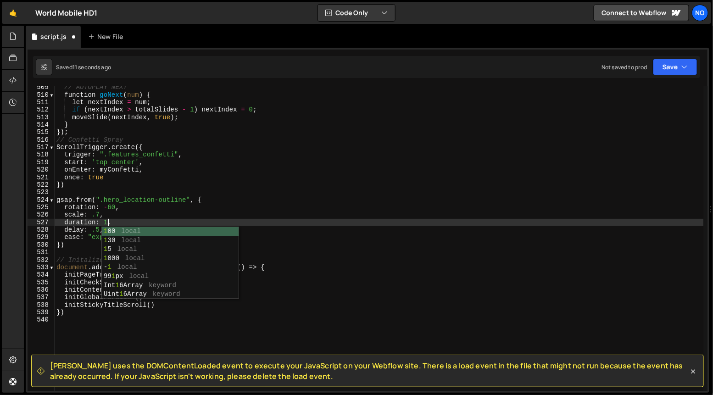
click at [97, 230] on div "// AUTOPLAY NEXT function goNext ( num ) { let nextIndex = num ; if ( nextIndex…" at bounding box center [379, 244] width 649 height 320
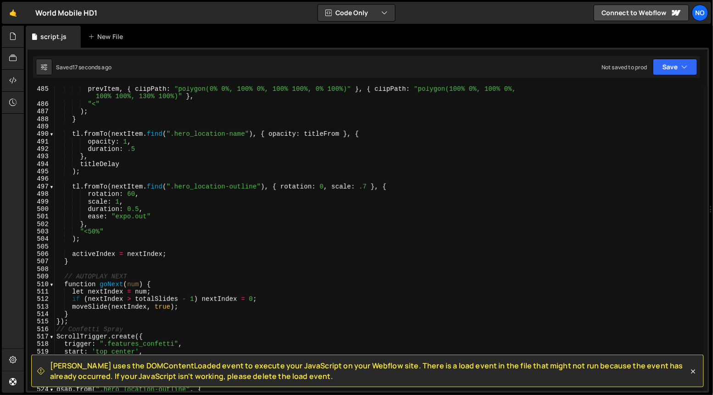
scroll to position [3651, 0]
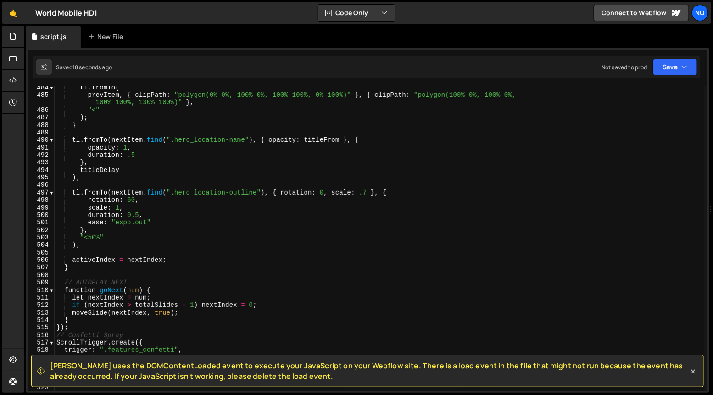
click at [137, 216] on div "tl . fromTo ( prevItem , { clipPath : "polygon(0% 0%, 100% 0%, 100% 100%, 0% 10…" at bounding box center [379, 244] width 649 height 320
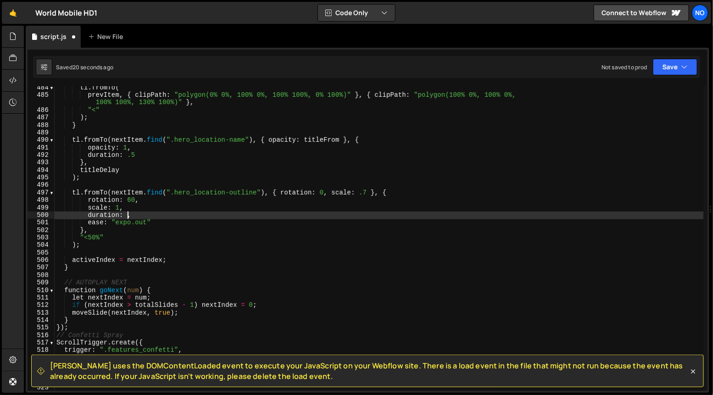
scroll to position [0, 5]
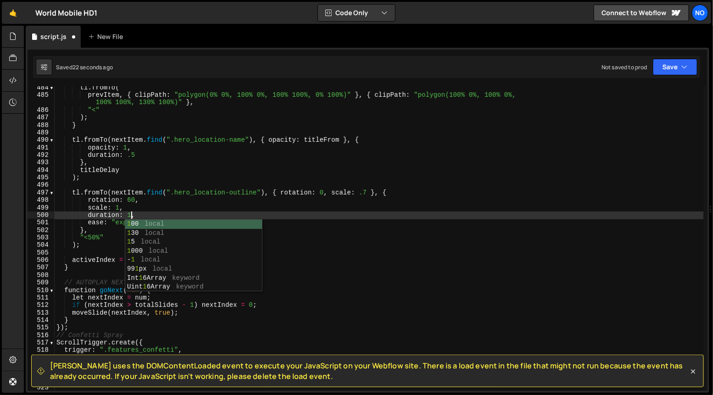
click at [148, 210] on div "tl . fromTo ( prevItem , { clipPath : "polygon(0% 0%, 100% 0%, 100% 100%, 0% 10…" at bounding box center [379, 244] width 649 height 320
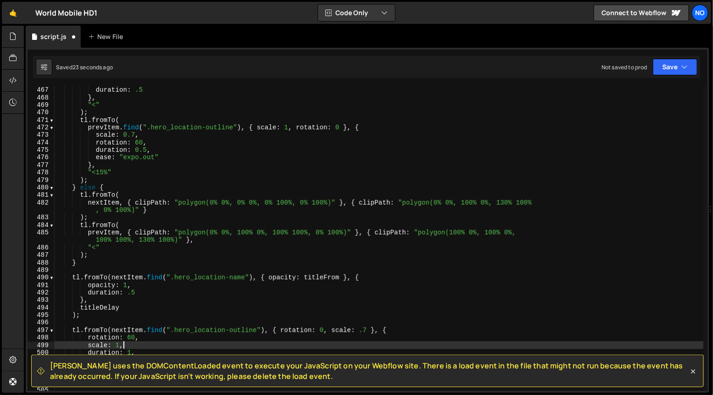
scroll to position [3512, 0]
click at [146, 155] on div "opacity : 0 , duration : .5 } , "<" ) ; tl . fromTo ( prevItem . find ( ".hero_…" at bounding box center [379, 241] width 649 height 320
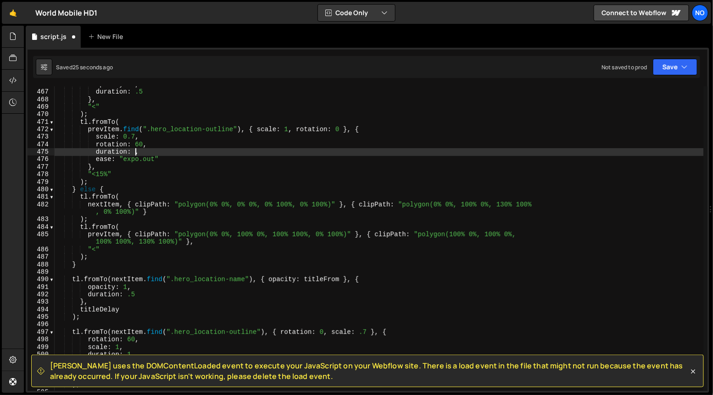
scroll to position [0, 6]
click at [96, 152] on div "opacity : 0 , duration : .5 } , "<" ) ; tl . fromTo ( prevItem . find ( ".hero_…" at bounding box center [379, 241] width 649 height 320
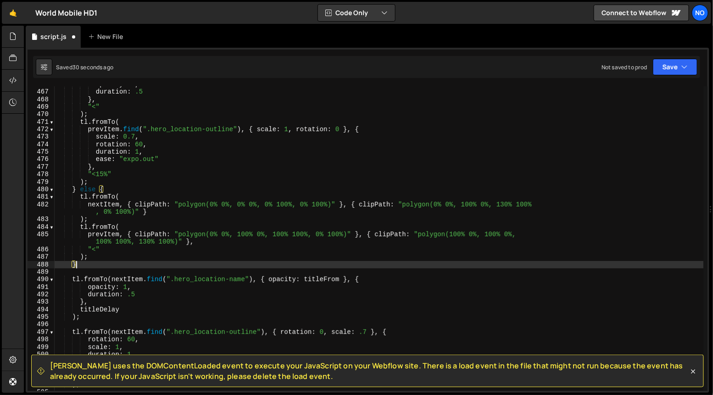
click at [76, 263] on div "opacity : 0 , duration : .5 } , "<" ) ; tl . fromTo ( prevItem . find ( ".hero_…" at bounding box center [379, 241] width 649 height 320
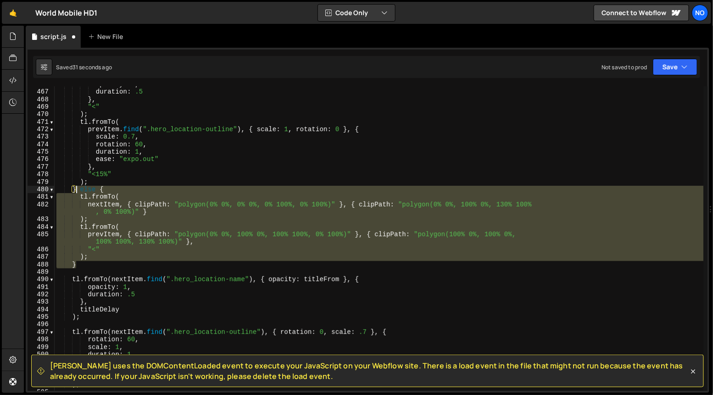
click at [76, 189] on div "opacity : 0 , duration : .5 } , "<" ) ; tl . fromTo ( prevItem . find ( ".hero_…" at bounding box center [379, 241] width 649 height 320
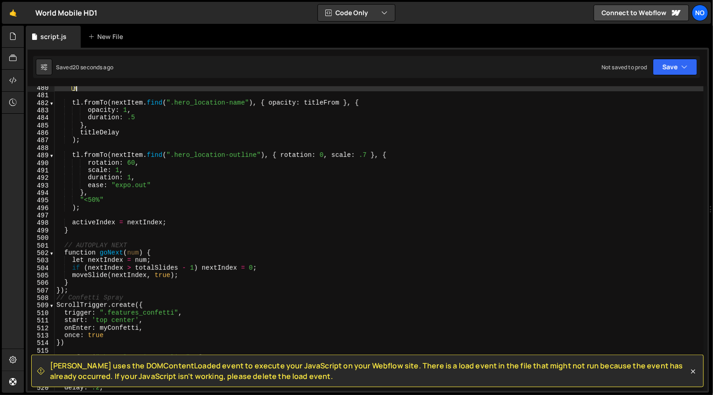
scroll to position [3614, 0]
click at [95, 201] on div "} tl . fromTo ( nextItem . find ( ".hero_location-name" ) , { opacity : titleFr…" at bounding box center [379, 244] width 649 height 320
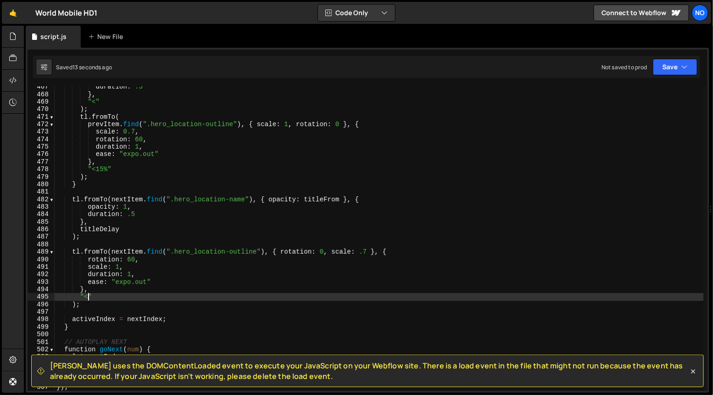
scroll to position [3517, 0]
click at [152, 155] on div "duration : .5 } , "<" ) ; tl . fromTo ( prevItem . find ( ".hero_location-outli…" at bounding box center [379, 243] width 649 height 320
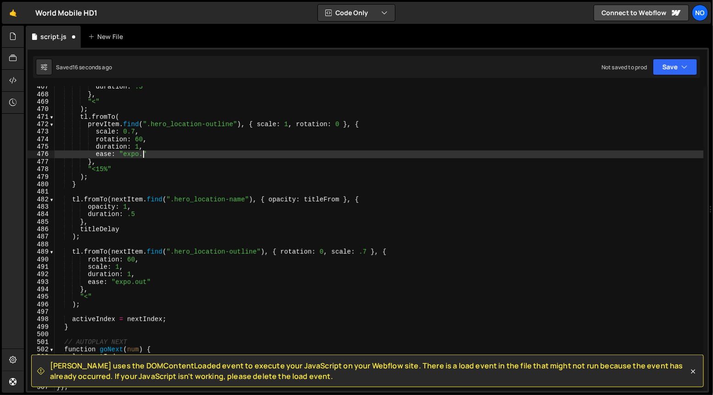
scroll to position [0, 6]
click at [99, 169] on div "duration : .5 } , "<" ) ; tl . fromTo ( prevItem . find ( ".hero_location-outli…" at bounding box center [379, 243] width 649 height 320
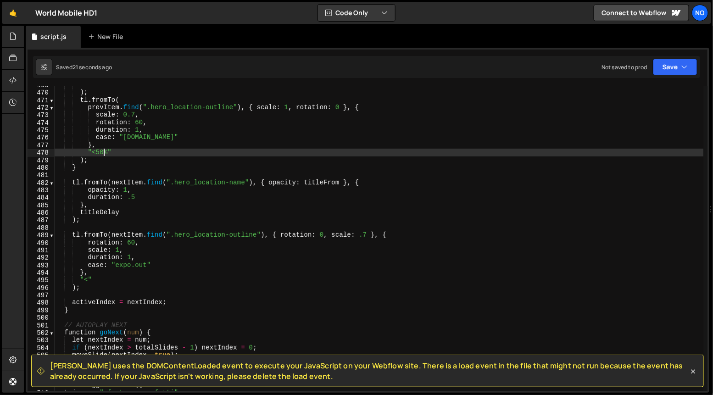
scroll to position [3533, 0]
click at [151, 140] on div ""<" ) ; tl . fromTo ( prevItem . find ( ".hero_location-outline" ) , { scale : …" at bounding box center [379, 243] width 649 height 320
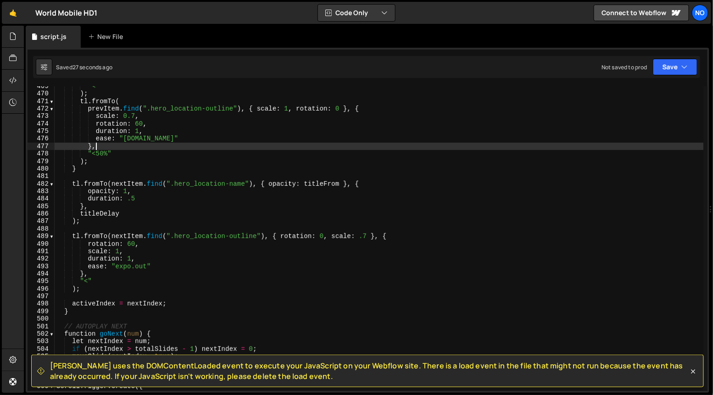
click at [182, 143] on div ""<" ) ; tl . fromTo ( prevItem . find ( ".hero_location-outline" ) , { scale : …" at bounding box center [379, 243] width 649 height 320
click at [87, 283] on div ""<" ) ; tl . fromTo ( prevItem . find ( ".hero_location-outline" ) , { scale : …" at bounding box center [379, 243] width 649 height 320
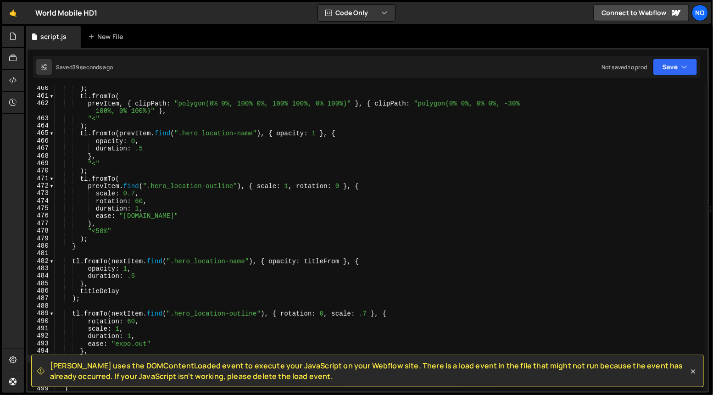
scroll to position [3456, 0]
click at [151, 217] on div ") ; tl . fromTo ( prevItem , { clipPath : "polygon(0% 0%, 100% 0%, 100% 100%, 0…" at bounding box center [379, 245] width 649 height 320
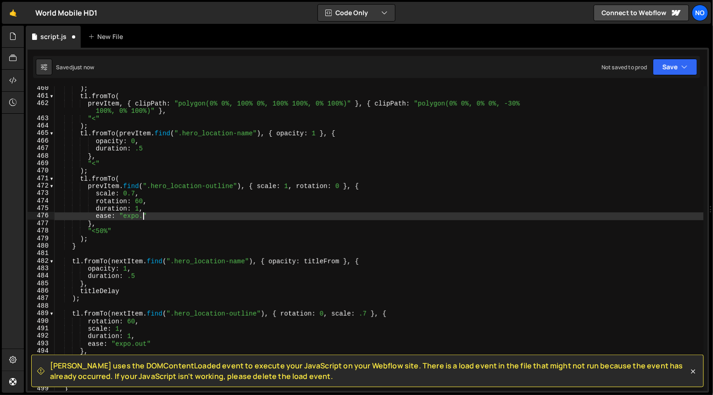
scroll to position [0, 6]
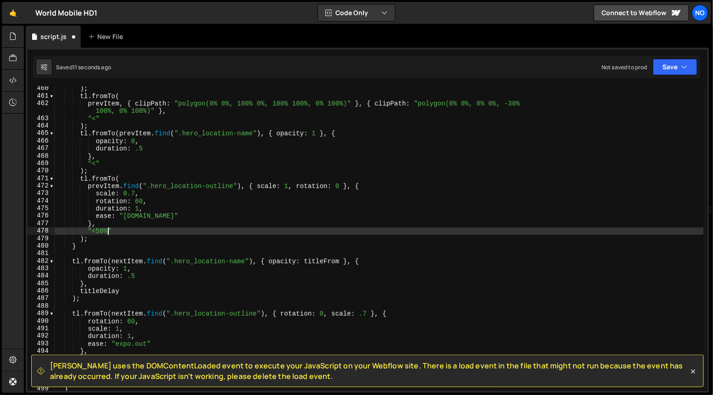
click at [106, 232] on div ") ; tl . fromTo ( prevItem , { clipPath : "polygon(0% 0%, 100% 0%, 100% 100%, 0…" at bounding box center [379, 245] width 649 height 320
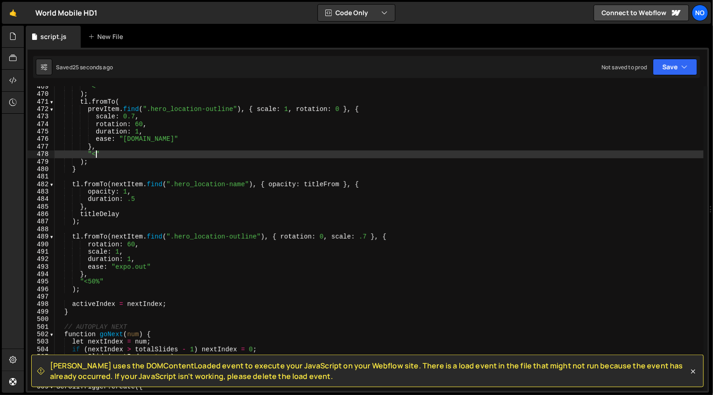
scroll to position [3533, 0]
click at [92, 282] on div ""<" ) ; tl . fromTo ( prevItem . find ( ".hero_location-outline" ) , { scale : …" at bounding box center [379, 243] width 649 height 320
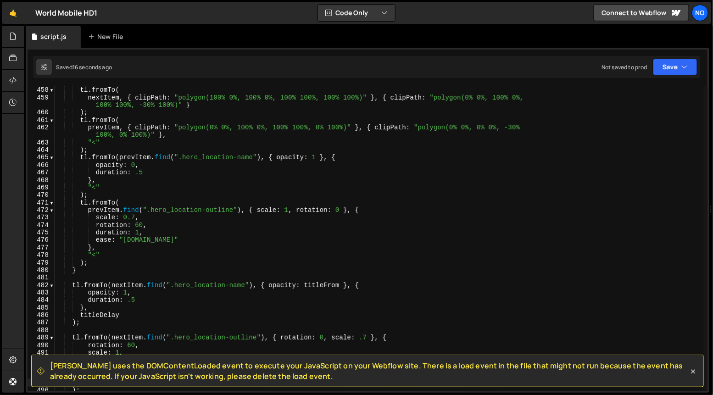
scroll to position [3431, 0]
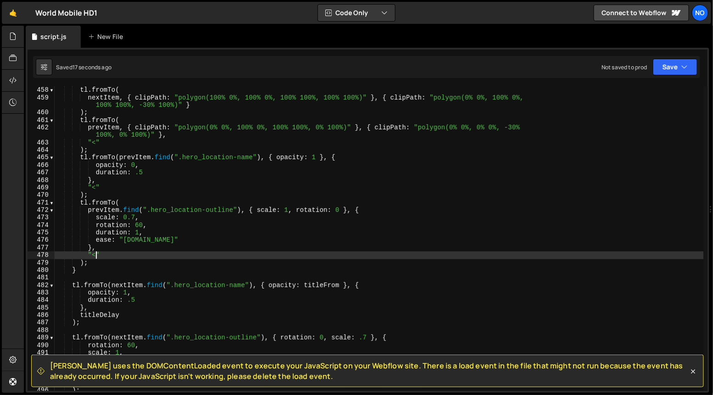
click at [95, 255] on div "if ( forwards ) { tl . fromTo ( nextItem , { clipPath : "polygon(100% 0%, 100% …" at bounding box center [379, 239] width 649 height 320
paste textarea "'-=0.7'"
click at [113, 255] on div "if ( forwards ) { tl . fromTo ( nextItem , { clipPath : "polygon(100% 0%, 100% …" at bounding box center [379, 239] width 649 height 320
drag, startPoint x: 110, startPoint y: 257, endPoint x: 93, endPoint y: 255, distance: 17.5
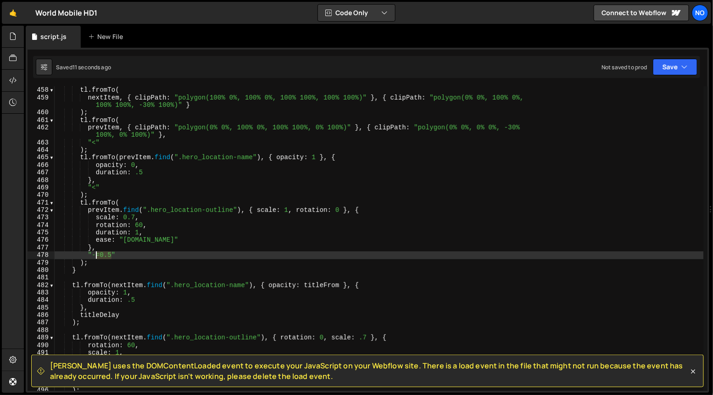
click at [93, 255] on div "if ( forwards ) { tl . fromTo ( nextItem , { clipPath : "polygon(100% 0%, 100% …" at bounding box center [379, 239] width 649 height 320
click at [94, 254] on div "if ( forwards ) { tl . fromTo ( nextItem , { clipPath : "polygon(100% 0%, 100% …" at bounding box center [379, 239] width 649 height 320
type textarea "0"
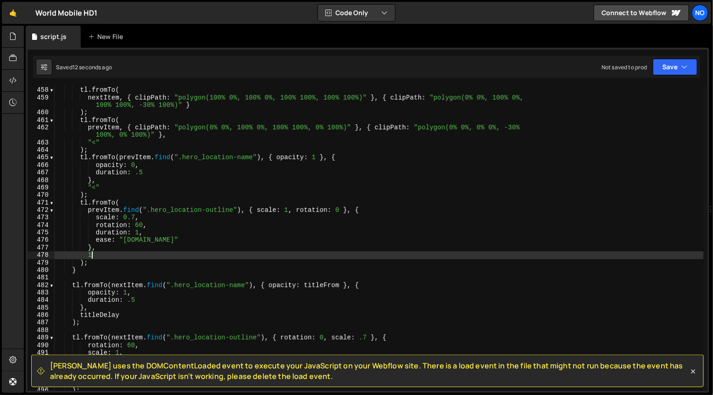
type textarea "})"
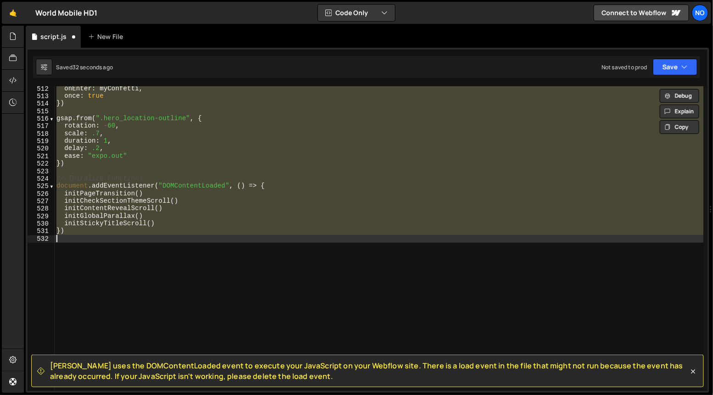
scroll to position [3572, 0]
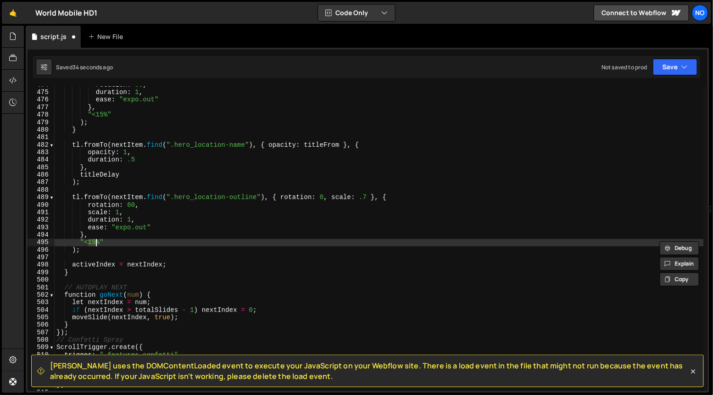
click at [125, 237] on div "rotation : 60 , duration : 1 , ease : "expo.out" } , "<15%" ) ; } tl . fromTo (…" at bounding box center [379, 241] width 649 height 320
type textarea ""<""
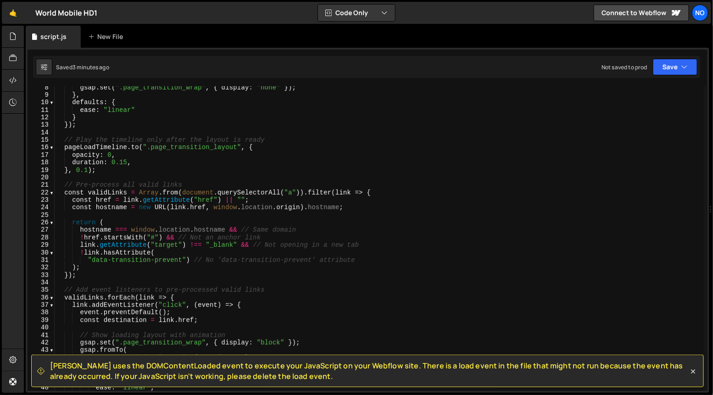
scroll to position [0, 0]
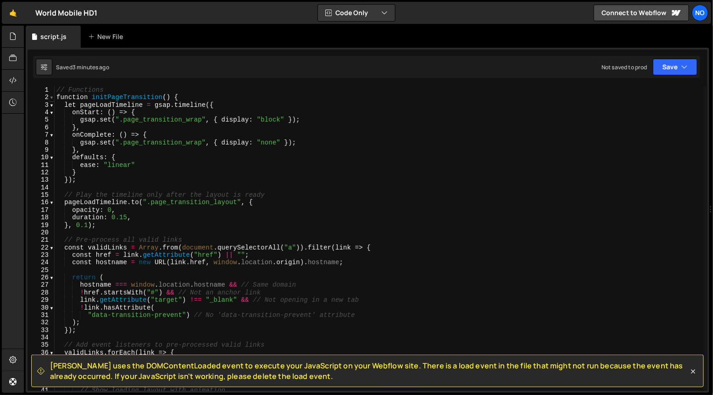
click at [51, 99] on span at bounding box center [51, 97] width 5 height 7
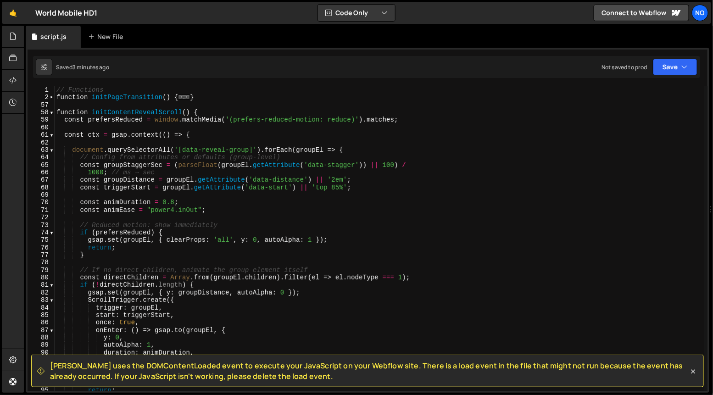
click at [54, 110] on div "1 2 57 58 59 60 61 62 63 64 65 66 67 68 69 70 71 72 73 74 75 76 77 78 79 80 81 …" at bounding box center [41, 238] width 27 height 305
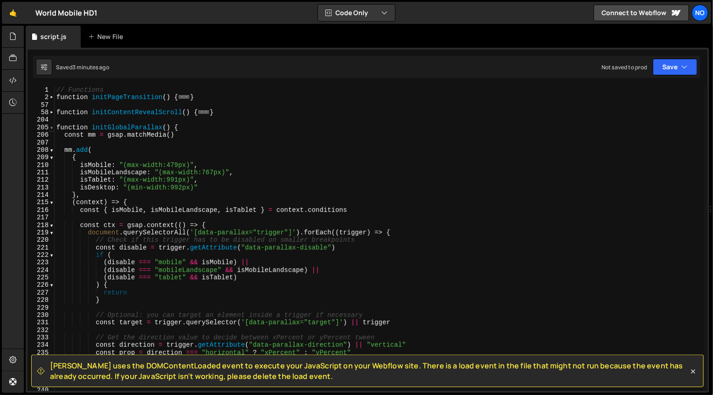
click at [53, 126] on span at bounding box center [51, 127] width 5 height 7
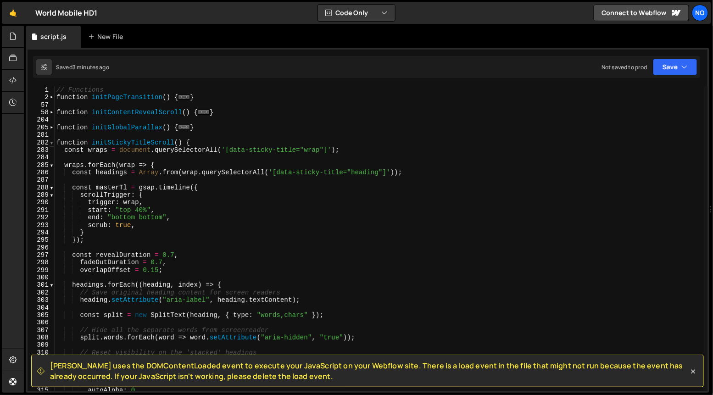
click at [50, 145] on span at bounding box center [51, 142] width 5 height 7
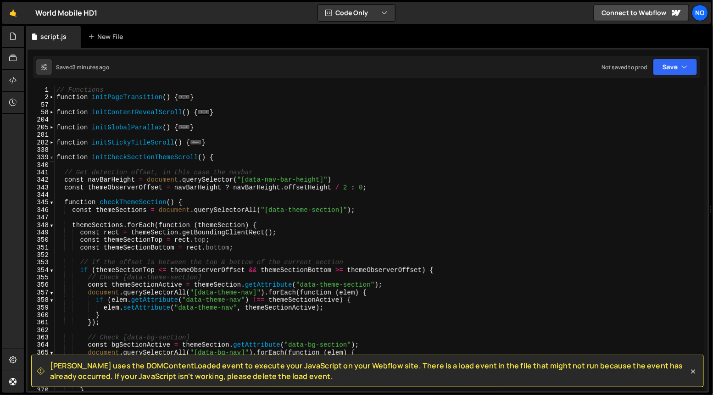
click at [52, 159] on span at bounding box center [51, 157] width 5 height 7
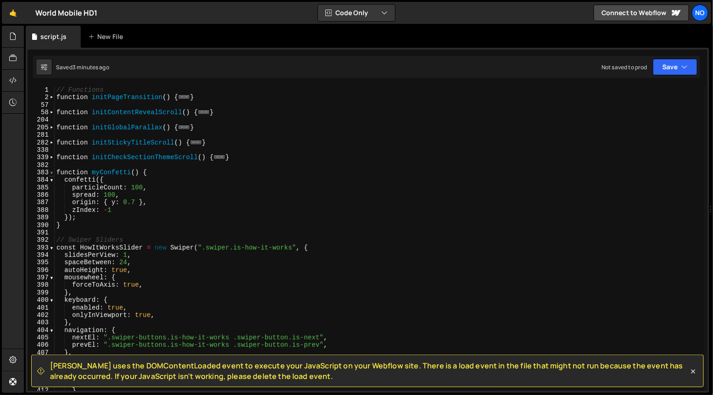
click at [51, 174] on span at bounding box center [51, 172] width 5 height 7
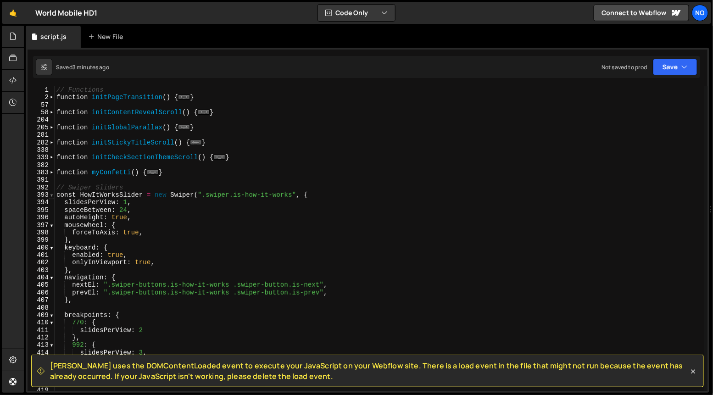
click at [51, 197] on span at bounding box center [51, 194] width 5 height 7
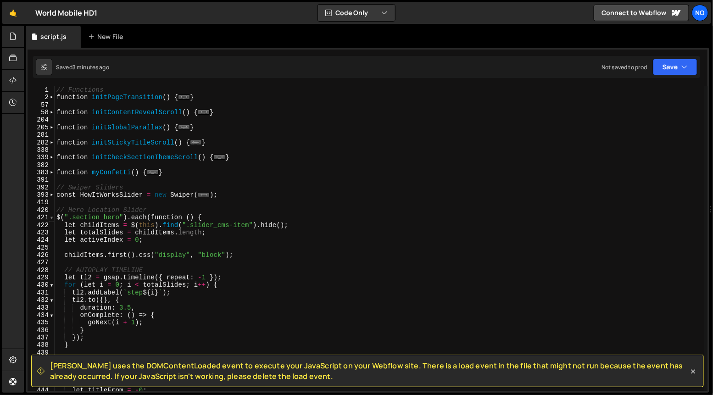
click at [52, 215] on span at bounding box center [51, 217] width 5 height 7
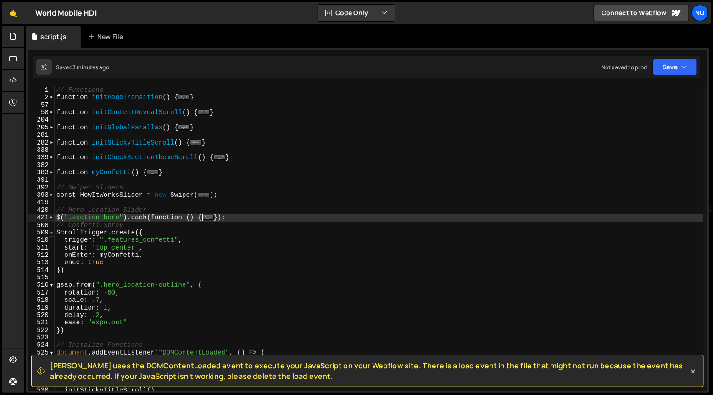
click at [52, 235] on span at bounding box center [51, 232] width 5 height 7
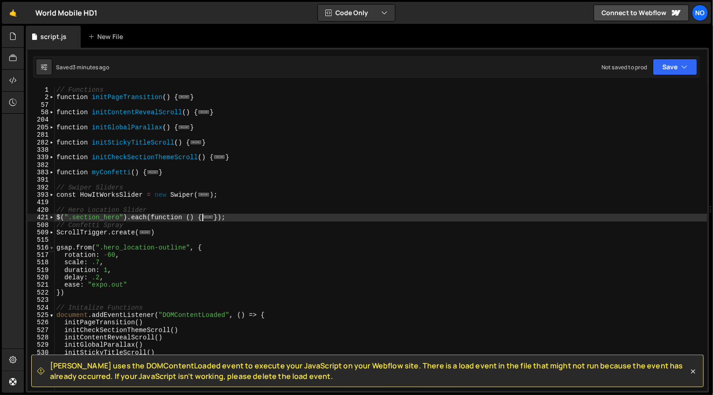
click at [52, 247] on span at bounding box center [51, 247] width 5 height 7
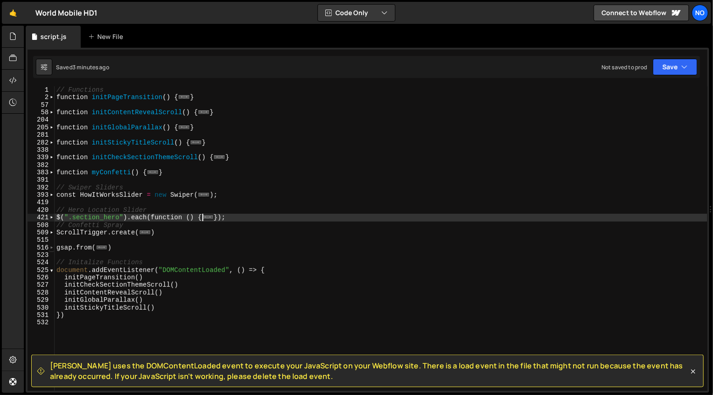
click at [51, 249] on span at bounding box center [51, 247] width 5 height 7
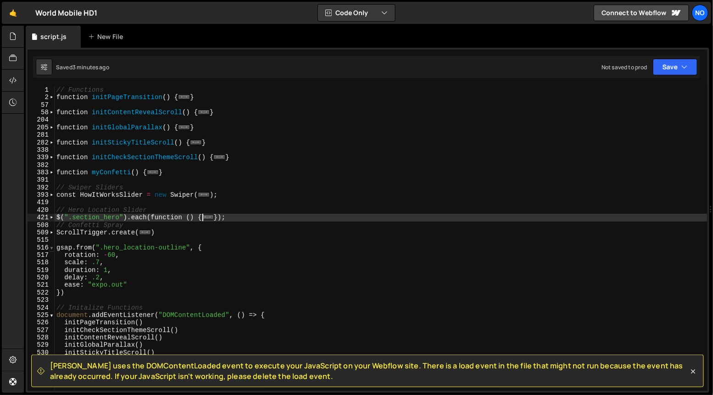
click at [51, 249] on span at bounding box center [51, 247] width 5 height 7
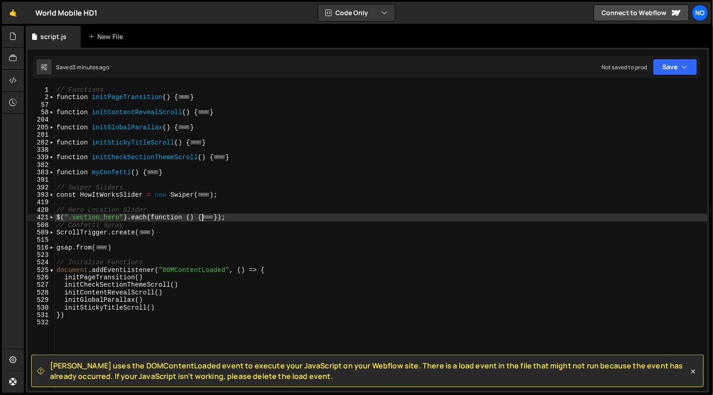
click at [131, 244] on div "// Functions function initPageTransition ( ) { ... } function initContentReveal…" at bounding box center [381, 246] width 653 height 320
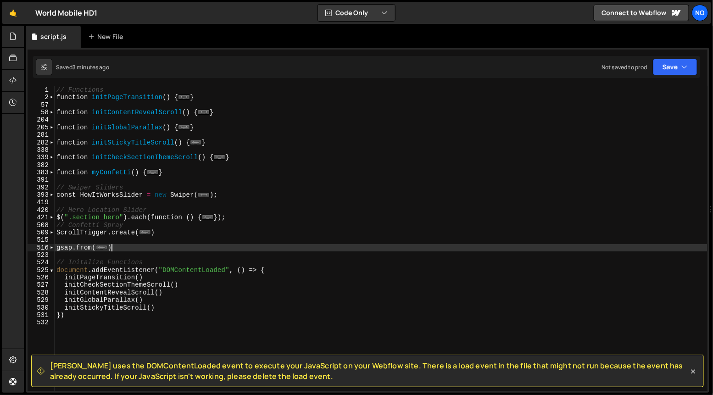
click at [134, 250] on div "// Functions function initPageTransition ( ) { ... } function initContentReveal…" at bounding box center [381, 246] width 653 height 320
type textarea "})"
click at [107, 240] on div "// Functions function initPageTransition ( ) { ... } function initContentReveal…" at bounding box center [381, 246] width 653 height 320
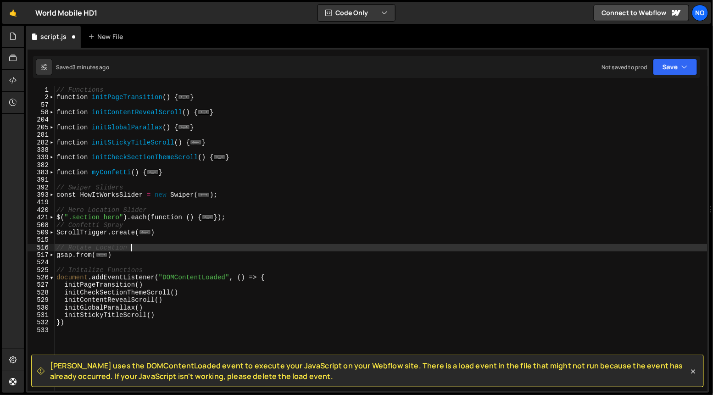
scroll to position [0, 5]
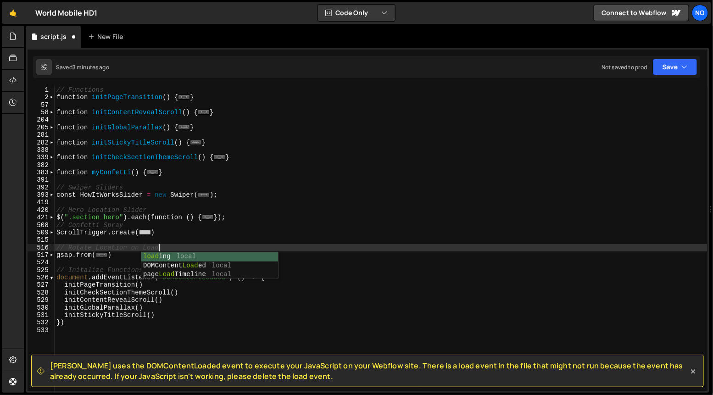
click at [139, 230] on span "..." at bounding box center [145, 232] width 12 height 5
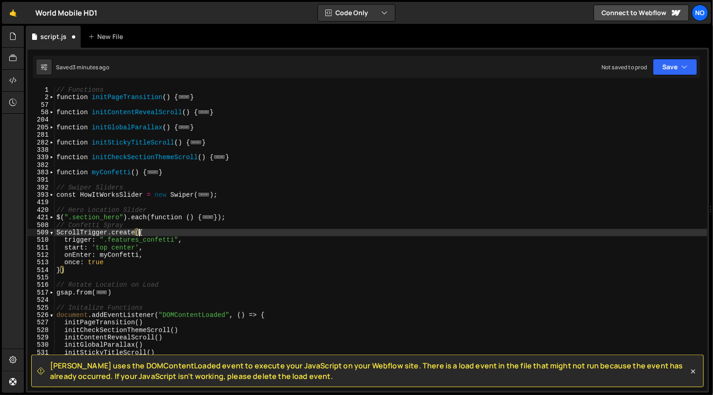
type textarea "ScrollTrigger.create({"
click at [54, 236] on div "509" at bounding box center [41, 232] width 27 height 7
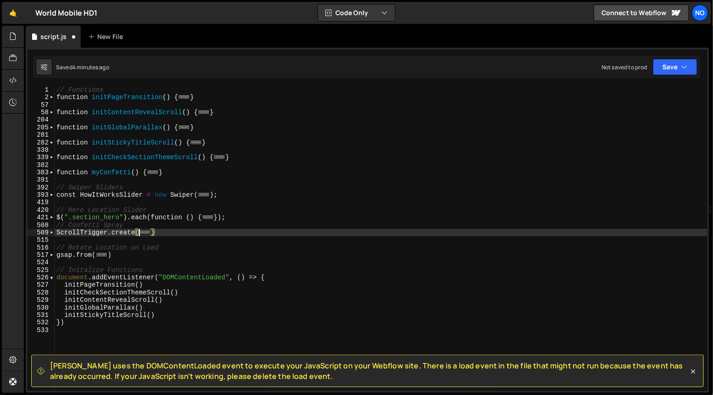
click at [141, 240] on div "// Functions function initPageTransition ( ) { ... } function initContentReveal…" at bounding box center [381, 246] width 653 height 320
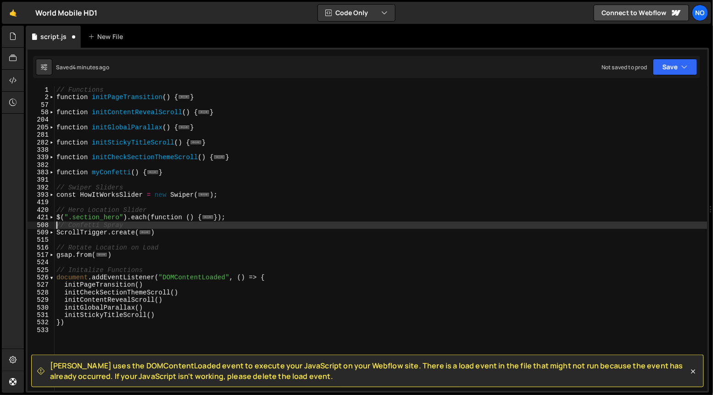
click at [56, 226] on div "// Functions function initPageTransition ( ) { ... } function initContentReveal…" at bounding box center [381, 246] width 653 height 320
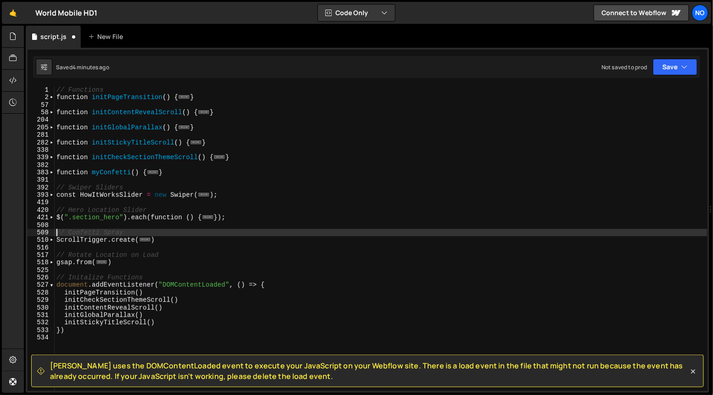
click at [146, 176] on div "// Functions function initPageTransition ( ) { ... } function initContentReveal…" at bounding box center [381, 246] width 653 height 320
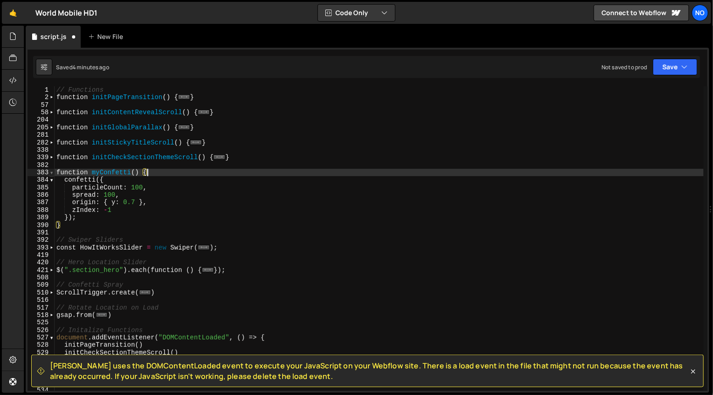
type textarea "function myConfetti() {"
click at [50, 173] on span at bounding box center [51, 172] width 5 height 7
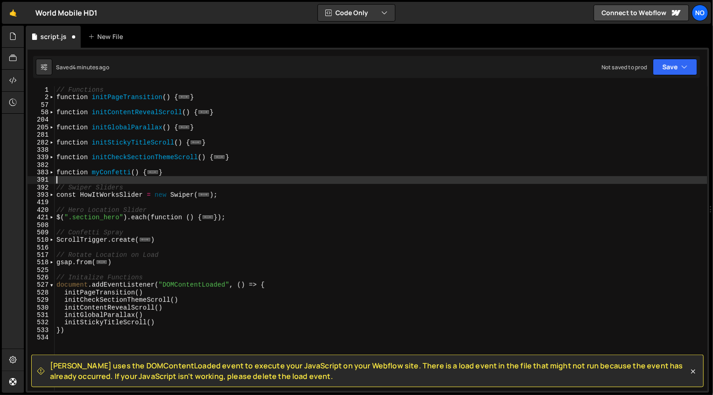
click at [66, 180] on div "// Functions function initPageTransition ( ) { ... } function initContentReveal…" at bounding box center [381, 246] width 653 height 320
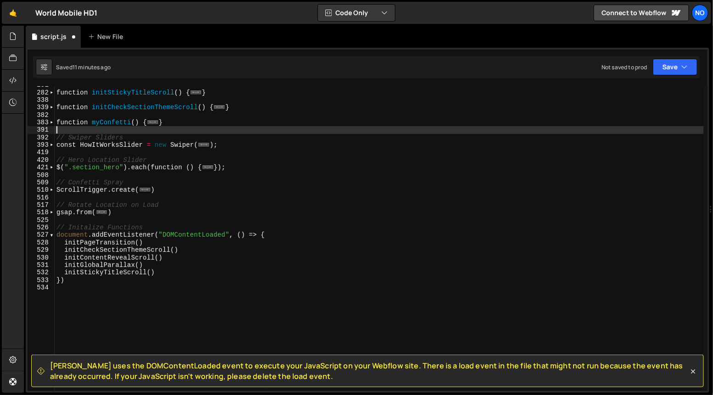
scroll to position [65, 0]
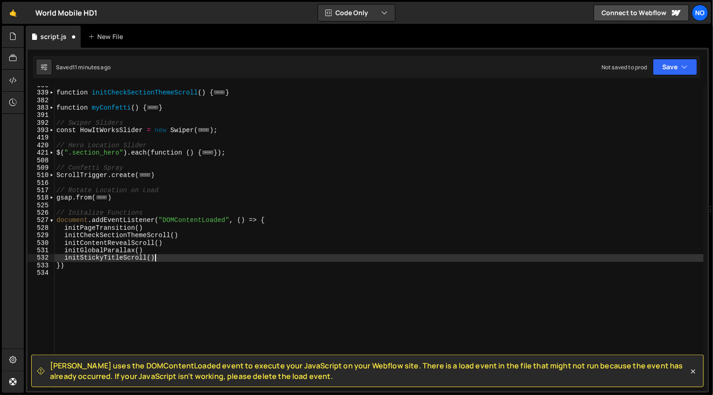
click at [161, 259] on div "function initCheckSectionThemeScroll ( ) { ... } function myConfetti ( ) { ... …" at bounding box center [379, 242] width 649 height 320
type textarea "initStickyTitleScroll()"
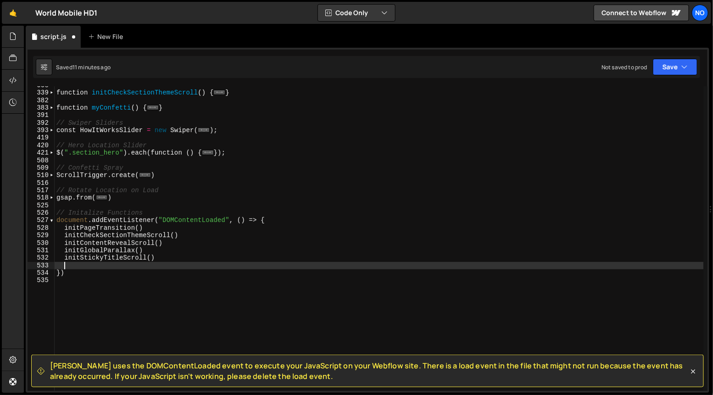
paste textarea "initStepsSync()"
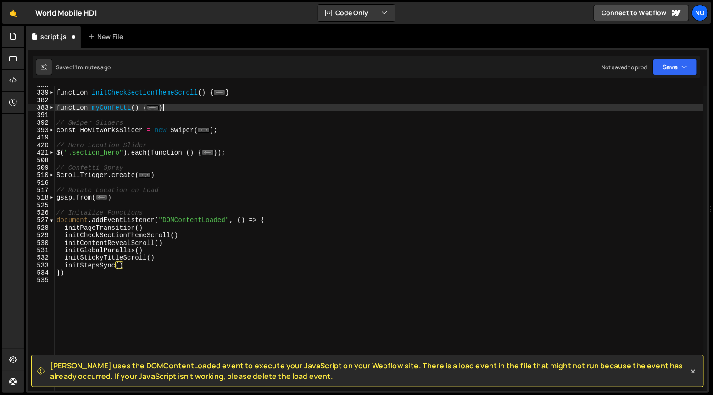
click at [186, 109] on div "function initCheckSectionThemeScroll ( ) { ... } function myConfetti ( ) { ... …" at bounding box center [379, 242] width 649 height 320
type textarea "}"
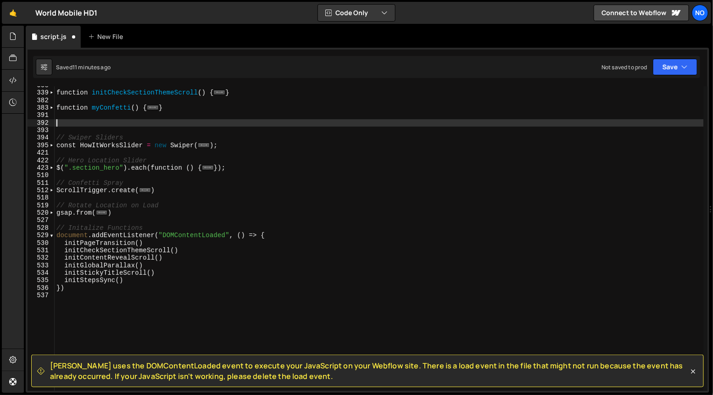
paste textarea "}"
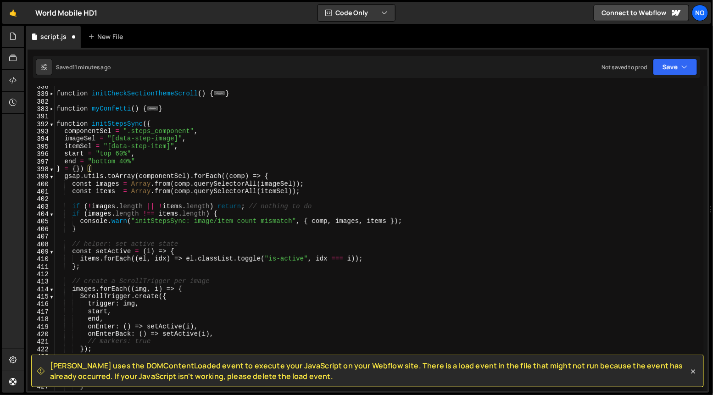
scroll to position [63, 0]
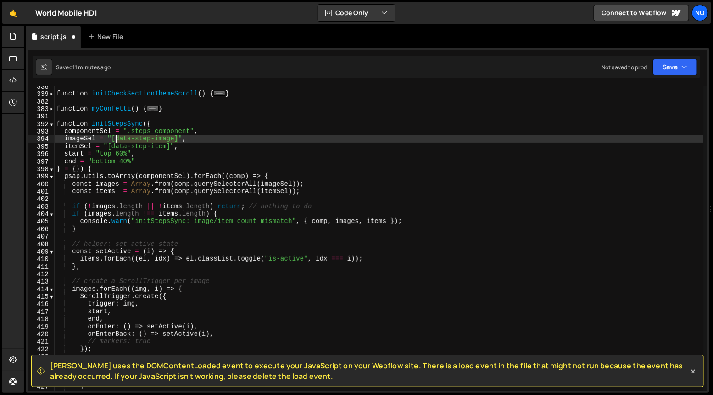
drag, startPoint x: 178, startPoint y: 138, endPoint x: 113, endPoint y: 138, distance: 64.7
click at [113, 138] on div "function initCheckSectionThemeScroll ( ) { ... } function myConfetti ( ) { ... …" at bounding box center [379, 243] width 649 height 320
paste textarea "steps_step-wrap"
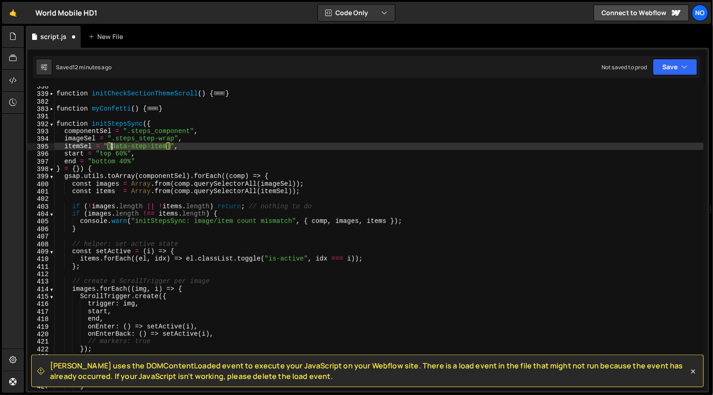
drag, startPoint x: 170, startPoint y: 147, endPoint x: 110, endPoint y: 148, distance: 59.7
click at [110, 148] on div "function initCheckSectionThemeScroll ( ) { ... } function myConfetti ( ) { ... …" at bounding box center [379, 243] width 649 height 320
paste textarea "list_ticks_item"
click at [189, 146] on div "function initCheckSectionThemeScroll ( ) { ... } function myConfetti ( ) { ... …" at bounding box center [379, 243] width 649 height 320
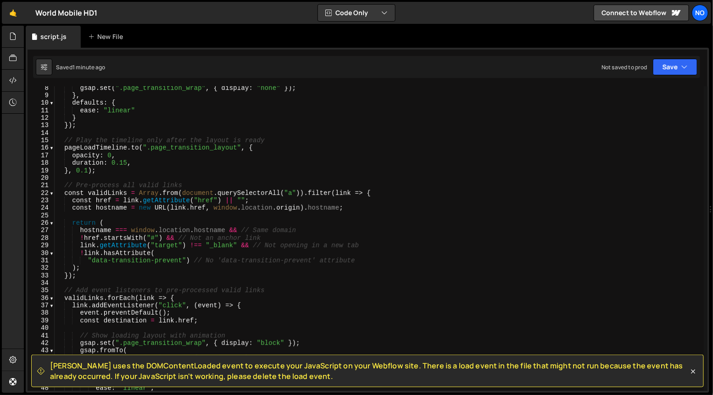
scroll to position [0, 0]
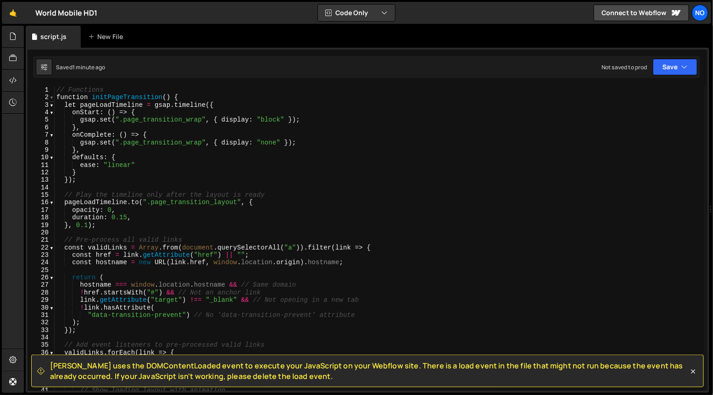
click at [52, 100] on span at bounding box center [51, 97] width 5 height 7
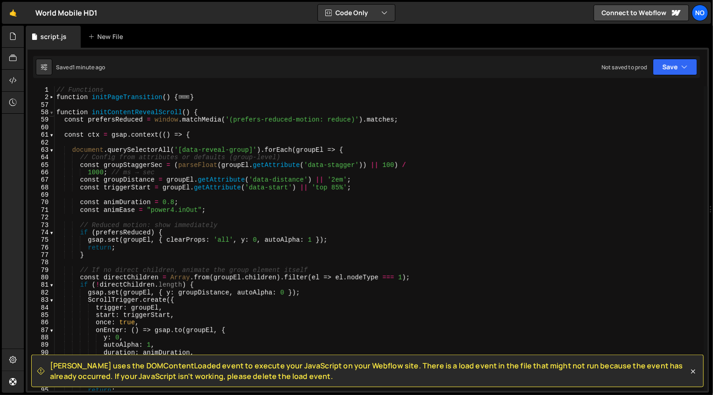
click at [52, 114] on span at bounding box center [51, 112] width 5 height 7
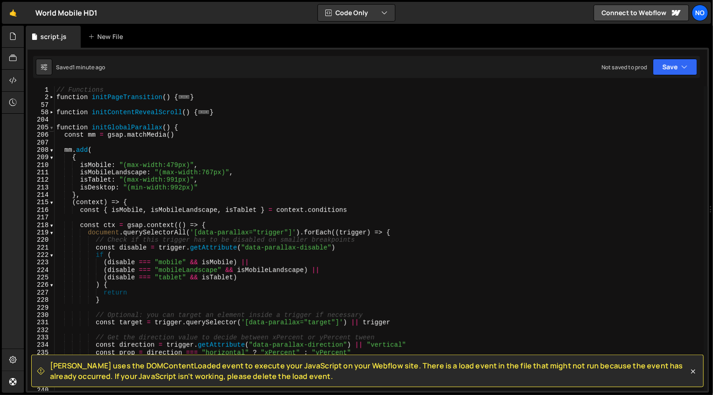
click at [50, 130] on span at bounding box center [51, 127] width 5 height 7
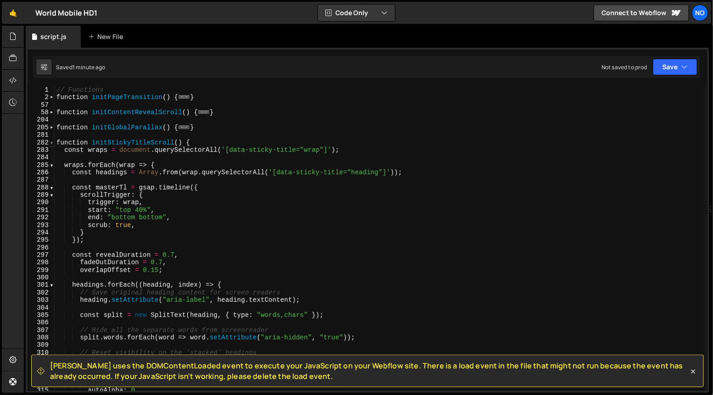
click at [52, 142] on span at bounding box center [51, 142] width 5 height 7
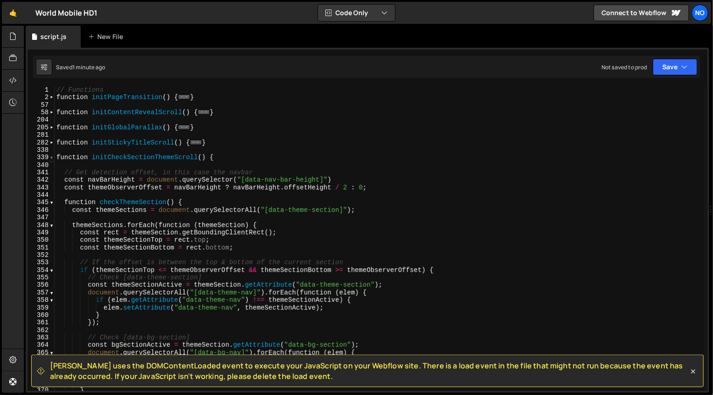
click at [52, 158] on span at bounding box center [51, 157] width 5 height 7
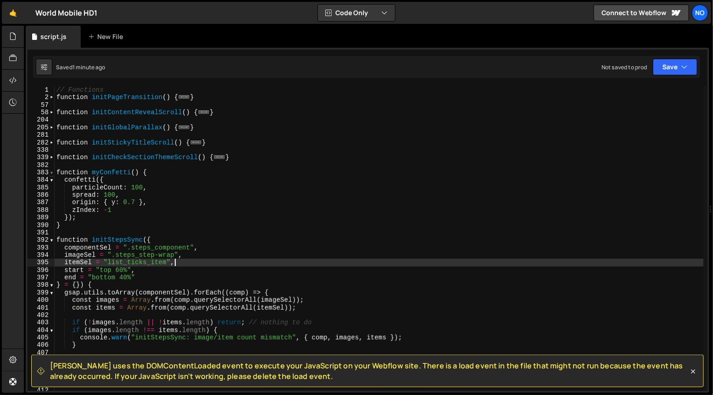
click at [52, 171] on span at bounding box center [51, 172] width 5 height 7
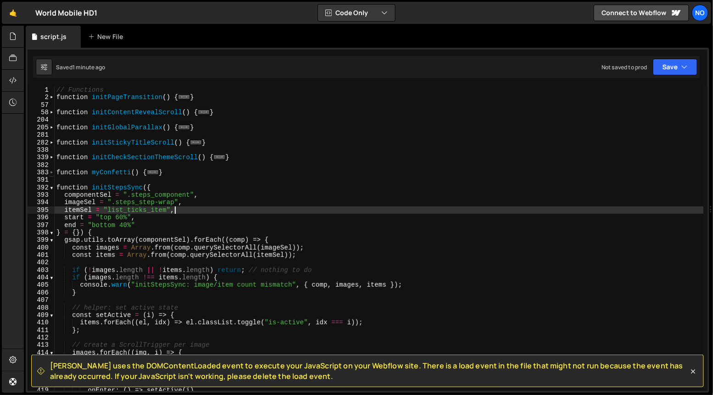
click at [51, 172] on span at bounding box center [51, 172] width 5 height 7
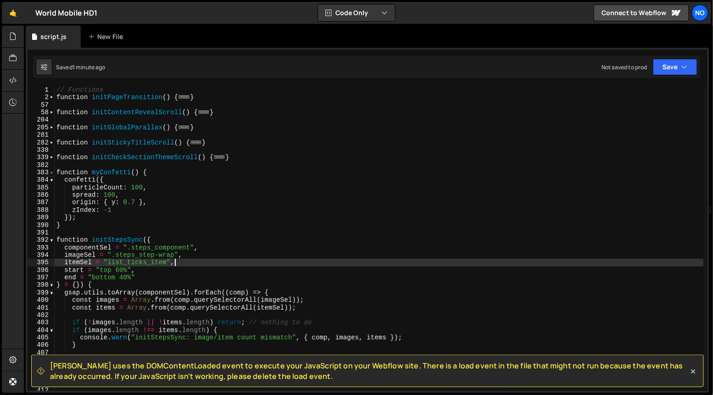
click at [51, 172] on span at bounding box center [51, 172] width 5 height 7
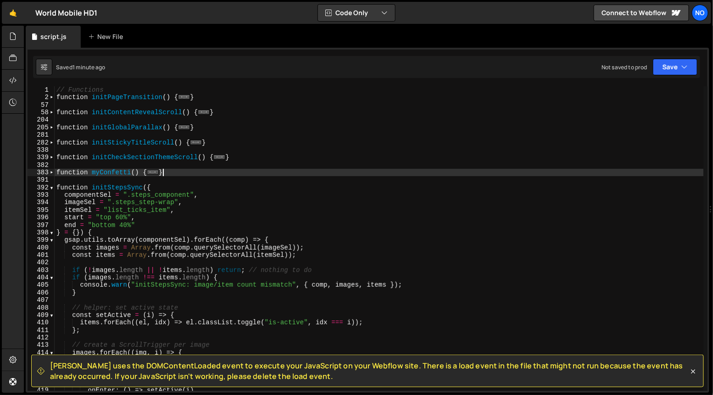
click at [174, 174] on div "// Functions function initPageTransition ( ) { ... } function initContentReveal…" at bounding box center [379, 246] width 649 height 320
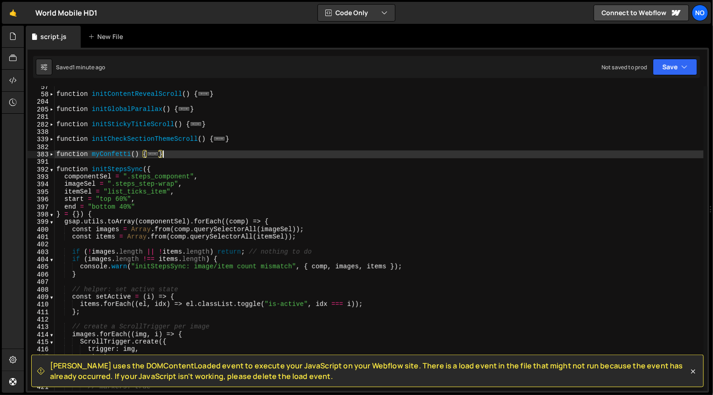
scroll to position [18, 0]
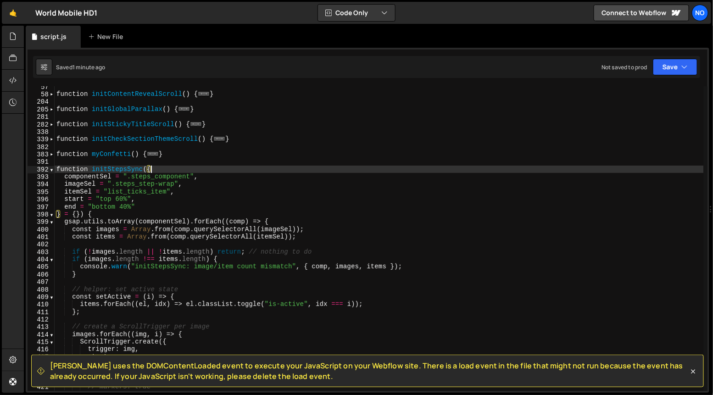
click at [165, 167] on div "function initContentRevealScroll ( ) { ... } function initGlobalParallax ( ) { …" at bounding box center [379, 243] width 649 height 320
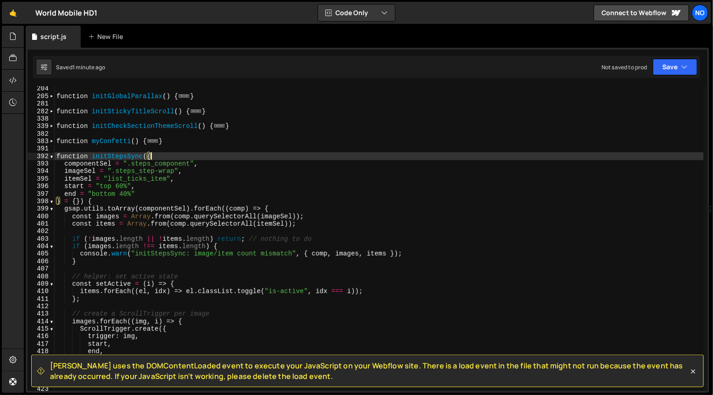
scroll to position [31, 0]
click at [106, 181] on div "function initGlobalParallax ( ) { ... } function initStickyTitleScroll ( ) { ..…" at bounding box center [379, 245] width 649 height 320
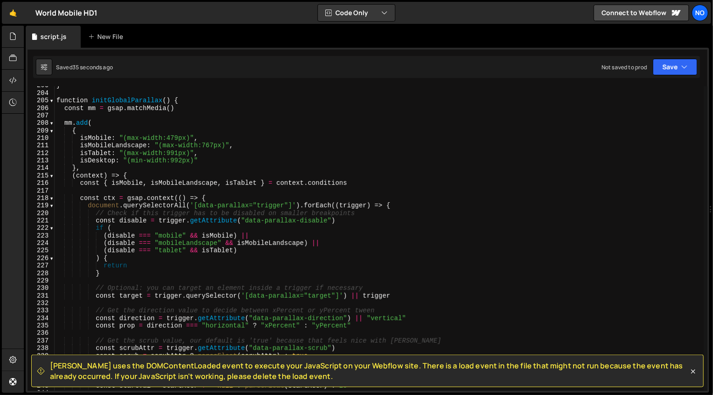
scroll to position [1521, 0]
click at [52, 103] on span at bounding box center [51, 100] width 5 height 7
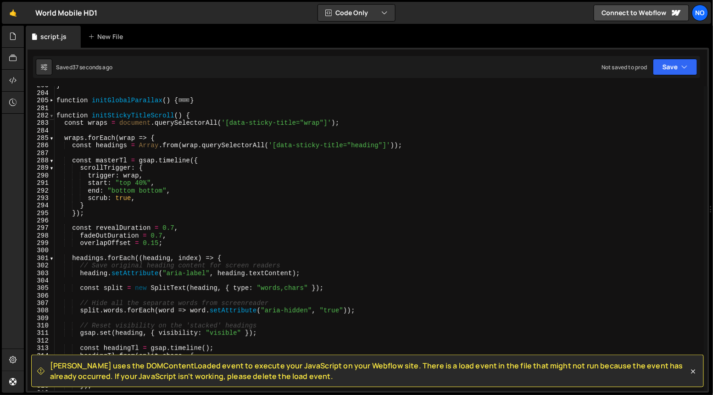
click at [53, 115] on span at bounding box center [51, 115] width 5 height 7
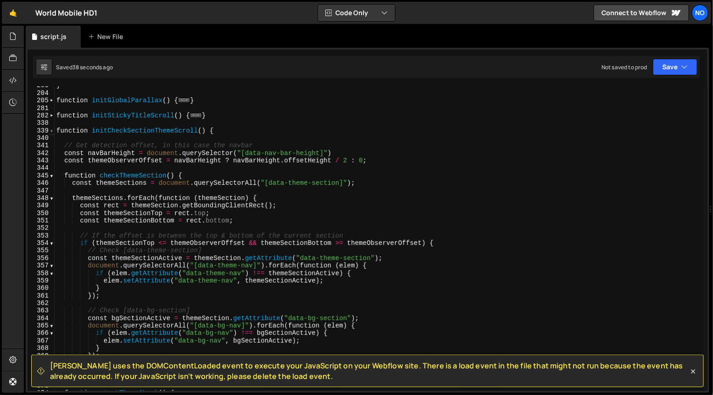
click at [50, 128] on span at bounding box center [51, 130] width 5 height 7
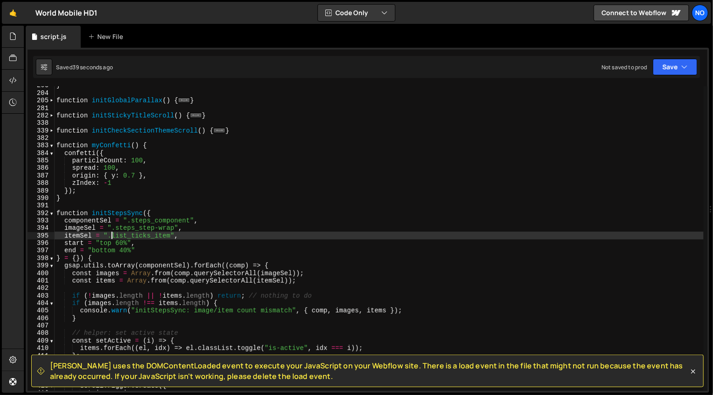
click at [50, 139] on div "382" at bounding box center [41, 137] width 27 height 7
click at [50, 148] on span at bounding box center [51, 145] width 5 height 7
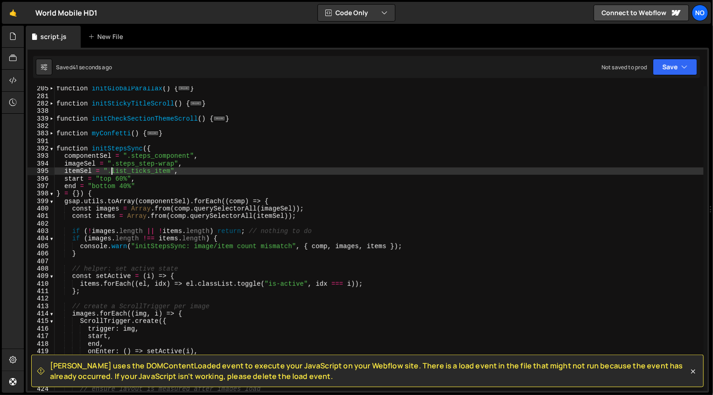
scroll to position [1533, 0]
click at [119, 179] on div "function initGlobalParallax ( ) { ... } function initStickyTitleScroll ( ) { ..…" at bounding box center [379, 245] width 649 height 320
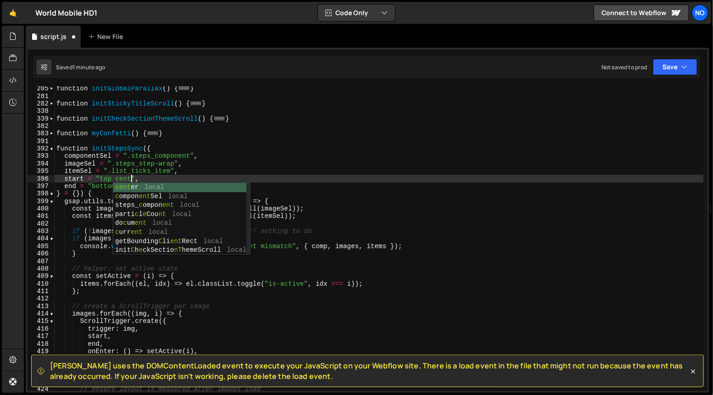
scroll to position [0, 6]
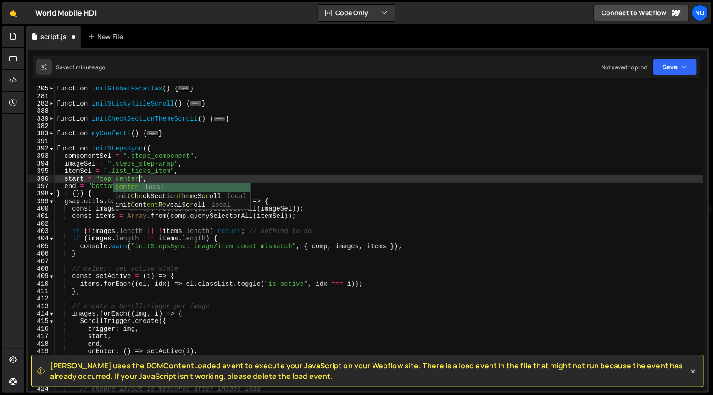
click at [151, 173] on div "function initGlobalParallax ( ) { ... } function initStickyTitleScroll ( ) { ..…" at bounding box center [379, 245] width 649 height 320
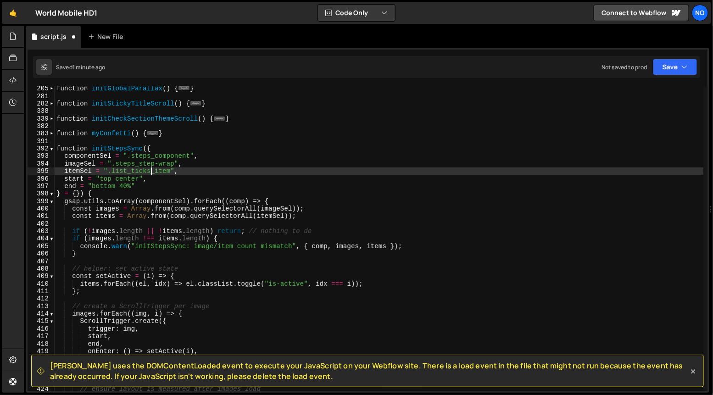
click at [146, 184] on div "function initGlobalParallax ( ) { ... } function initStickyTitleScroll ( ) { ..…" at bounding box center [379, 245] width 649 height 320
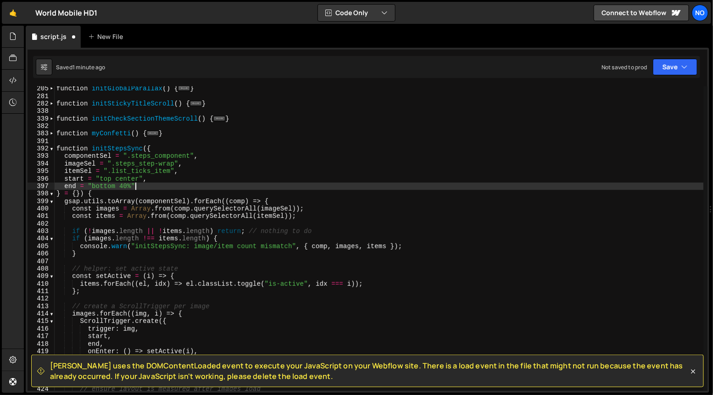
scroll to position [1533, 0]
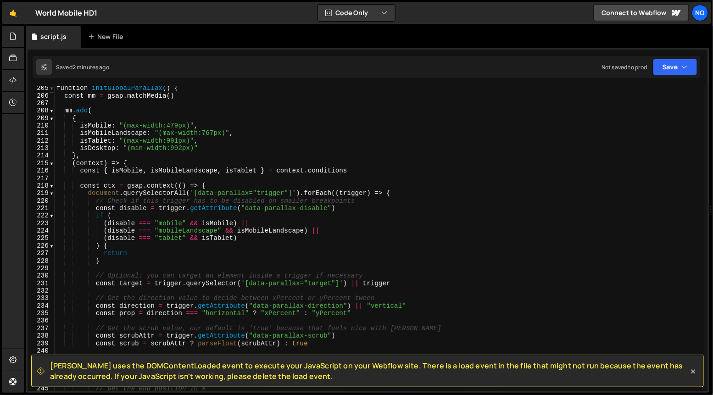
click at [53, 89] on span at bounding box center [51, 87] width 5 height 7
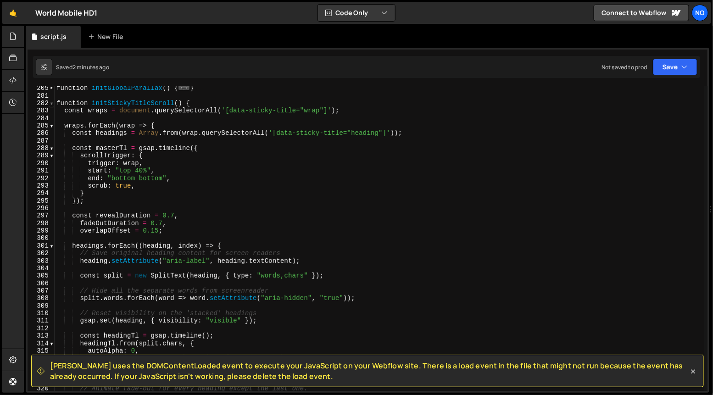
click at [51, 105] on span at bounding box center [51, 103] width 5 height 7
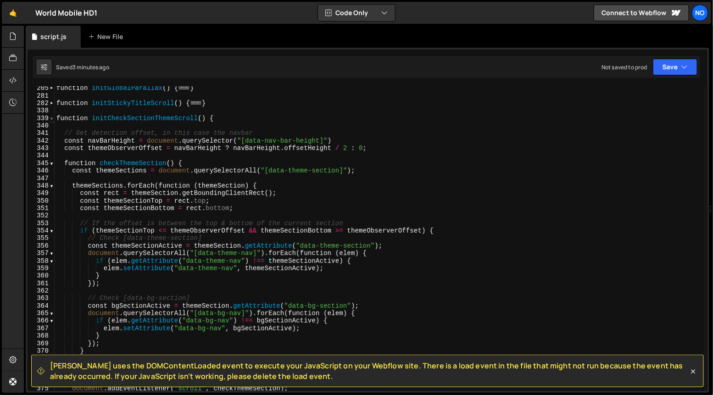
click at [50, 117] on span at bounding box center [51, 118] width 5 height 7
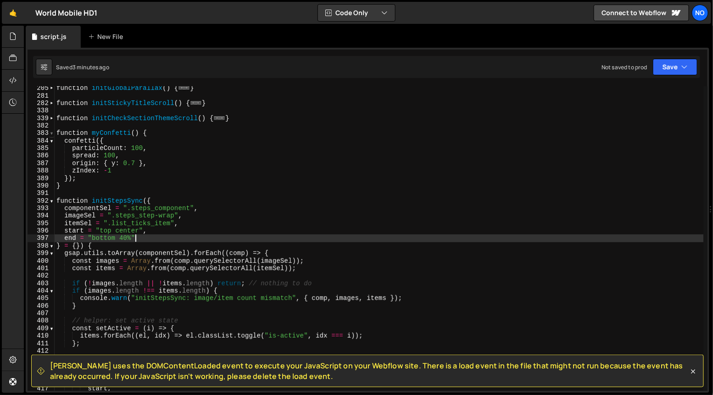
click at [53, 134] on span at bounding box center [51, 132] width 5 height 7
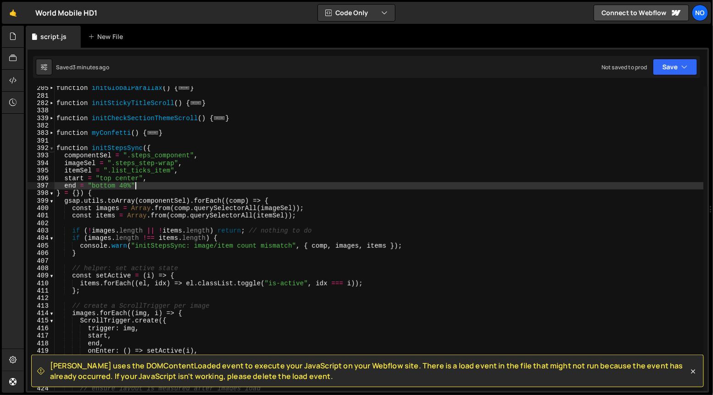
click at [52, 149] on span at bounding box center [51, 148] width 5 height 7
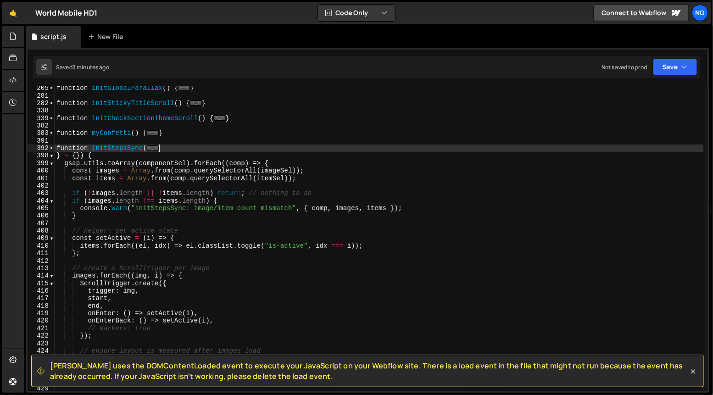
click at [121, 149] on div "function initGlobalParallax ( ) { ... } function initStickyTitleScroll ( ) { ..…" at bounding box center [379, 244] width 649 height 320
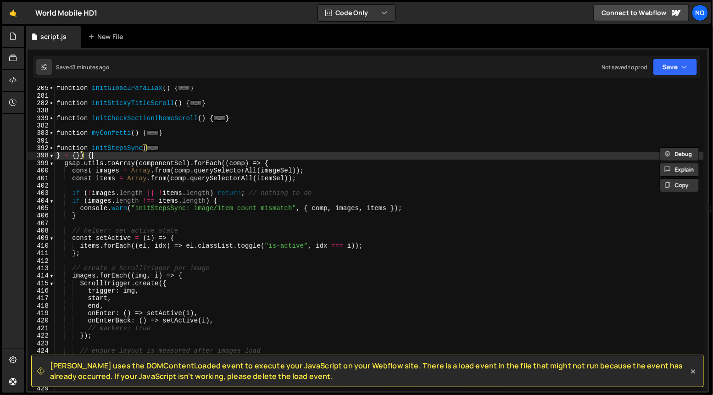
click at [140, 153] on div "function initGlobalParallax ( ) { ... } function initStickyTitleScroll ( ) { ..…" at bounding box center [379, 244] width 649 height 320
click at [142, 149] on div "function initGlobalParallax ( ) { ... } function initStickyTitleScroll ( ) { ..…" at bounding box center [379, 244] width 649 height 320
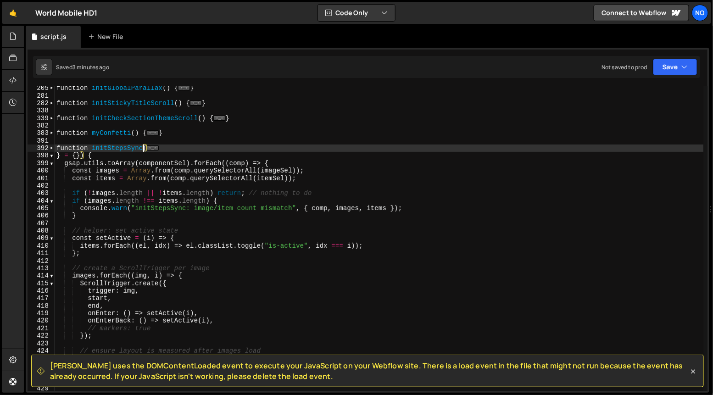
click at [93, 133] on div "function initGlobalParallax ( ) { ... } function initStickyTitleScroll ( ) { ..…" at bounding box center [379, 244] width 649 height 320
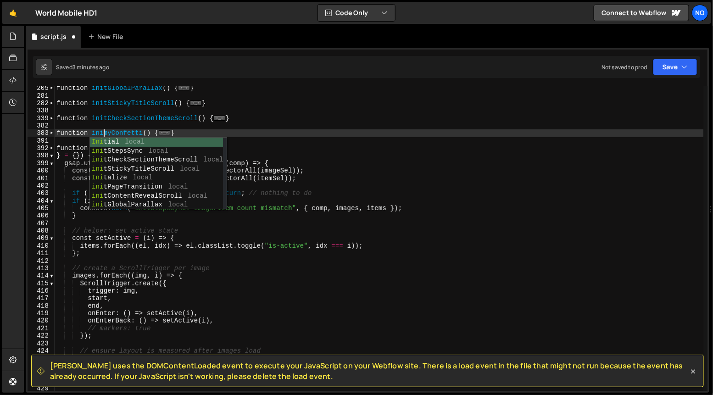
scroll to position [0, 3]
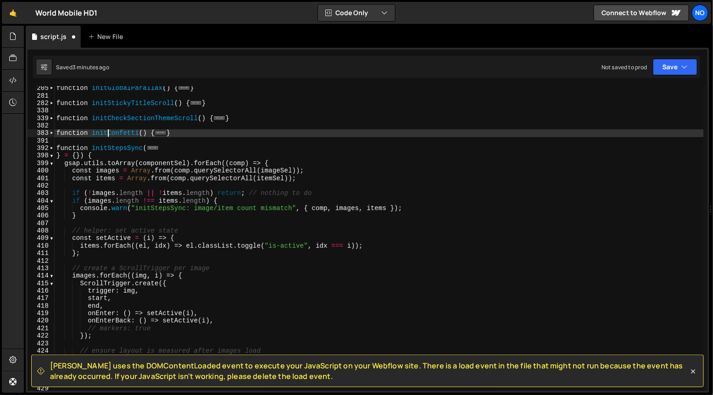
click at [118, 131] on div "function initGlobalParallax ( ) { ... } function initStickyTitleScroll ( ) { ..…" at bounding box center [379, 244] width 649 height 320
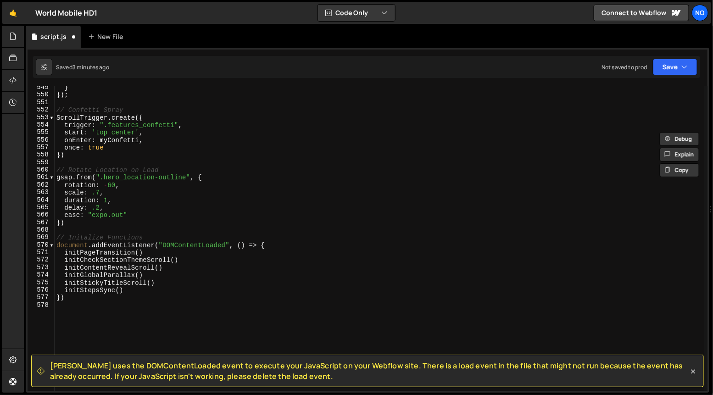
scroll to position [2751, 0]
click at [122, 143] on div "} }) ; // Confetti Spray ScrollTrigger . create ({ trigger : ".features_confett…" at bounding box center [379, 244] width 649 height 320
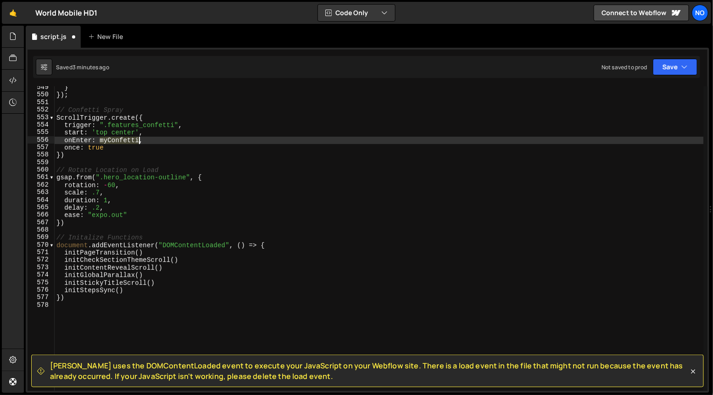
click at [122, 143] on div "} }) ; // Confetti Spray ScrollTrigger . create ({ trigger : ".features_confett…" at bounding box center [379, 244] width 649 height 320
paste textarea "init"
click at [164, 138] on div "} }) ; // Confetti Spray ScrollTrigger . create ({ trigger : ".features_confett…" at bounding box center [379, 244] width 649 height 320
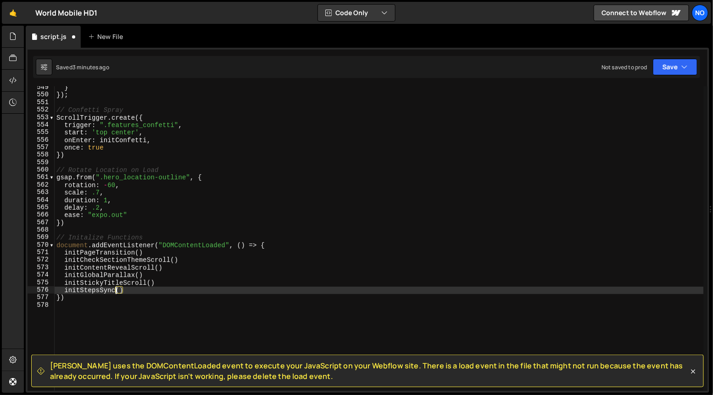
click at [115, 291] on div "} }) ; // Confetti Spray ScrollTrigger . create ({ trigger : ".features_confett…" at bounding box center [379, 244] width 649 height 320
click at [100, 291] on div "} }) ; // Confetti Spray ScrollTrigger . create ({ trigger : ".features_confett…" at bounding box center [379, 238] width 649 height 305
click at [100, 291] on div "} }) ; // Confetti Spray ScrollTrigger . create ({ trigger : ".features_confett…" at bounding box center [379, 244] width 649 height 320
click at [143, 290] on div "} }) ; // Confetti Spray ScrollTrigger . create ({ trigger : ".features_confett…" at bounding box center [379, 244] width 649 height 320
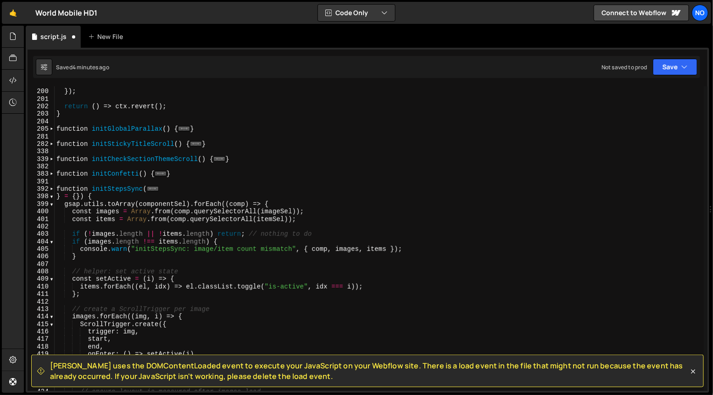
scroll to position [1485, 0]
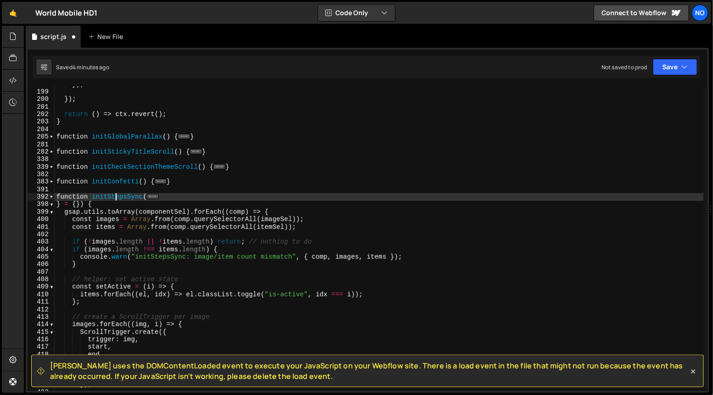
click at [114, 195] on div "}) ; }) ; return ( ) => ctx . revert ( ) ; } function initGlobalParallax ( ) { …" at bounding box center [379, 241] width 649 height 320
paste textarea "[PERSON_NAME]"
click at [115, 182] on div "}) ; }) ; return ( ) => ctx . revert ( ) ; } function initGlobalParallax ( ) { …" at bounding box center [379, 241] width 649 height 320
type textarea "function initConfetti() {"
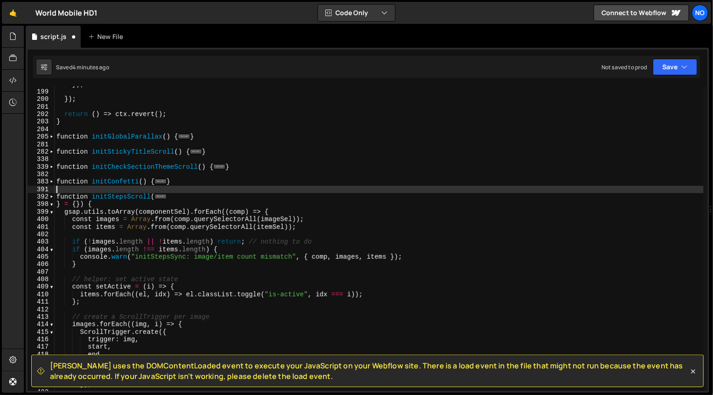
click at [78, 191] on div "}) ; }) ; return ( ) => ctx . revert ( ) ; } function initGlobalParallax ( ) { …" at bounding box center [379, 241] width 649 height 320
click at [52, 215] on span at bounding box center [51, 211] width 5 height 7
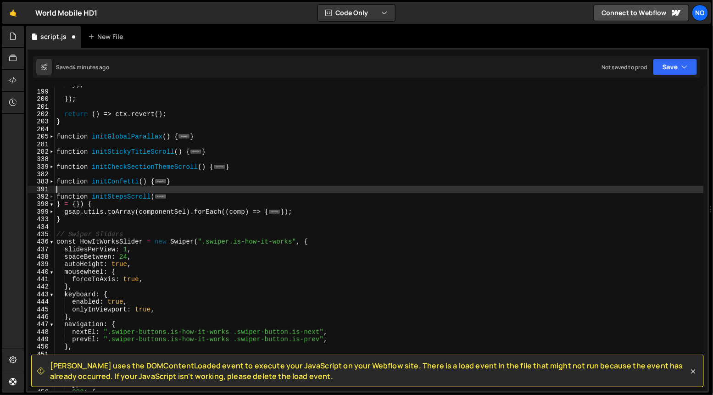
click at [51, 197] on span at bounding box center [51, 196] width 5 height 7
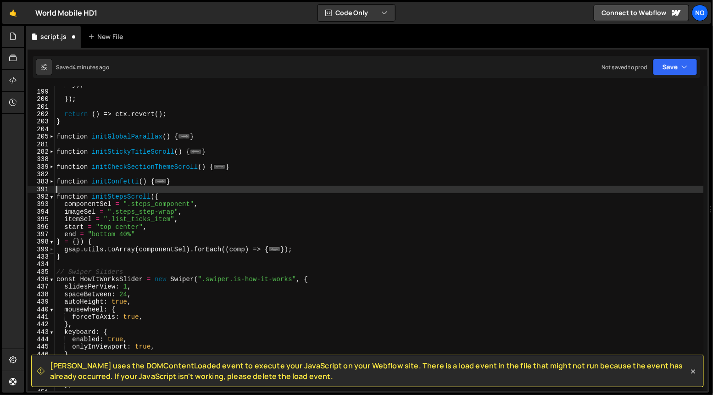
click at [52, 251] on span at bounding box center [51, 249] width 5 height 7
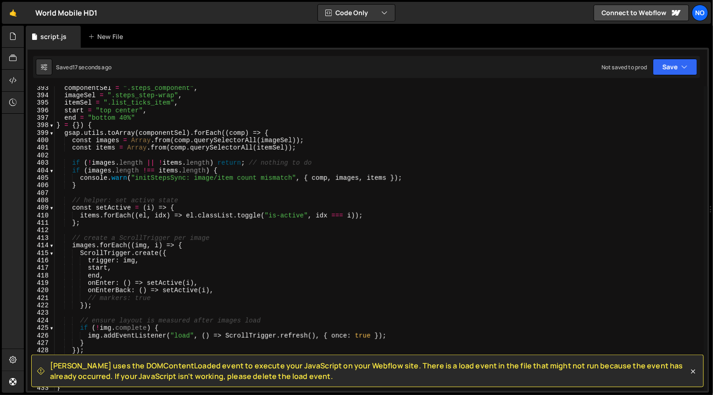
scroll to position [2947, 0]
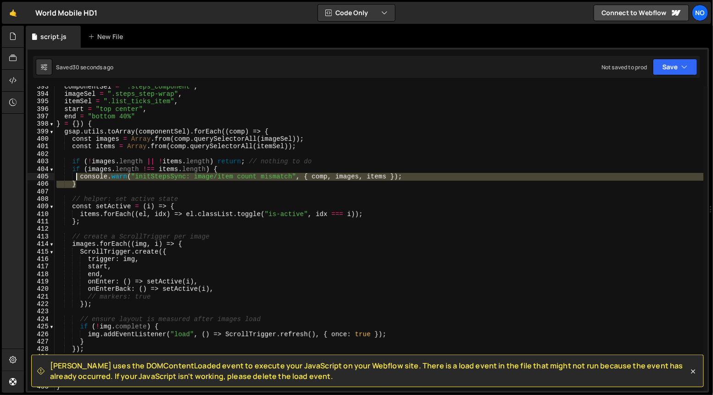
drag, startPoint x: 78, startPoint y: 184, endPoint x: 74, endPoint y: 171, distance: 13.8
click at [74, 172] on div "componentSel = ".steps_component" , imageSel = ".steps_step-wrap" , itemSel = "…" at bounding box center [379, 243] width 649 height 320
type textarea "if (images.length !== items.length) { console.warn("initStepsSync: image/item c…"
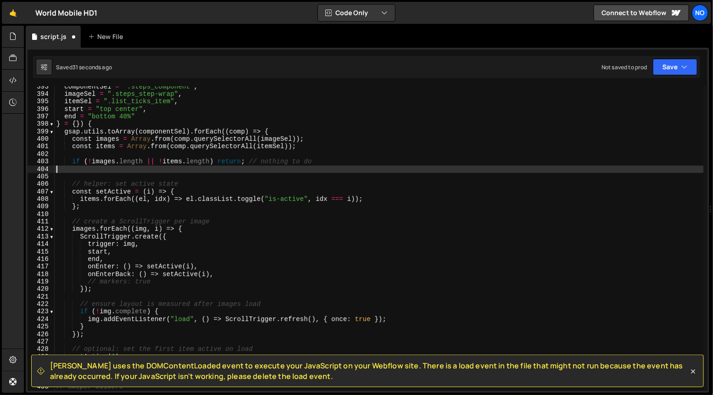
type textarea "if (!images.length || !items.length) return; // nothing to do"
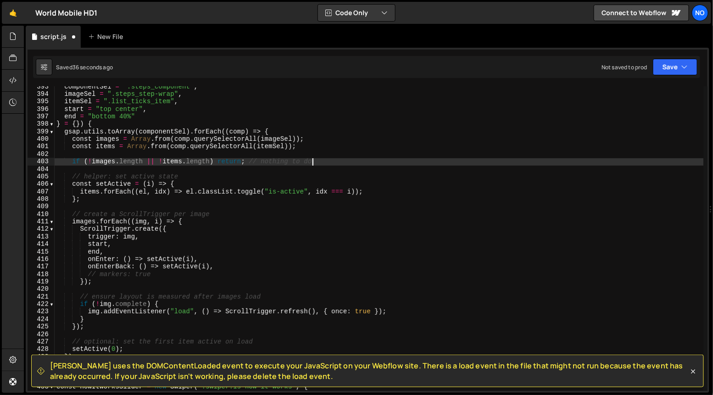
click at [199, 167] on div "componentSel = ".steps_component" , imageSel = ".steps_step-wrap" , itemSel = "…" at bounding box center [379, 243] width 649 height 320
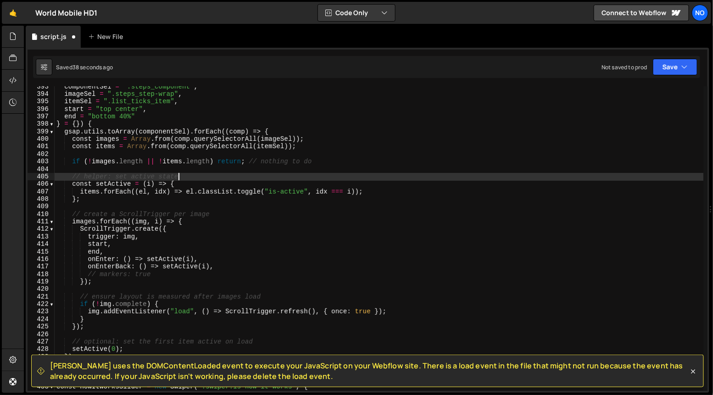
click at [200, 173] on div "componentSel = ".steps_component" , imageSel = ".steps_step-wrap" , itemSel = "…" at bounding box center [379, 243] width 649 height 320
click at [194, 184] on div "componentSel = ".steps_component" , imageSel = ".steps_step-wrap" , itemSel = "…" at bounding box center [379, 243] width 649 height 320
type textarea "const setActive = (i) => {"
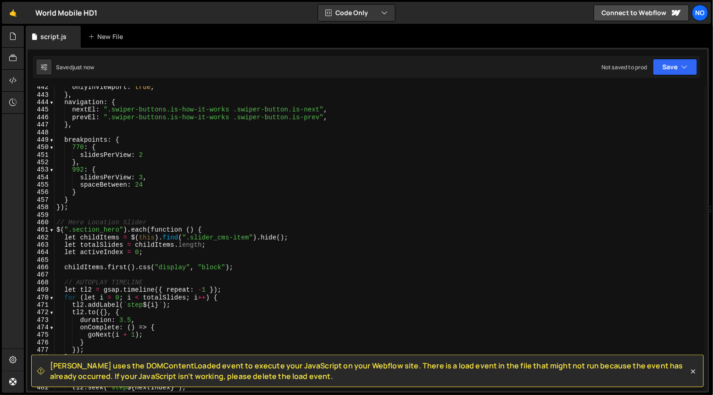
scroll to position [3316, 0]
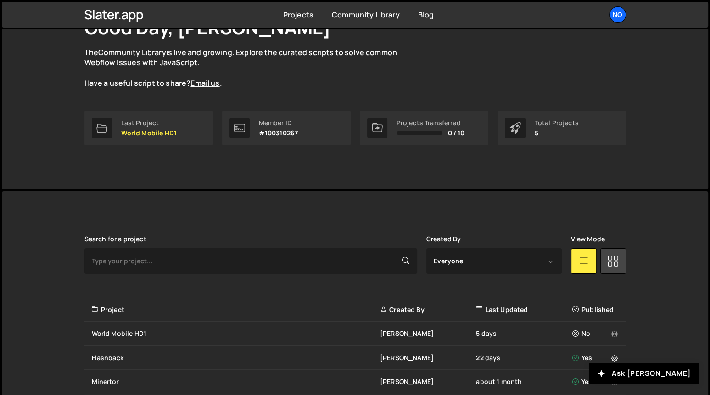
scroll to position [166, 0]
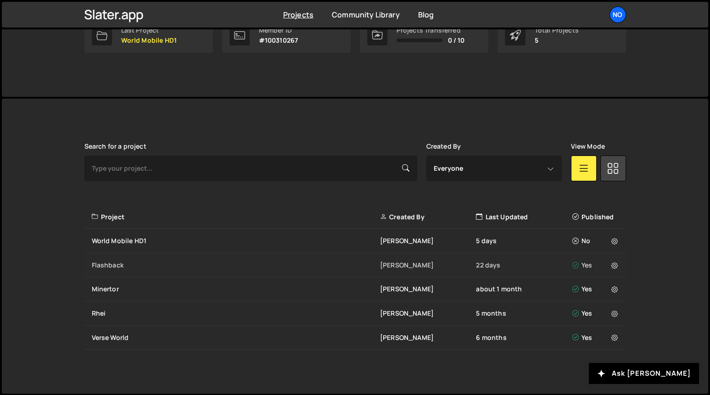
click at [229, 265] on div "Flashback" at bounding box center [236, 265] width 288 height 9
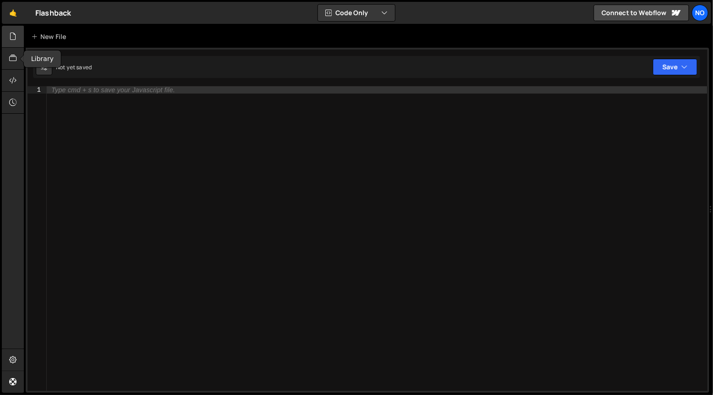
click at [12, 44] on div at bounding box center [13, 37] width 22 height 22
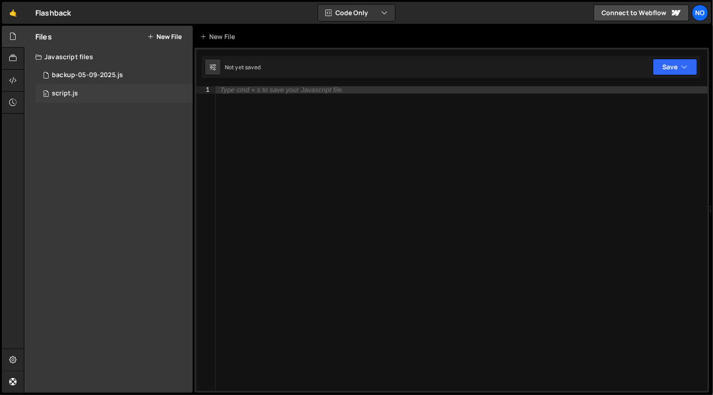
click at [73, 92] on div "script.js" at bounding box center [65, 93] width 26 height 8
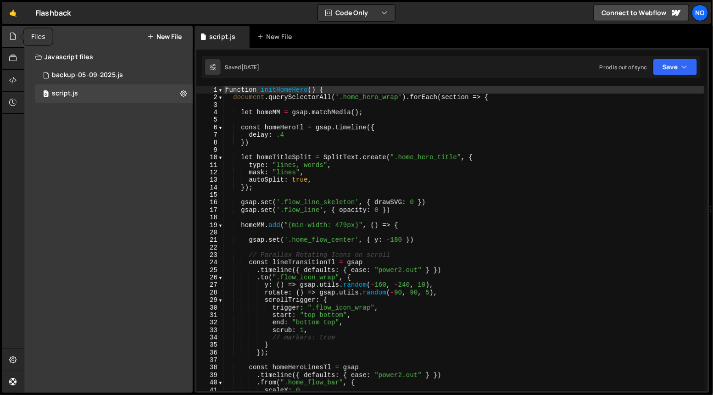
click at [11, 32] on icon at bounding box center [12, 36] width 7 height 10
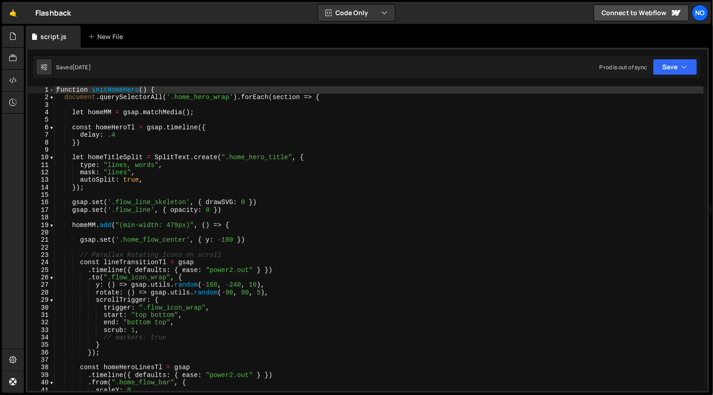
click at [51, 90] on span at bounding box center [51, 89] width 5 height 7
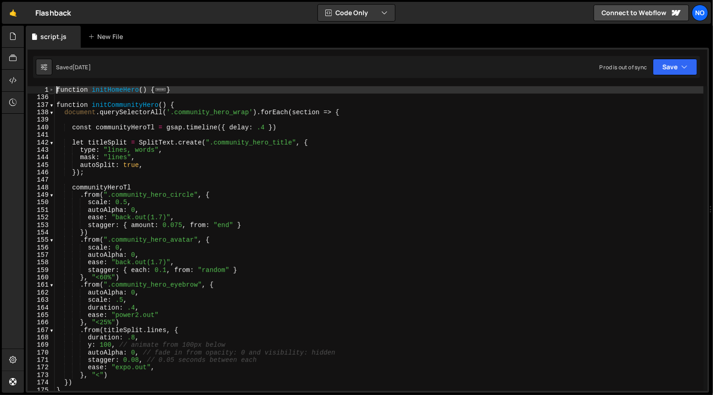
click at [54, 90] on span at bounding box center [51, 89] width 5 height 7
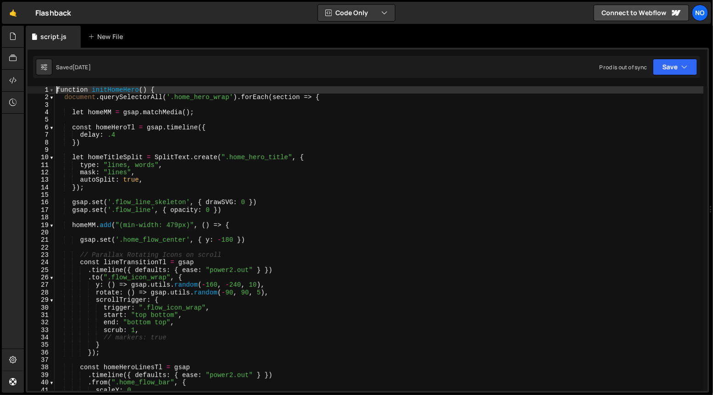
click at [52, 89] on span at bounding box center [51, 89] width 5 height 7
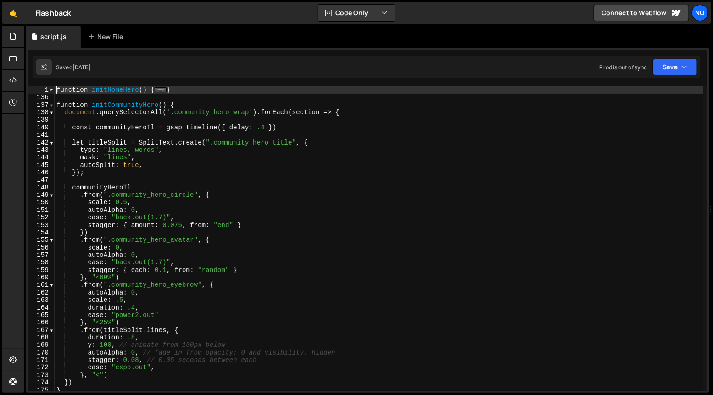
click at [51, 105] on span at bounding box center [51, 104] width 5 height 7
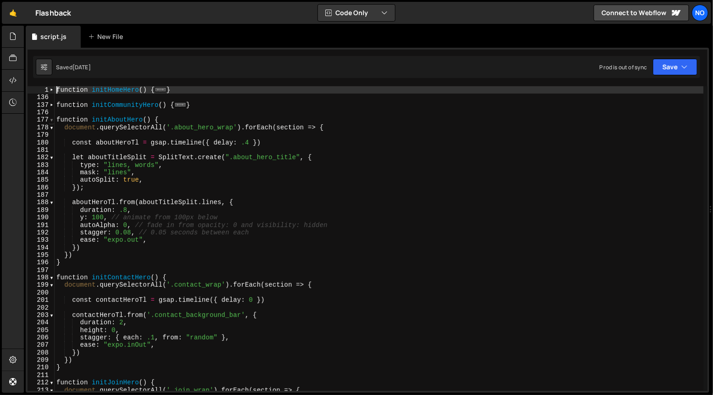
click at [50, 120] on span at bounding box center [51, 119] width 5 height 7
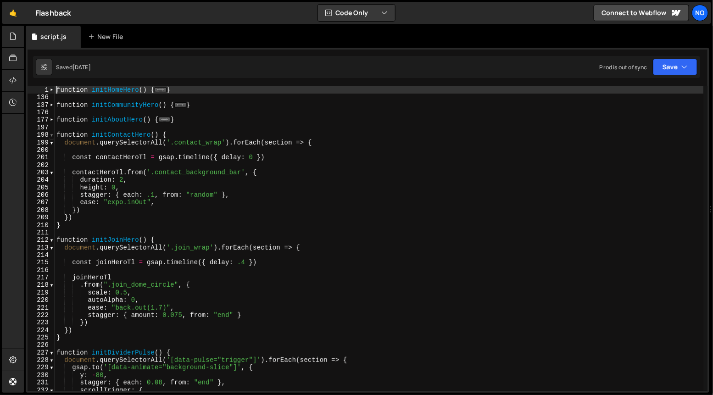
click at [51, 134] on span at bounding box center [51, 134] width 5 height 7
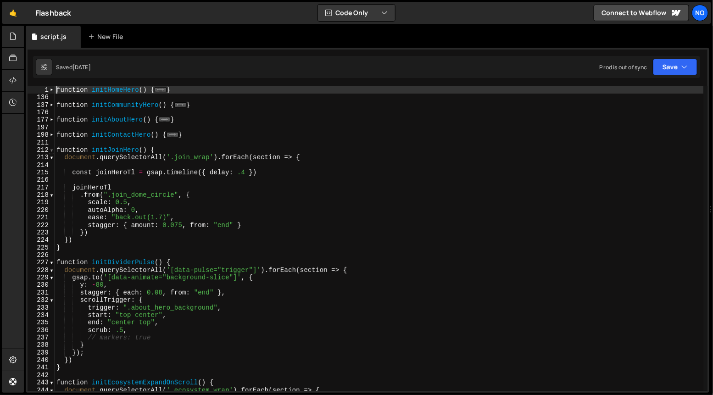
click at [51, 149] on span at bounding box center [51, 149] width 5 height 7
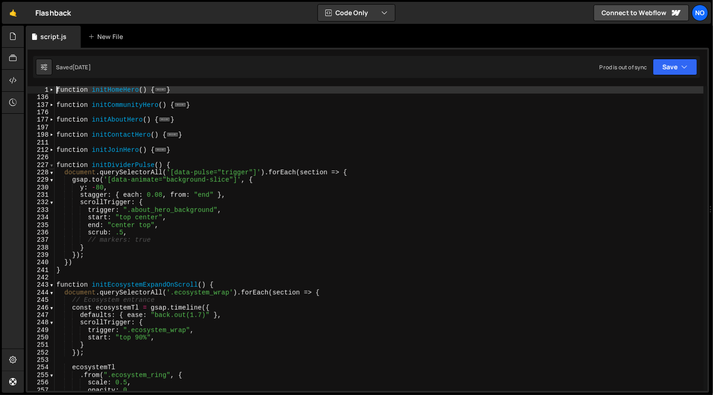
click at [52, 166] on span at bounding box center [51, 165] width 5 height 7
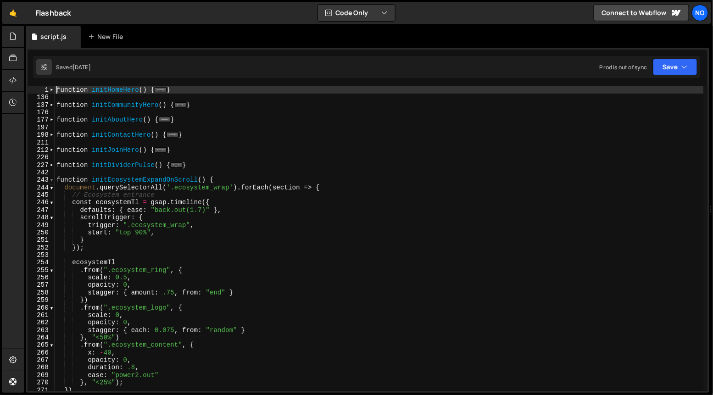
click at [51, 180] on span at bounding box center [51, 179] width 5 height 7
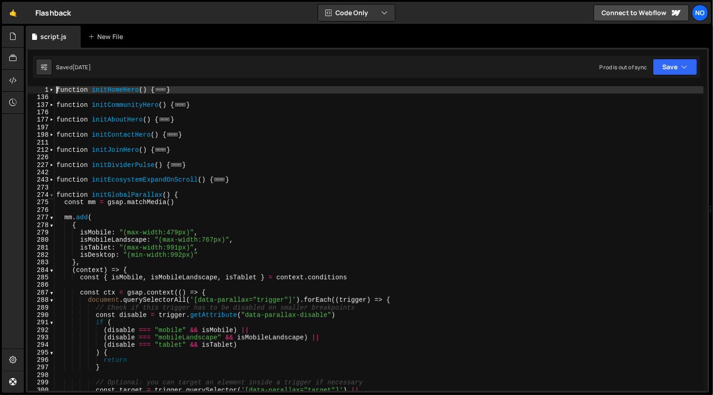
click at [52, 196] on span at bounding box center [51, 194] width 5 height 7
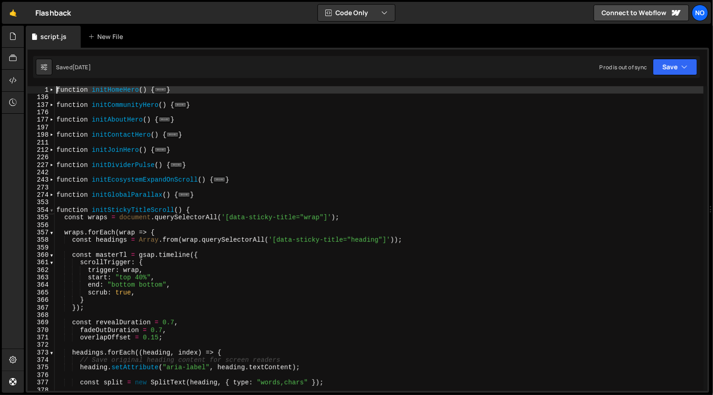
click at [51, 209] on span at bounding box center [51, 210] width 5 height 7
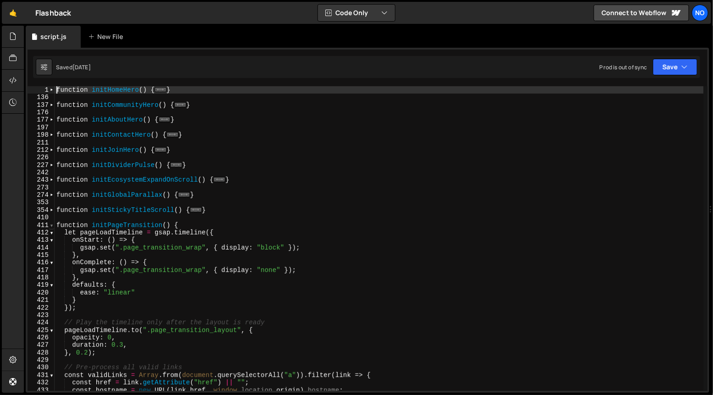
click at [50, 222] on span at bounding box center [51, 225] width 5 height 7
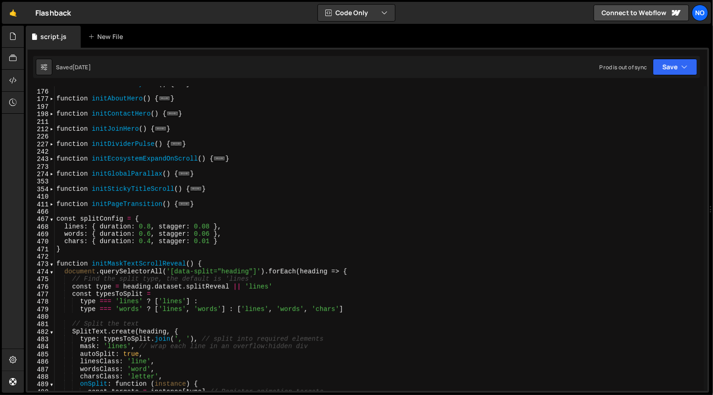
scroll to position [22, 0]
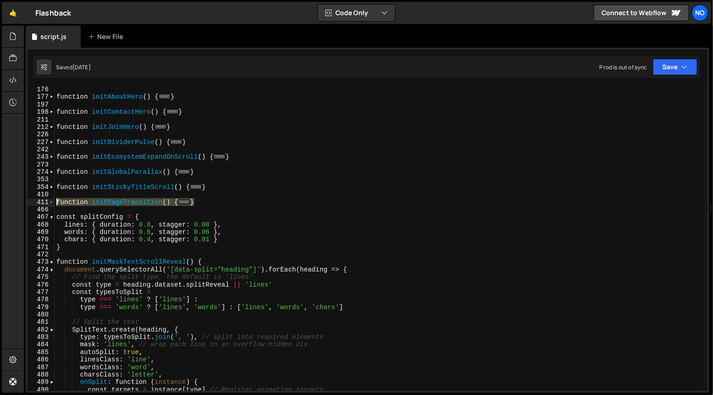
drag, startPoint x: 201, startPoint y: 205, endPoint x: 52, endPoint y: 200, distance: 149.2
click at [52, 200] on div "function initHomeHero() { 176 177 197 198 211 212 226 227 242 243 273 274 353 3…" at bounding box center [368, 238] width 680 height 305
type textarea "function initPageTransition() { let pageLoadTimeline = gsap.timeline({"
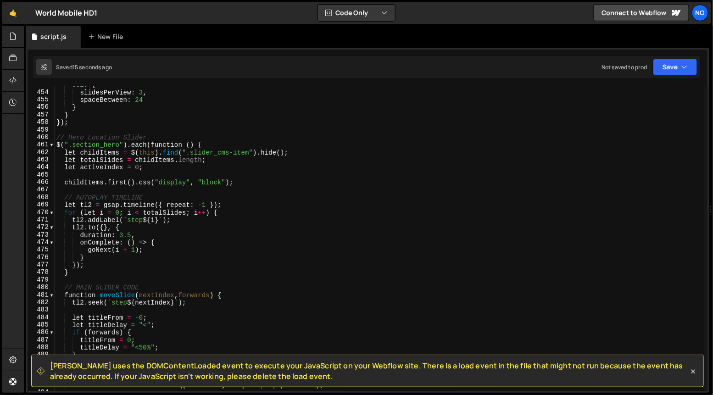
scroll to position [3399, 0]
click at [57, 146] on div "992 : { slidesPerView : 3 , spaceBetween : 24 } } }) ; // Hero Location Slider …" at bounding box center [379, 241] width 649 height 320
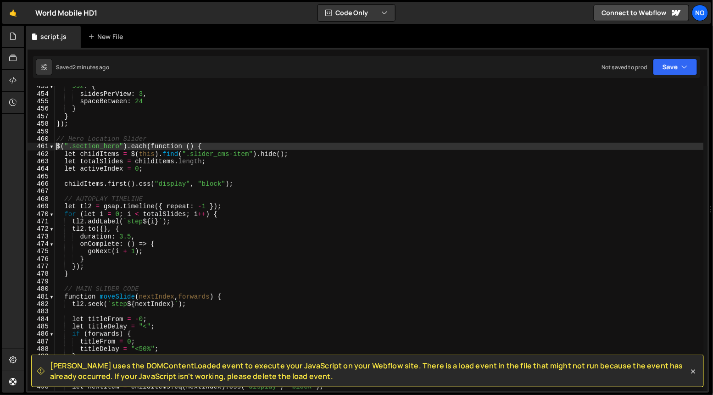
scroll to position [3398, 0]
click at [58, 139] on div "992 : { slidesPerView : 3 , spaceBetween : 24 } } }) ; // Hero Location Slider …" at bounding box center [379, 243] width 649 height 320
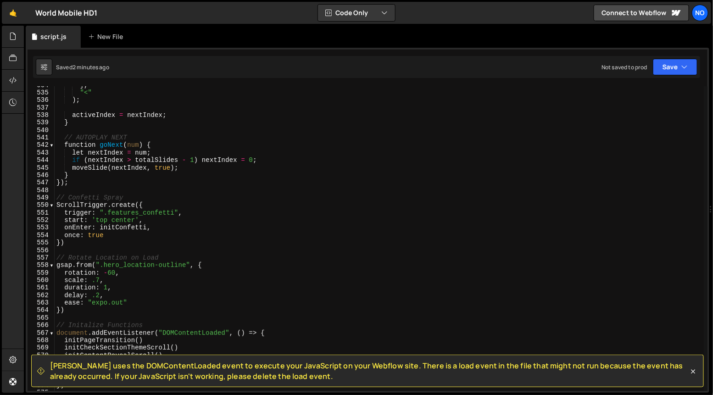
scroll to position [4022, 0]
click at [71, 184] on div "} , "<" ) ; activeIndex = nextIndex ; } // AUTOPLAY NEXT function goNext ( num …" at bounding box center [379, 242] width 649 height 320
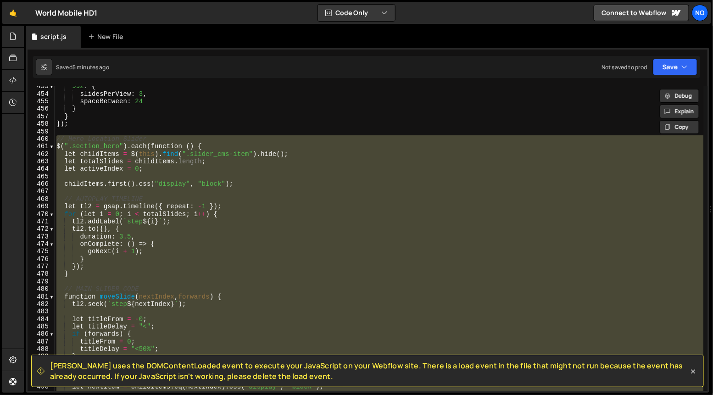
scroll to position [3397, 0]
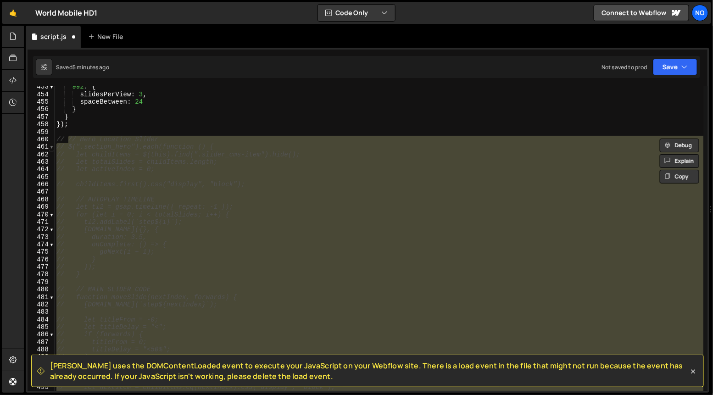
click at [50, 150] on span at bounding box center [51, 146] width 5 height 7
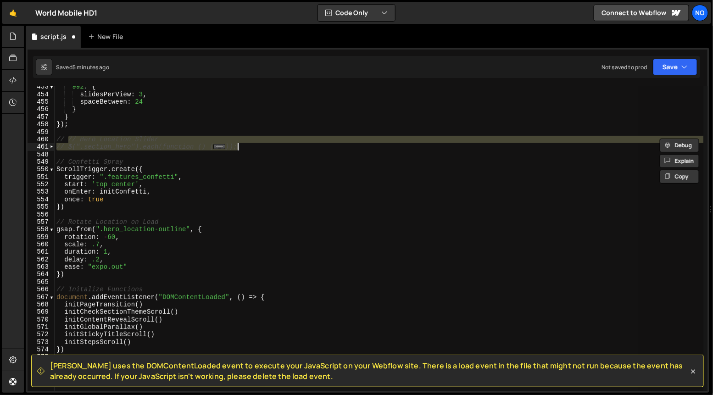
click at [249, 147] on div "992 : { slidesPerView : 3 , spaceBetween : 24 } } }) ; // // Hero Location Slid…" at bounding box center [379, 238] width 649 height 305
type textarea "// });"
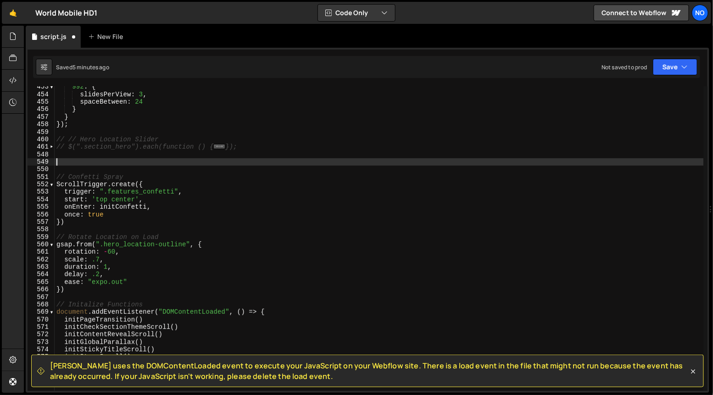
paste textarea "start: 'top center',"
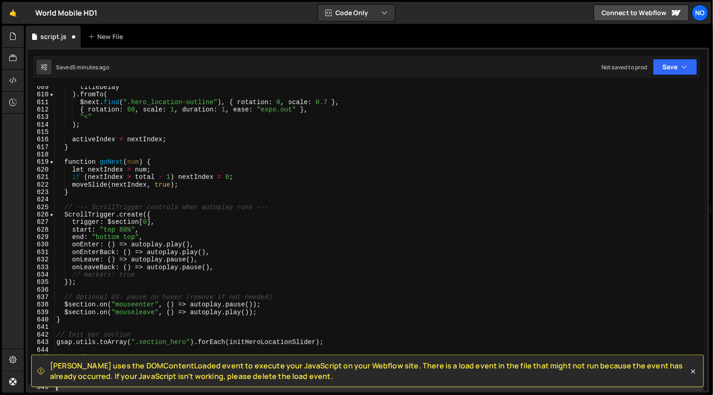
scroll to position [4583, 0]
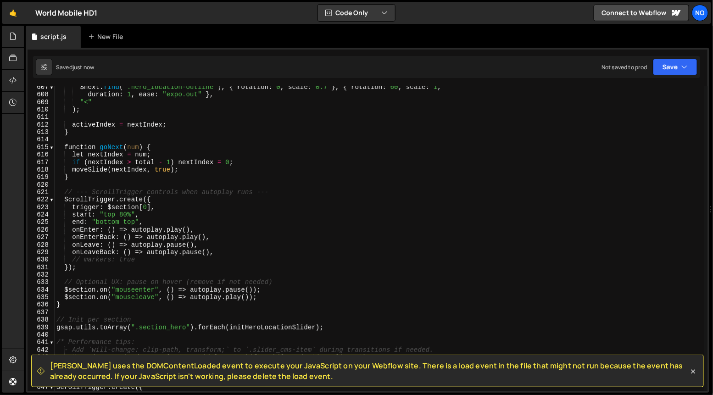
click at [84, 293] on div "$next . find ( ".hero_location-outline" ) , { rotation : 0 , scale : 0.7 } , { …" at bounding box center [379, 244] width 649 height 320
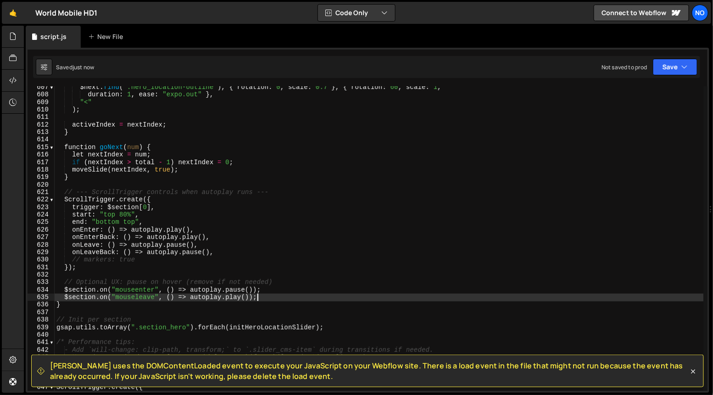
click at [268, 296] on div "$next . find ( ".hero_location-outline" ) , { rotation : 0 , scale : 0.7 } , { …" at bounding box center [379, 244] width 649 height 320
click at [131, 275] on div "$next . find ( ".hero_location-outline" ) , { rotation : 0 , scale : 0.7 } , { …" at bounding box center [379, 244] width 649 height 320
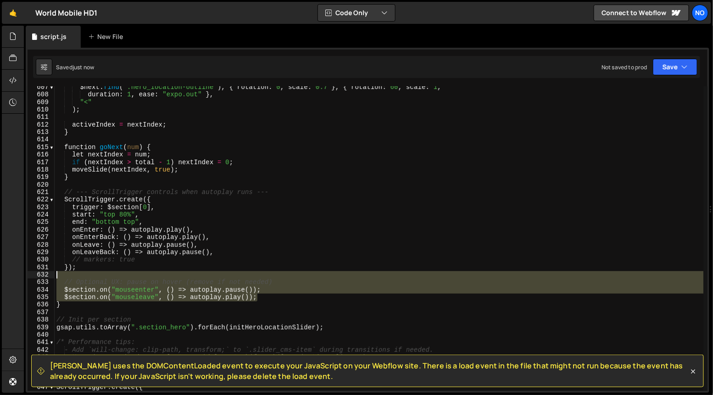
type textarea "// Optional UX: pause on hover (remove if not needed)"
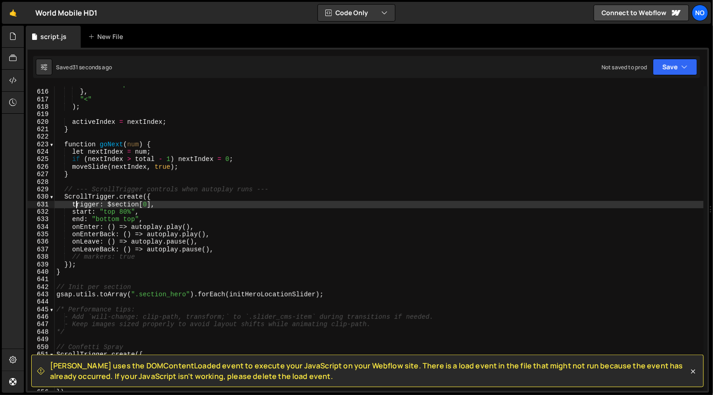
scroll to position [4690, 0]
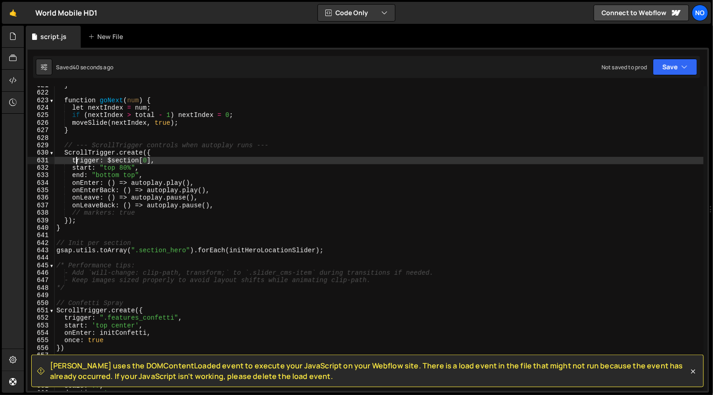
click at [229, 272] on div "} function goNext ( num ) { let nextIndex = num ; if ( nextIndex > total - 1 ) …" at bounding box center [379, 242] width 649 height 320
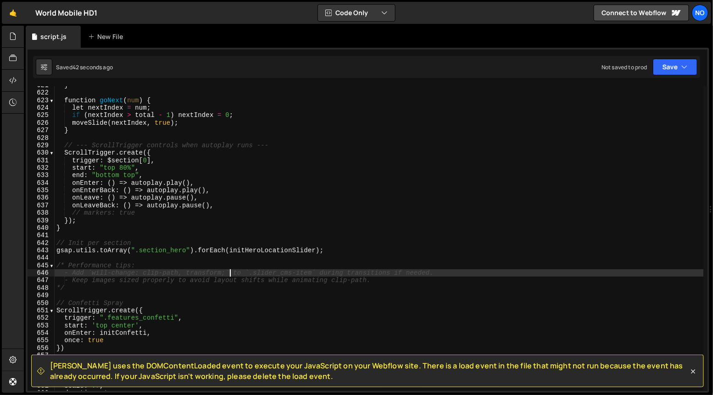
click at [96, 272] on div "} function goNext ( num ) { let nextIndex = num ; if ( nextIndex > total - 1 ) …" at bounding box center [379, 242] width 649 height 320
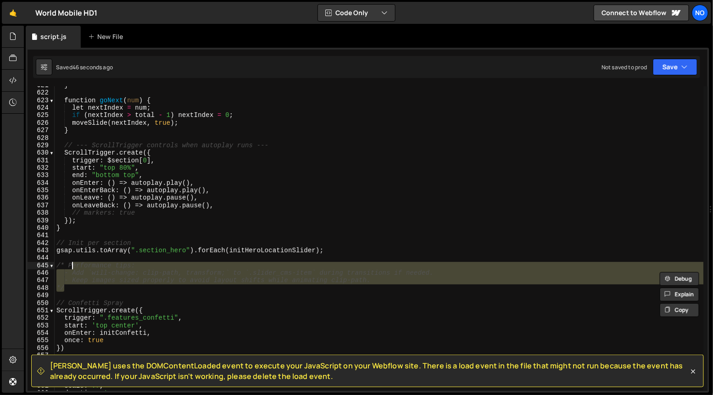
drag, startPoint x: 74, startPoint y: 292, endPoint x: 70, endPoint y: 257, distance: 35.1
click at [70, 257] on div "} function goNext ( num ) { let nextIndex = num ; if ( nextIndex > total - 1 ) …" at bounding box center [379, 242] width 649 height 320
type textarea "/* Performance tips:"
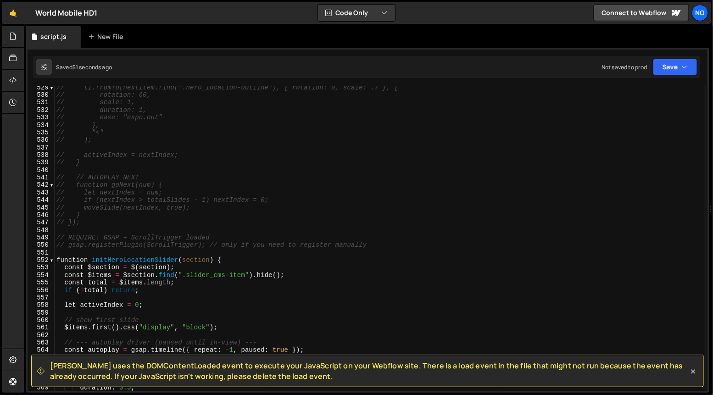
scroll to position [3984, 0]
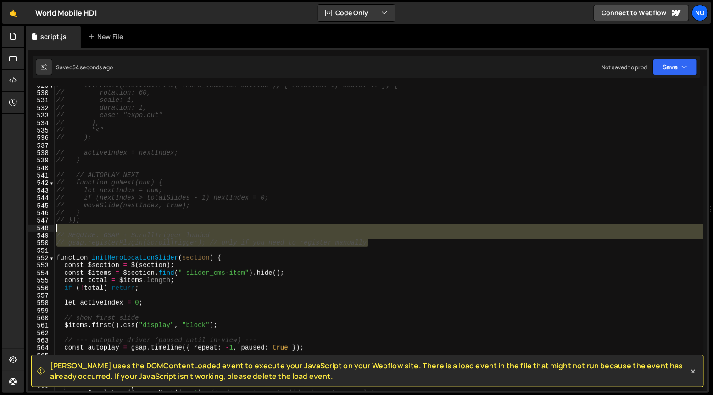
drag, startPoint x: 396, startPoint y: 242, endPoint x: 2, endPoint y: 228, distance: 394.4
click at [2, 228] on div "Hold on a sec... Are you certain you wish to leave this page? Any changes you'v…" at bounding box center [356, 197] width 713 height 395
type textarea "// REQUIRE: GSAP + ScrollTrigger loaded"
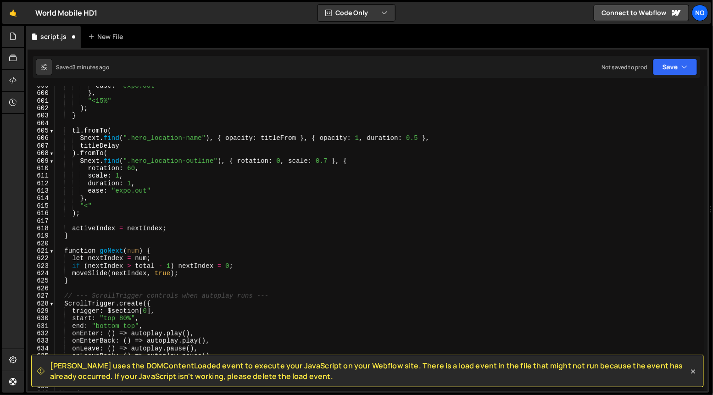
scroll to position [4897, 0]
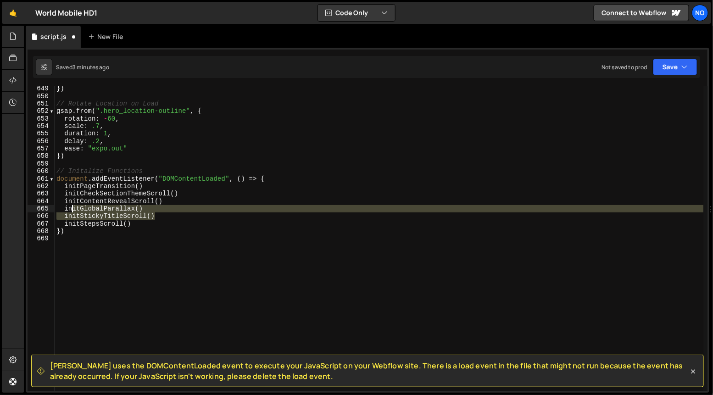
drag, startPoint x: 161, startPoint y: 217, endPoint x: 65, endPoint y: 214, distance: 95.5
click at [65, 214] on div "}) // Rotate Location on Load gsap . from ( ".hero_location-outline" , { rotati…" at bounding box center [379, 245] width 649 height 320
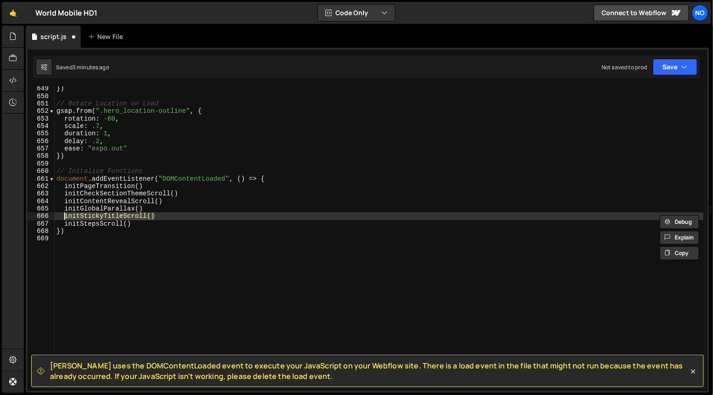
click at [156, 222] on div "}) // Rotate Location on Load gsap . from ( ".hero_location-outline" , { rotati…" at bounding box center [379, 245] width 649 height 320
type textarea "initStepsScroll()"
